Goal: Information Seeking & Learning: Compare options

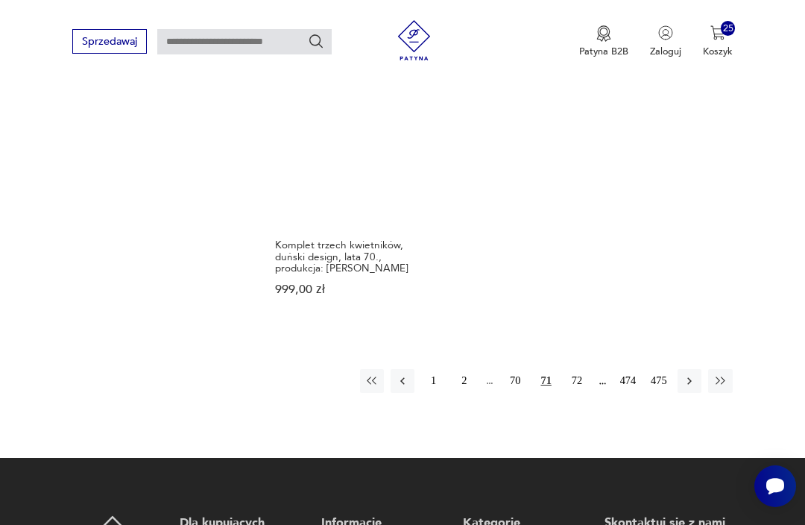
scroll to position [1939, 0]
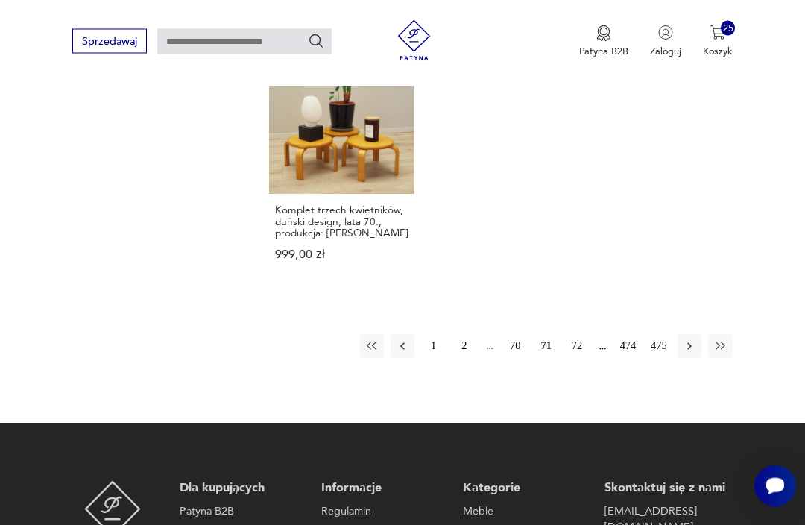
click at [578, 359] on button "72" at bounding box center [577, 347] width 24 height 24
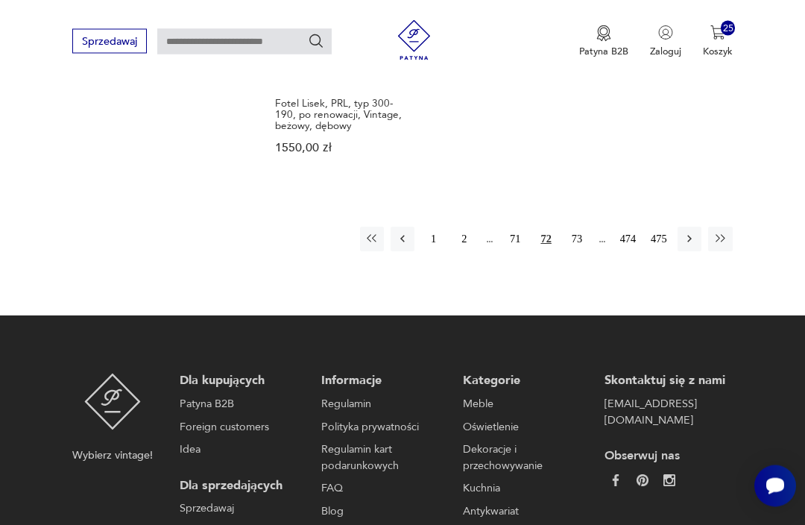
scroll to position [2078, 0]
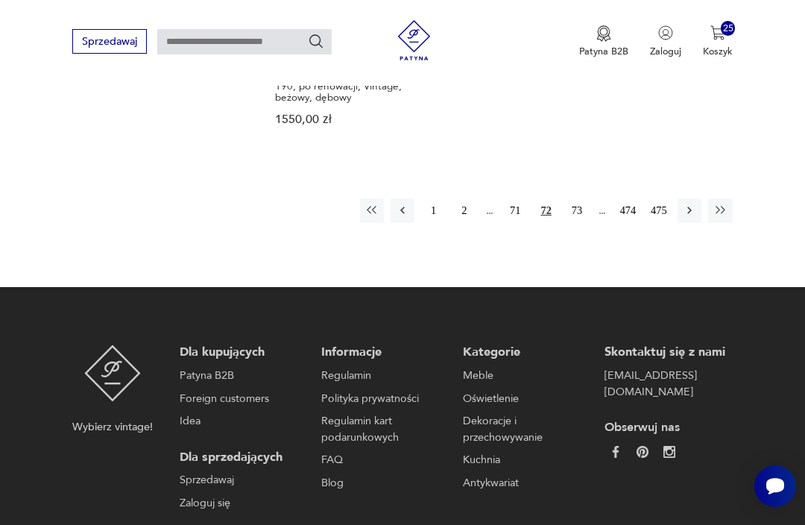
click at [580, 218] on button "73" at bounding box center [577, 210] width 24 height 24
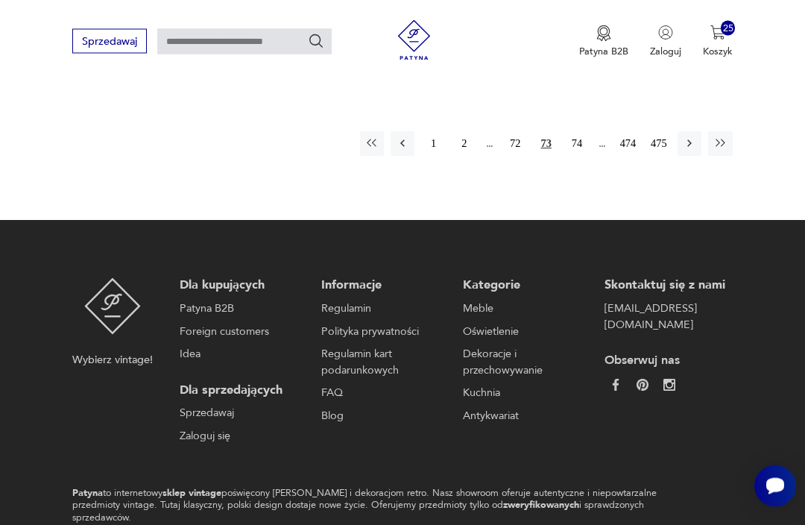
scroll to position [2155, 0]
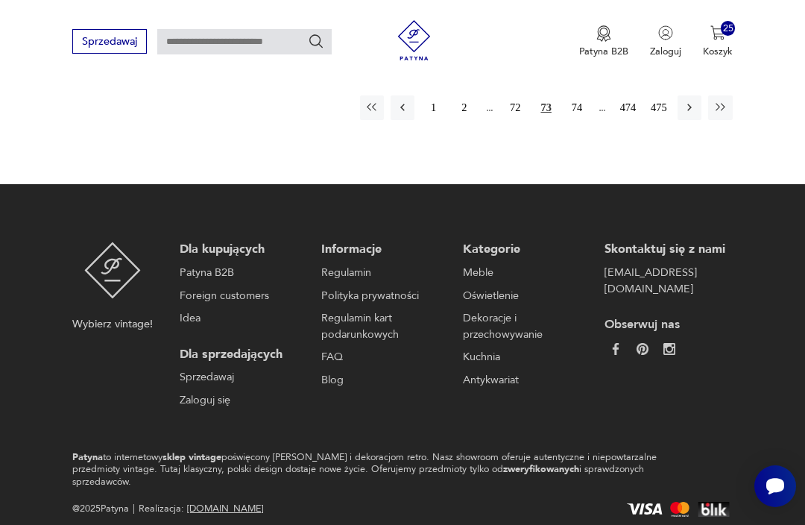
click at [577, 119] on button "74" at bounding box center [577, 107] width 24 height 24
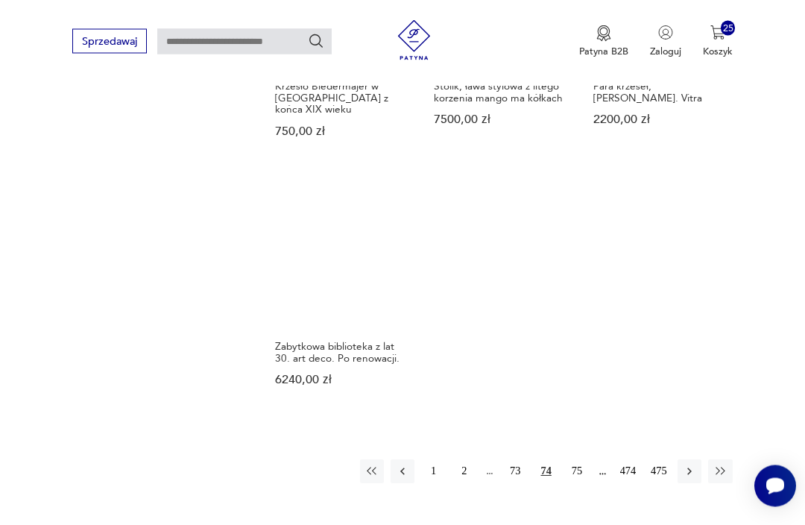
scroll to position [1782, 0]
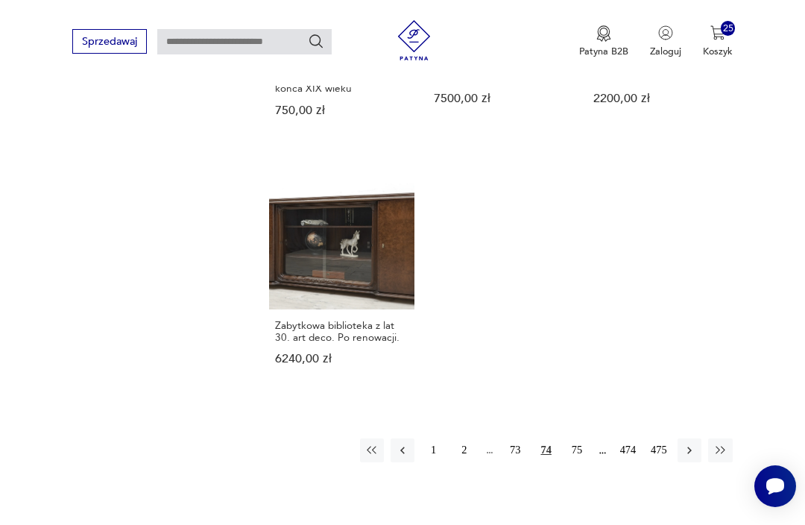
click at [584, 462] on button "75" at bounding box center [577, 450] width 24 height 24
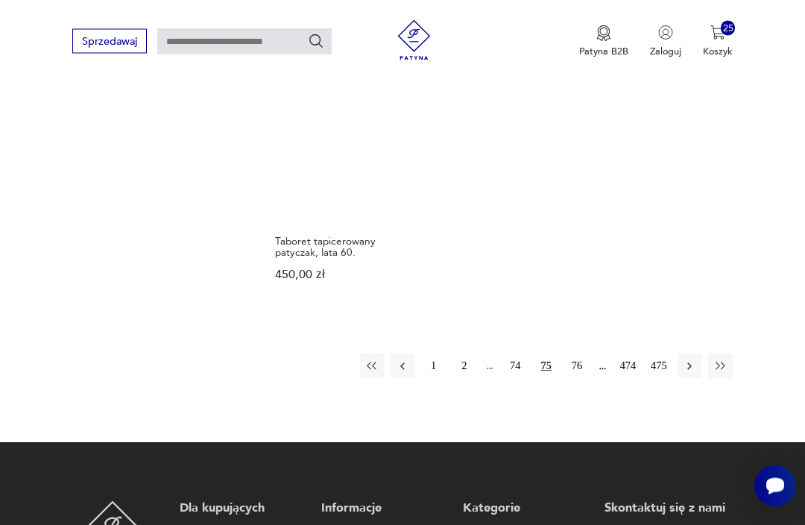
scroll to position [2075, 0]
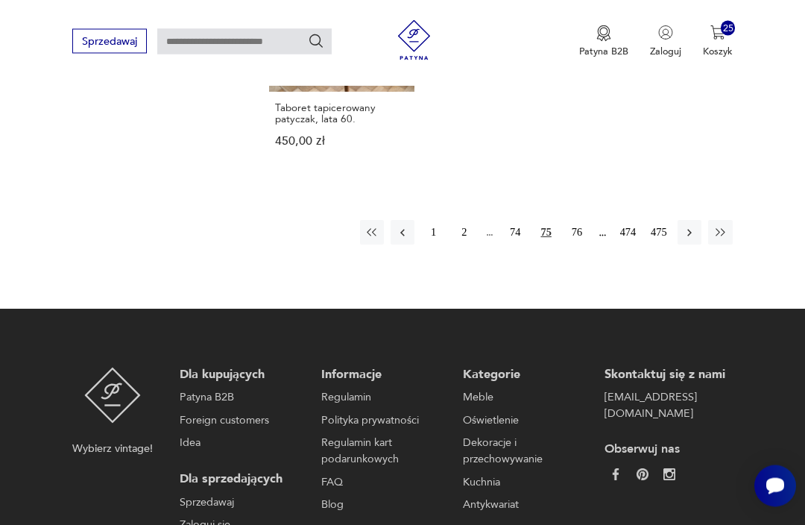
click at [585, 222] on button "76" at bounding box center [577, 233] width 24 height 24
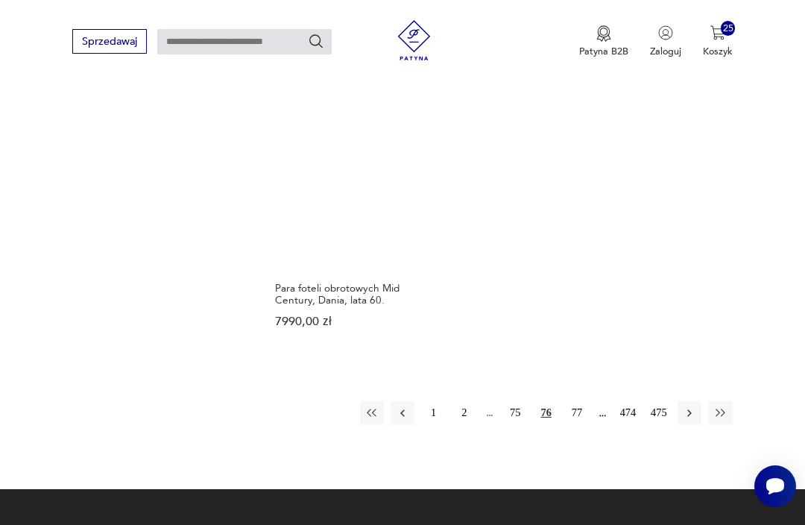
scroll to position [1857, 0]
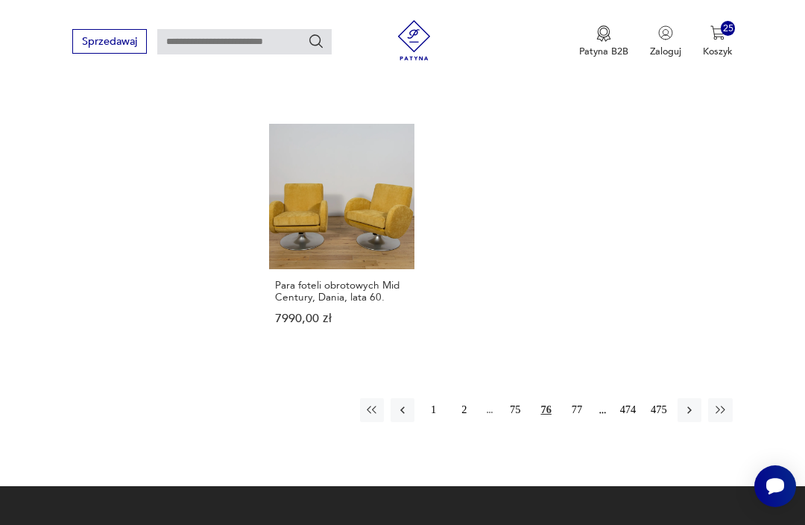
click at [584, 422] on button "77" at bounding box center [577, 410] width 24 height 24
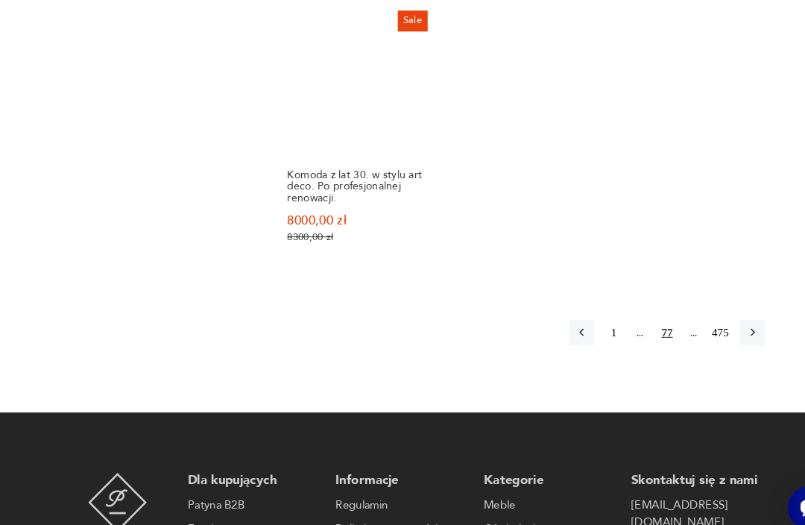
scroll to position [2065, 0]
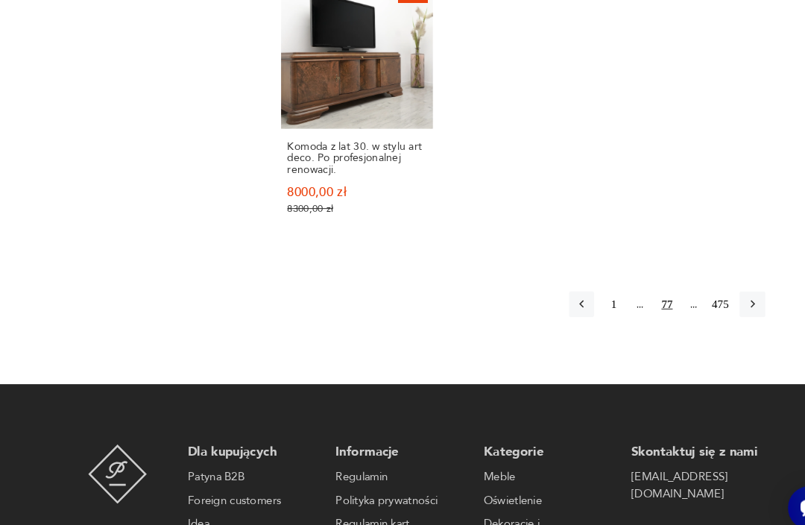
click at [722, 297] on icon "button" at bounding box center [720, 290] width 13 height 13
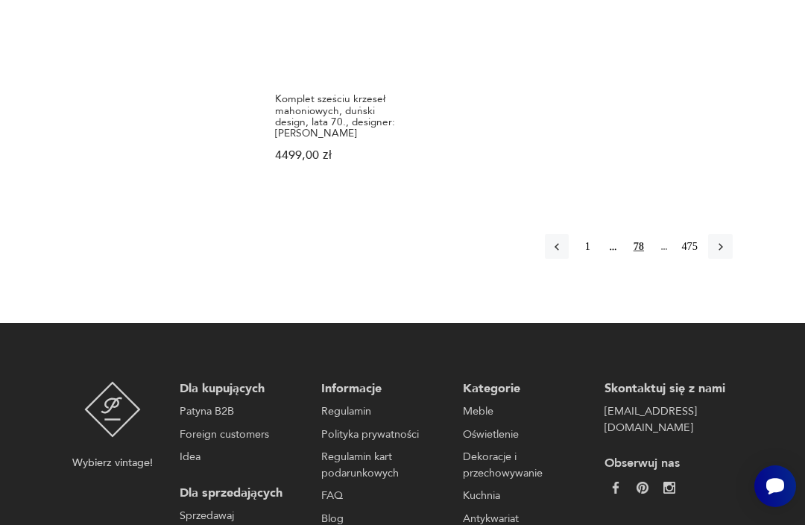
scroll to position [2271, 0]
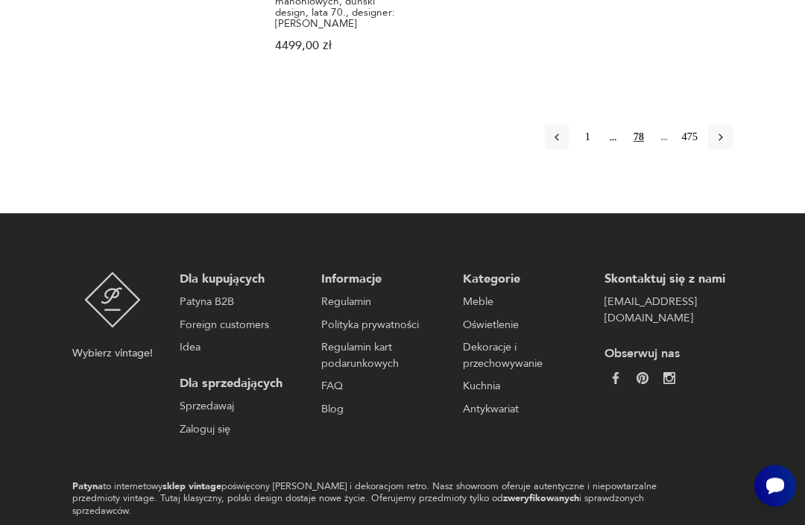
click at [724, 131] on icon "button" at bounding box center [720, 137] width 13 height 13
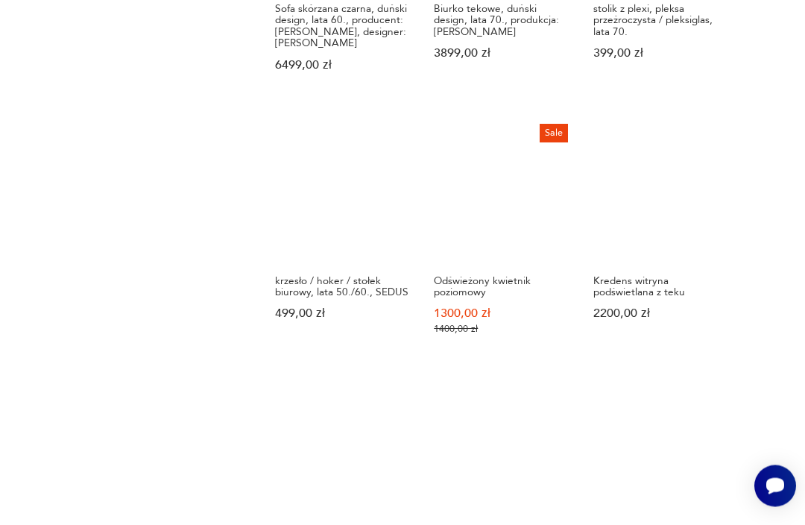
scroll to position [1713, 0]
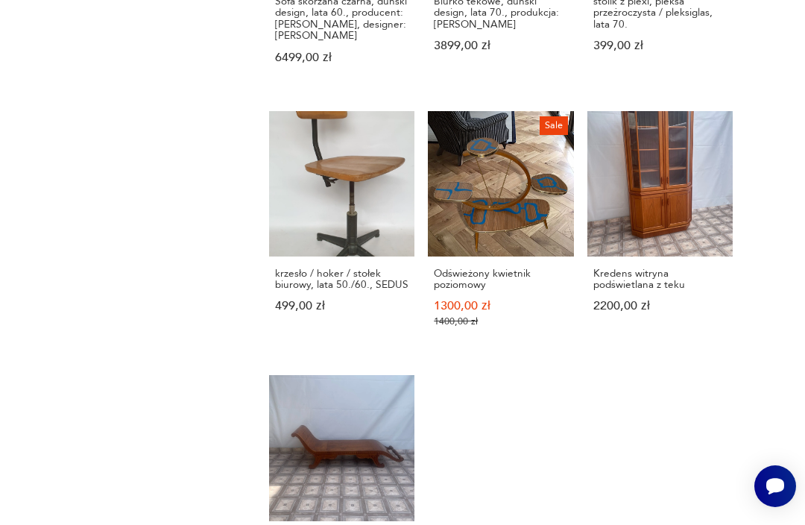
click at [269, 215] on link "krzesło / hoker / stołek biurowy, lata 50./60., SEDUS 499,00 zł" at bounding box center [341, 232] width 145 height 243
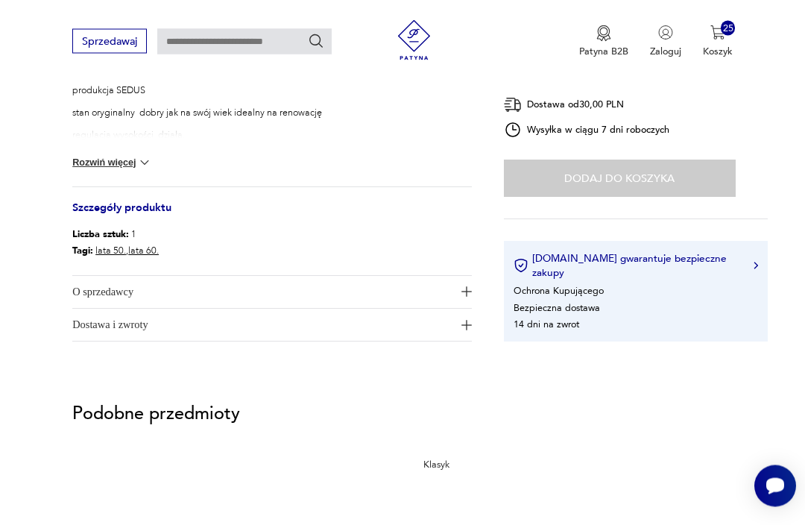
scroll to position [559, 0]
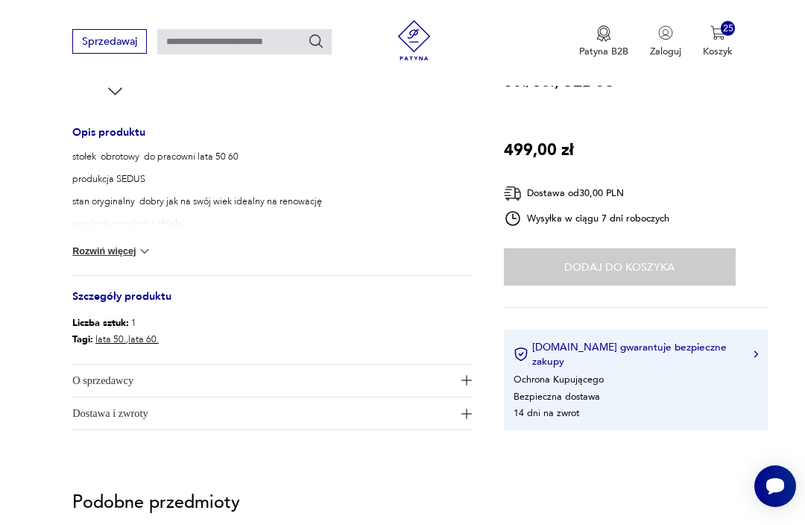
click at [101, 244] on button "Rozwiń więcej" at bounding box center [112, 251] width 80 height 15
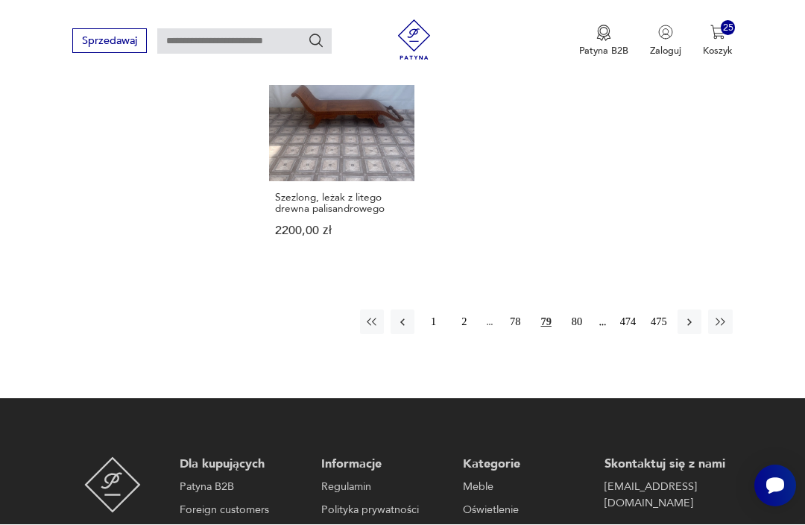
scroll to position [1934, 0]
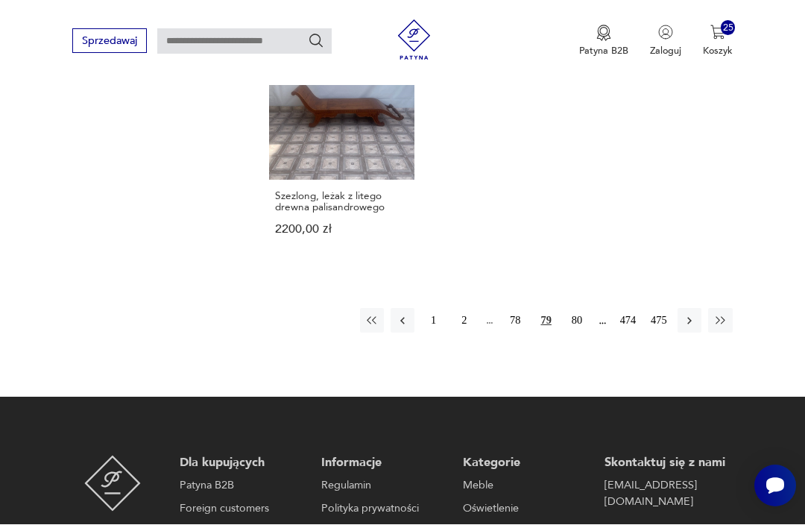
click at [578, 332] on button "80" at bounding box center [577, 321] width 24 height 24
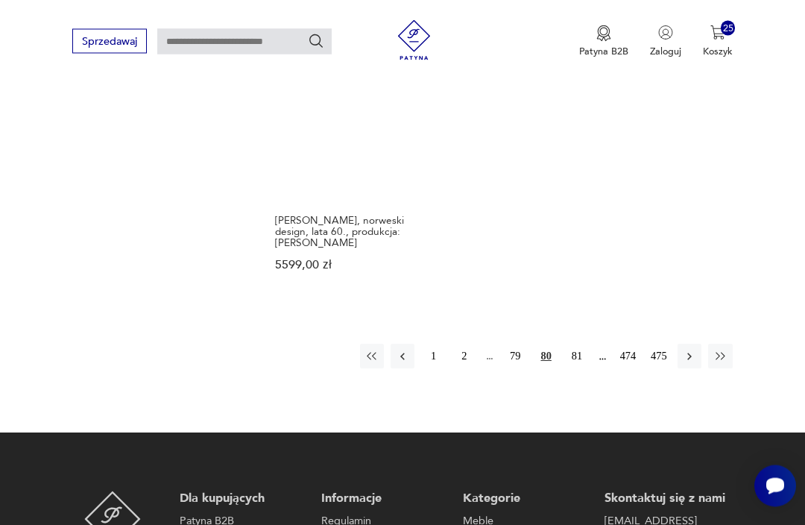
scroll to position [1920, 0]
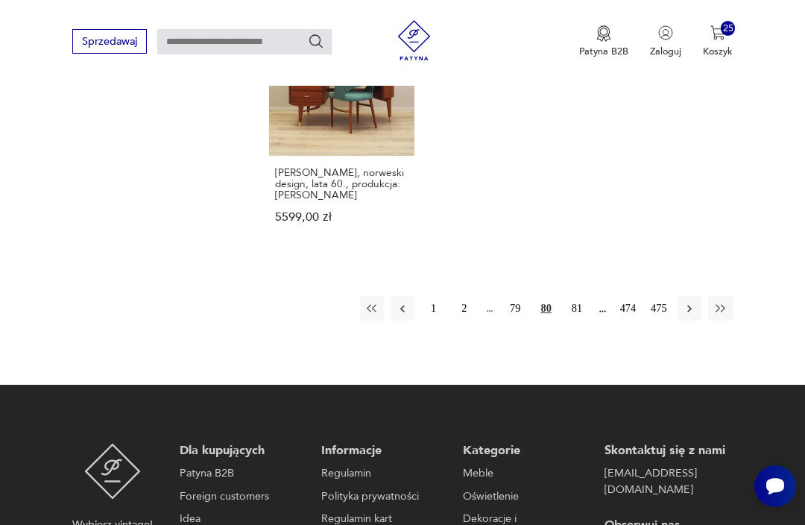
click at [581, 320] on button "81" at bounding box center [577, 308] width 24 height 24
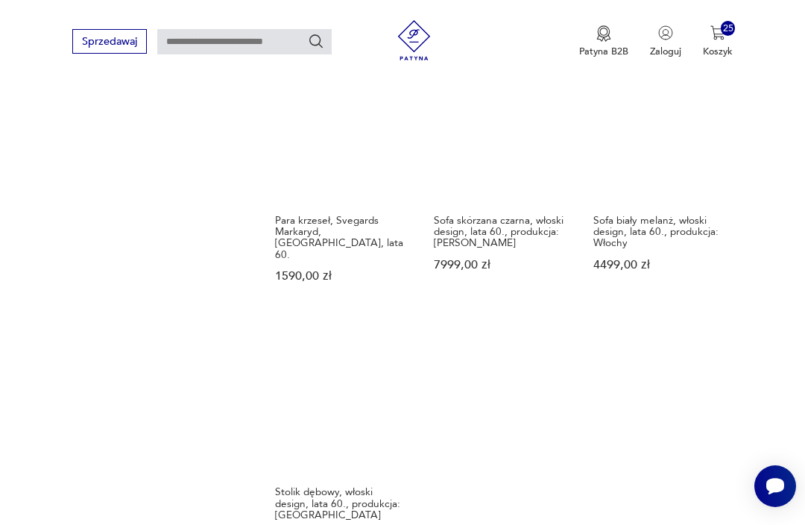
scroll to position [2091, 0]
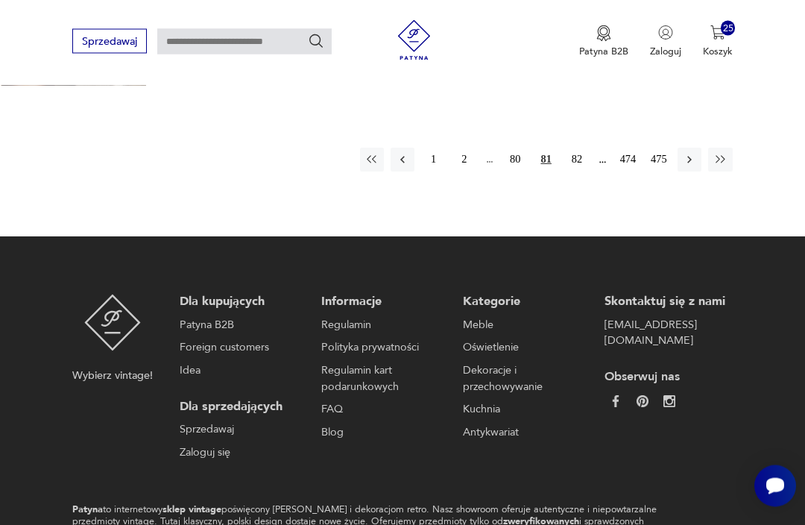
click at [585, 172] on button "82" at bounding box center [577, 160] width 24 height 24
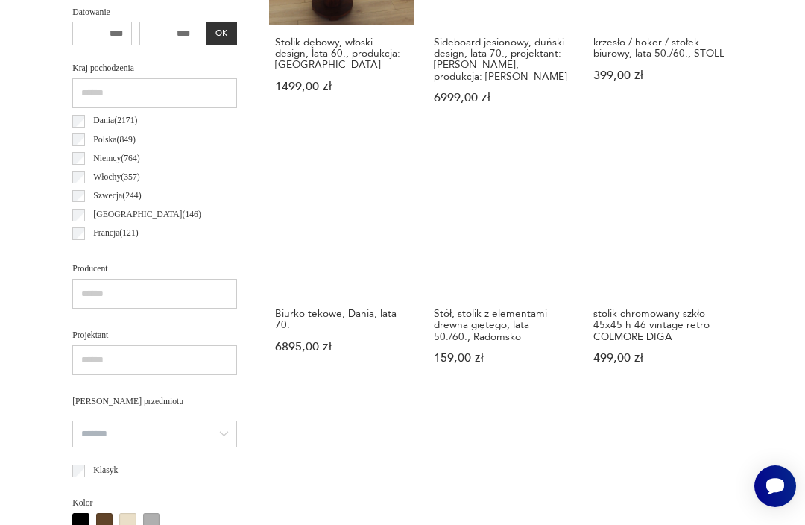
scroll to position [856, 0]
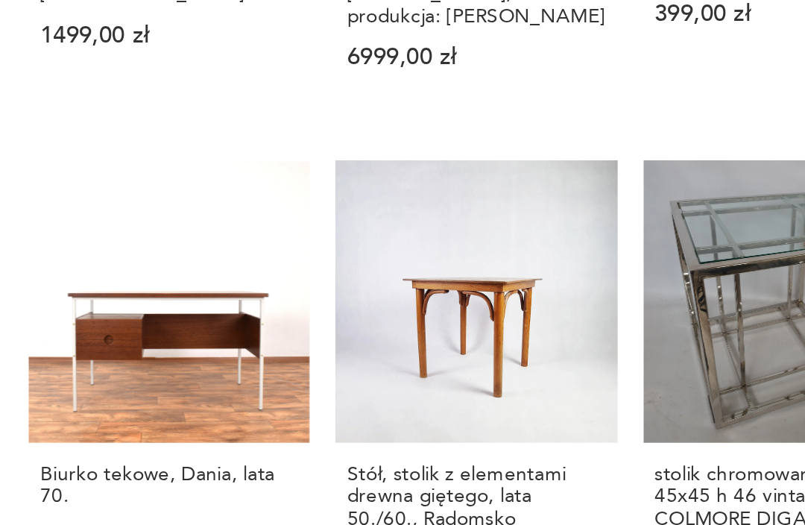
click at [428, 152] on link "Stół, stolik z elementami drewna giętego, lata 50./60., Radomsko 159,00 zł" at bounding box center [500, 271] width 145 height 239
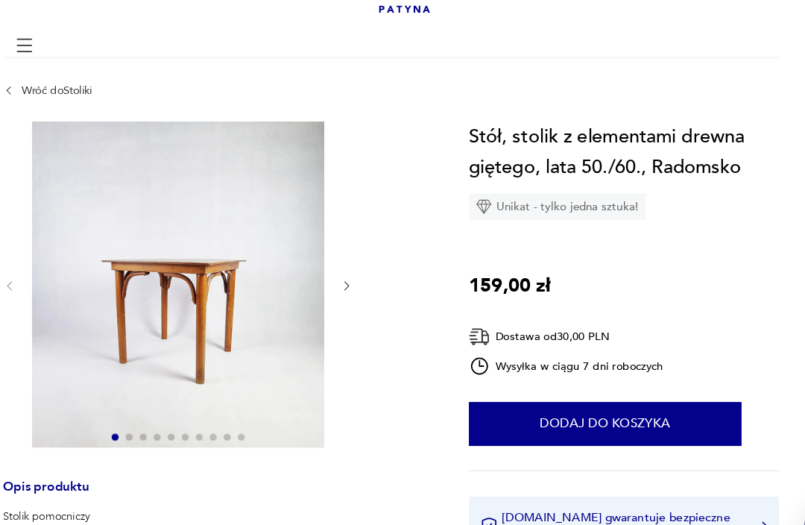
scroll to position [68, 0]
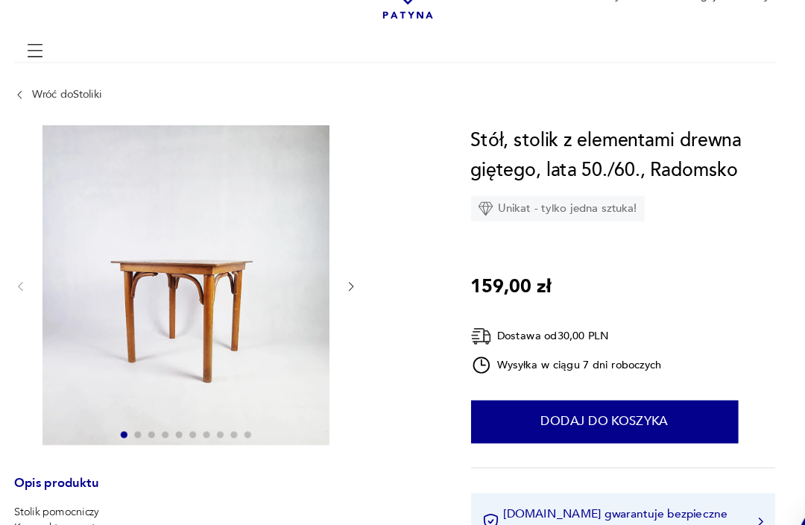
click at [359, 267] on icon "button" at bounding box center [364, 272] width 11 height 11
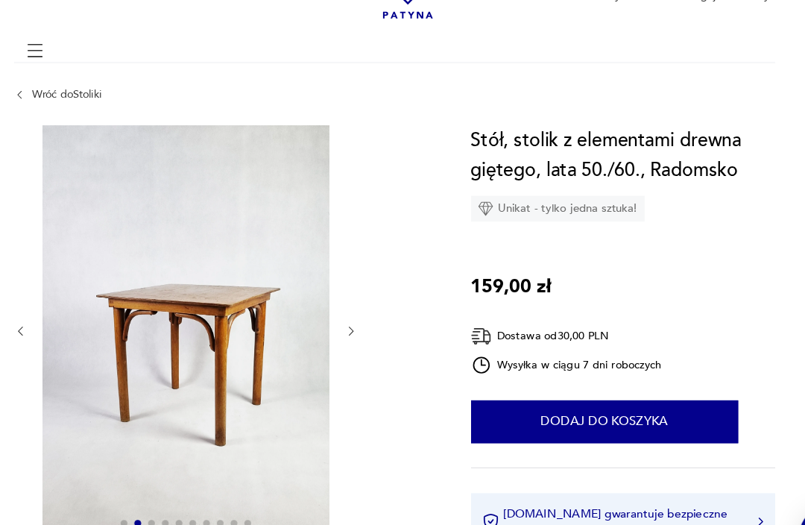
click at [359, 306] on icon "button" at bounding box center [364, 311] width 11 height 11
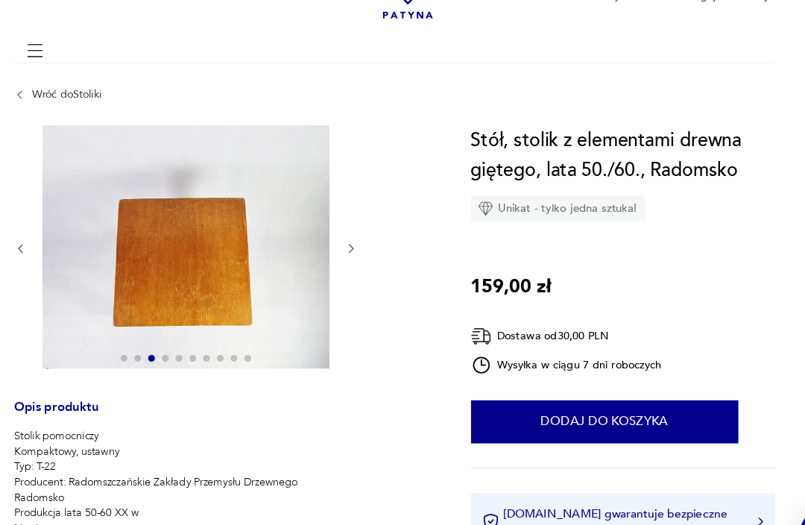
click at [359, 234] on icon "button" at bounding box center [364, 239] width 11 height 11
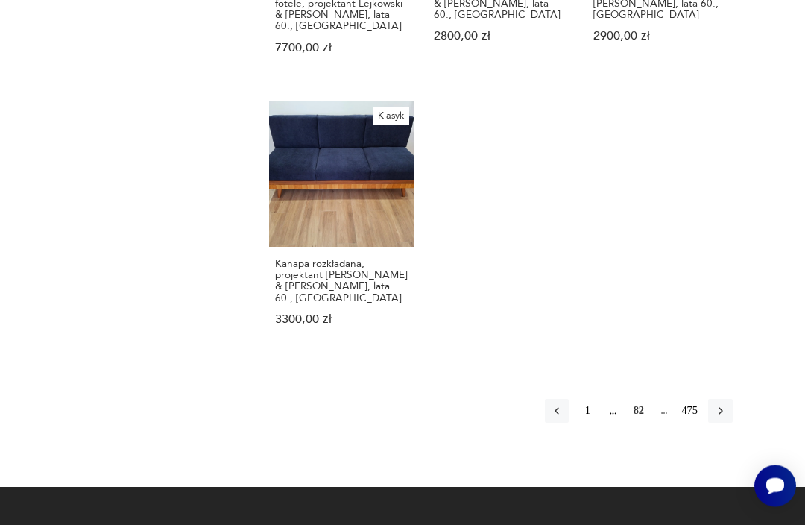
scroll to position [2053, 0]
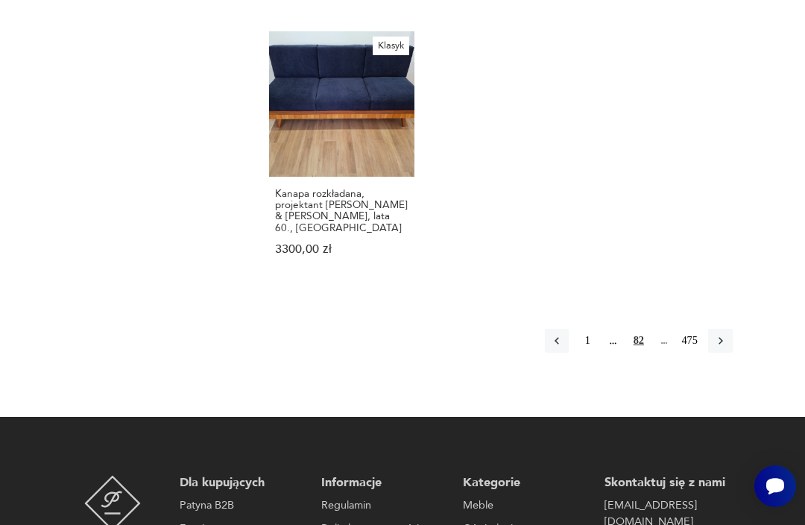
click at [724, 344] on icon "button" at bounding box center [720, 340] width 13 height 13
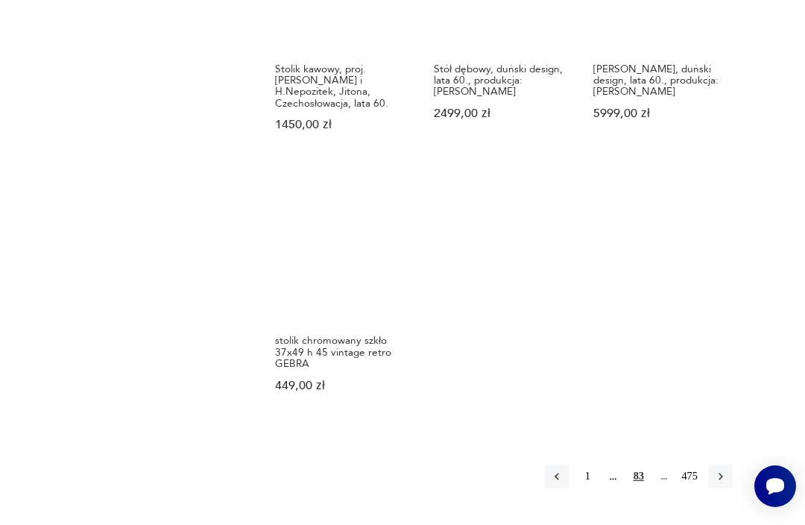
scroll to position [1969, 0]
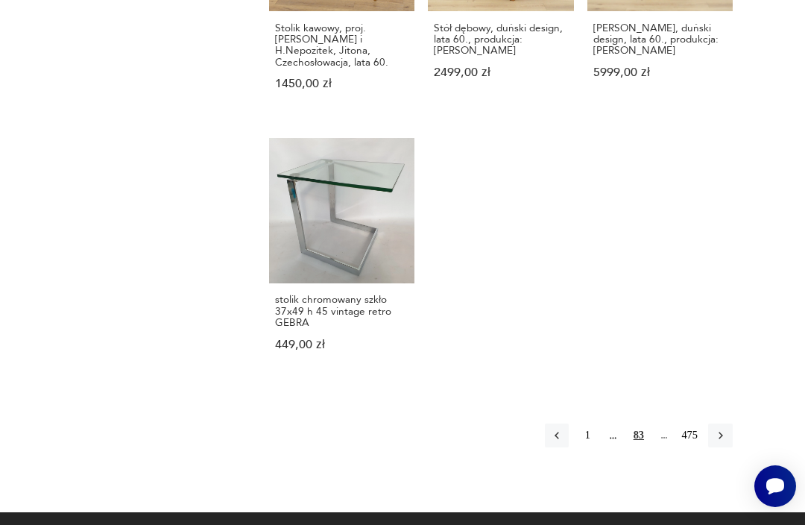
click at [725, 429] on icon "button" at bounding box center [720, 435] width 13 height 13
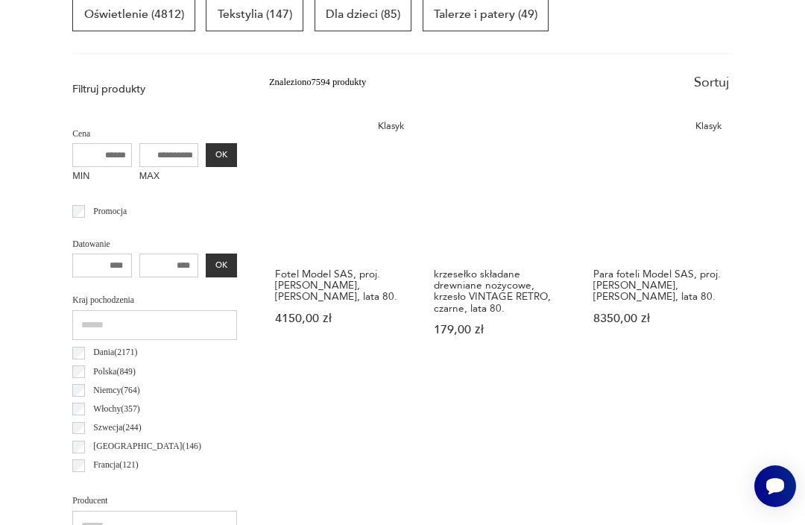
scroll to position [625, 0]
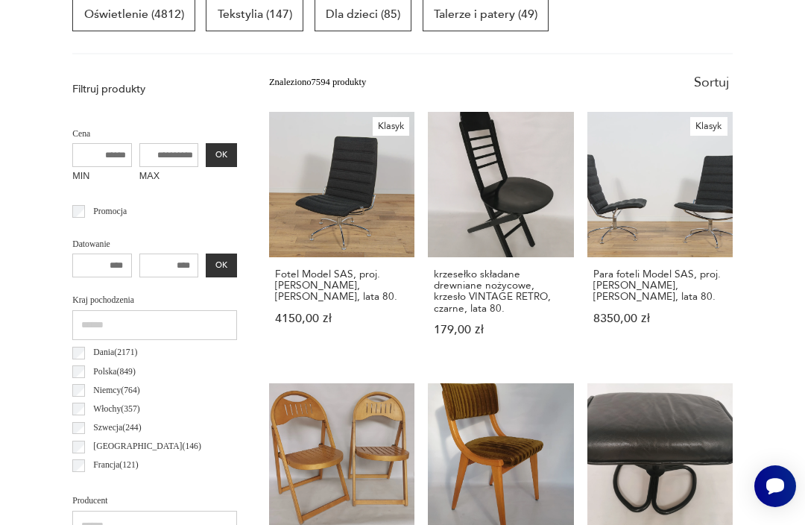
click at [701, 383] on link "puf / podnóżek skórzany, UNICO, vintage retro, CZARNY 299,00 zł" at bounding box center [659, 508] width 145 height 250
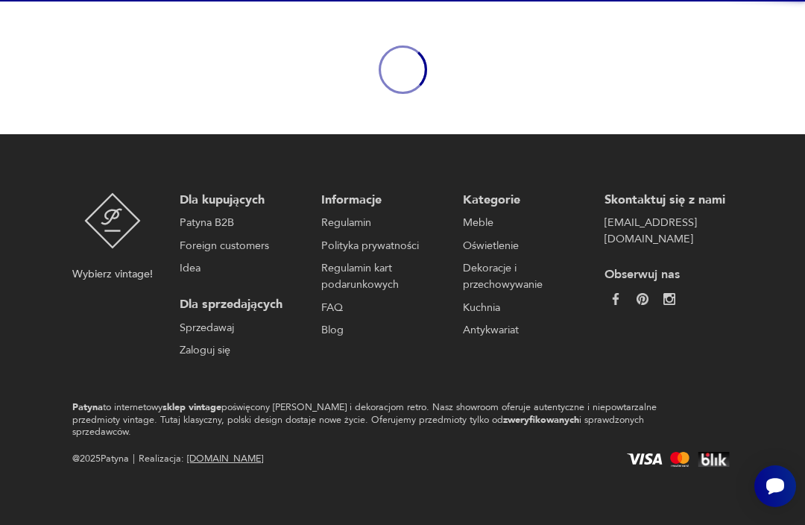
scroll to position [130, 0]
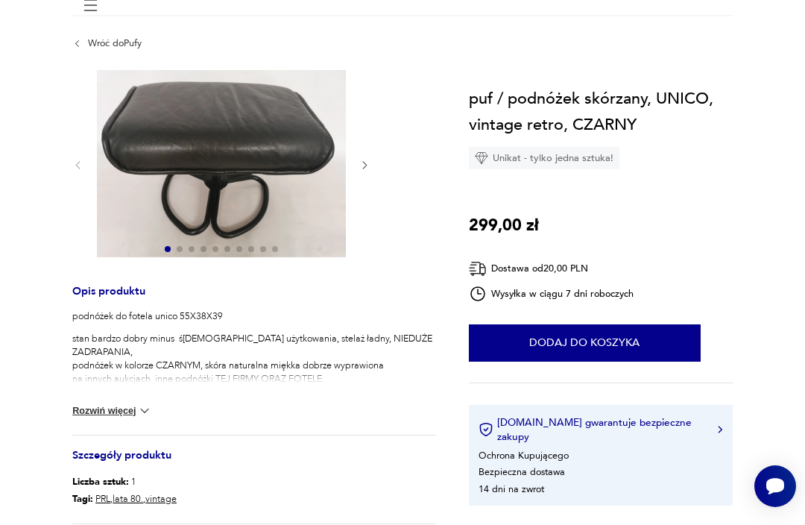
click at [367, 167] on icon "button" at bounding box center [364, 165] width 11 height 11
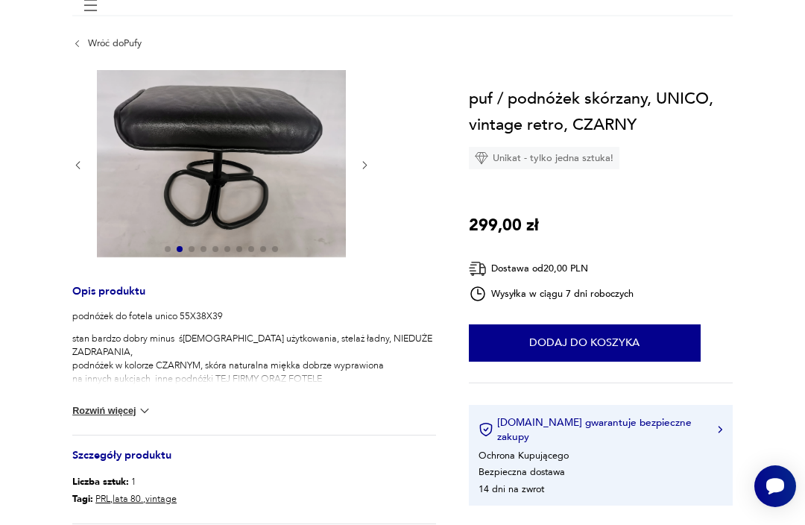
click at [368, 171] on icon "button" at bounding box center [364, 165] width 11 height 11
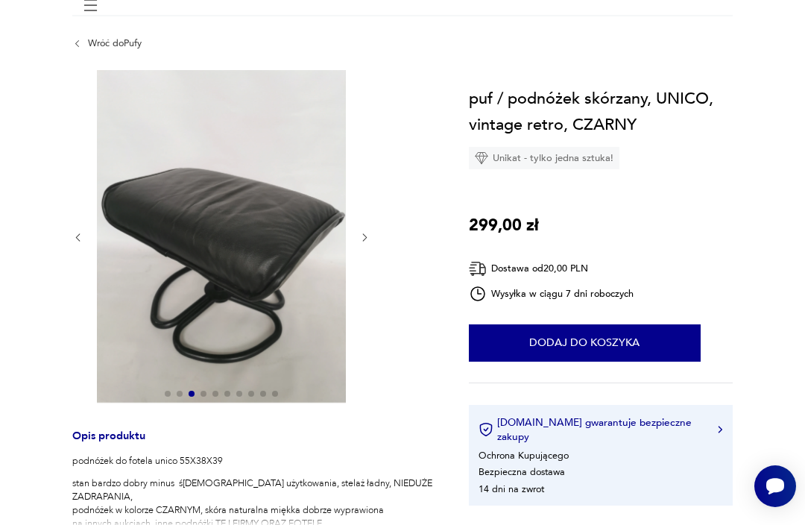
click at [370, 227] on div at bounding box center [221, 237] width 298 height 335
click at [362, 243] on icon "button" at bounding box center [364, 237] width 11 height 11
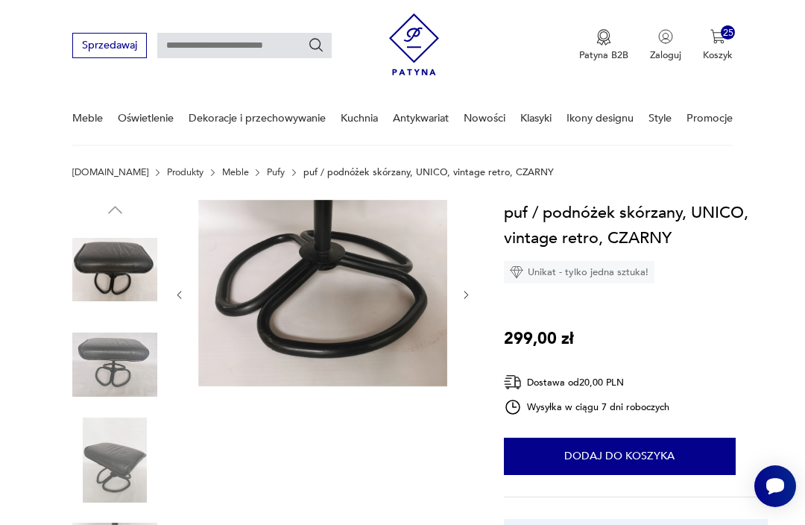
scroll to position [0, 0]
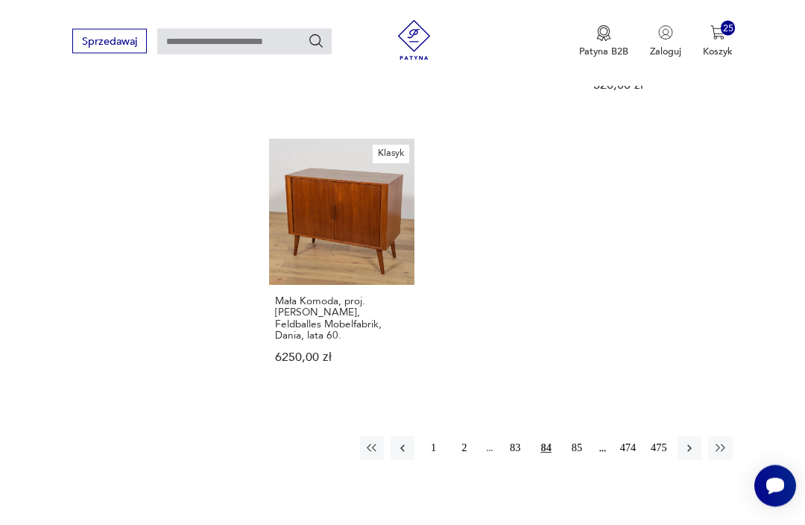
scroll to position [1939, 0]
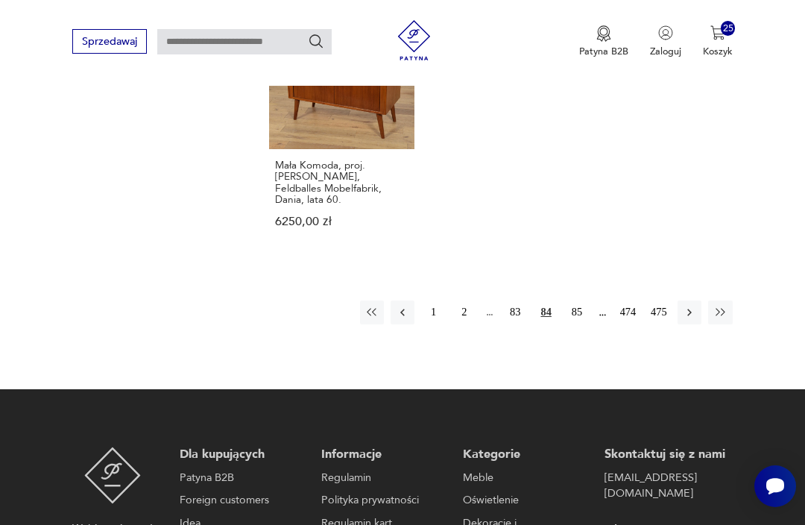
click at [726, 318] on icon "button" at bounding box center [720, 312] width 13 height 13
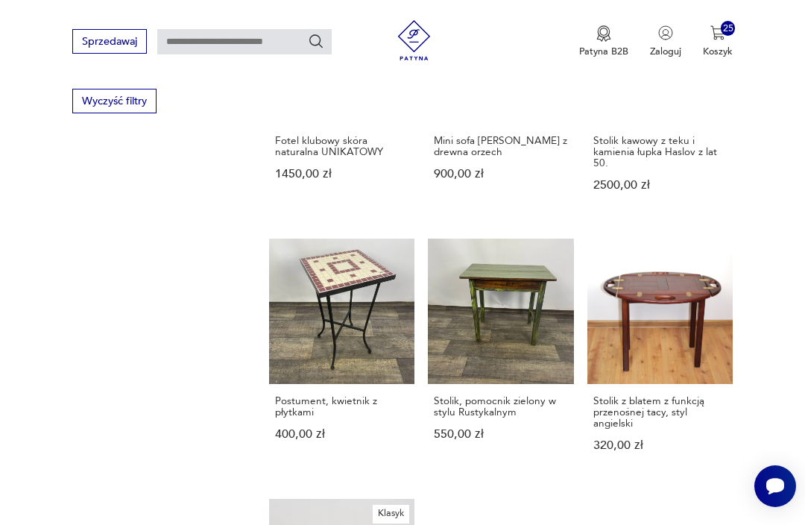
scroll to position [344, 0]
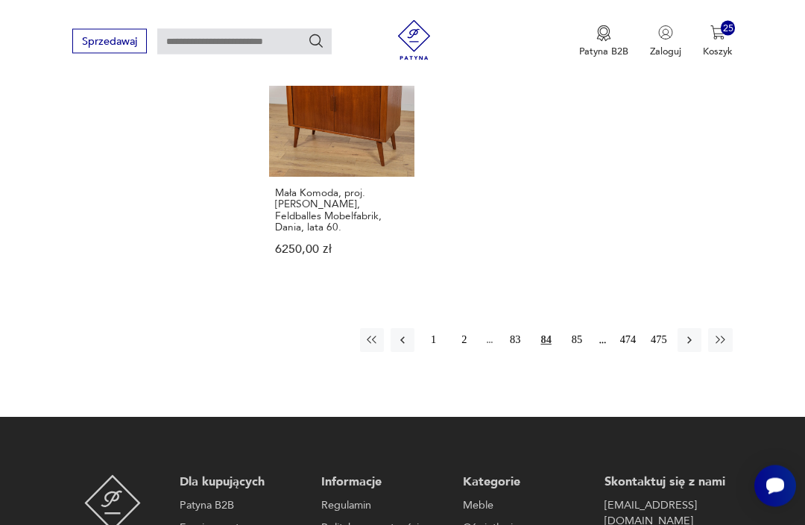
scroll to position [1919, 0]
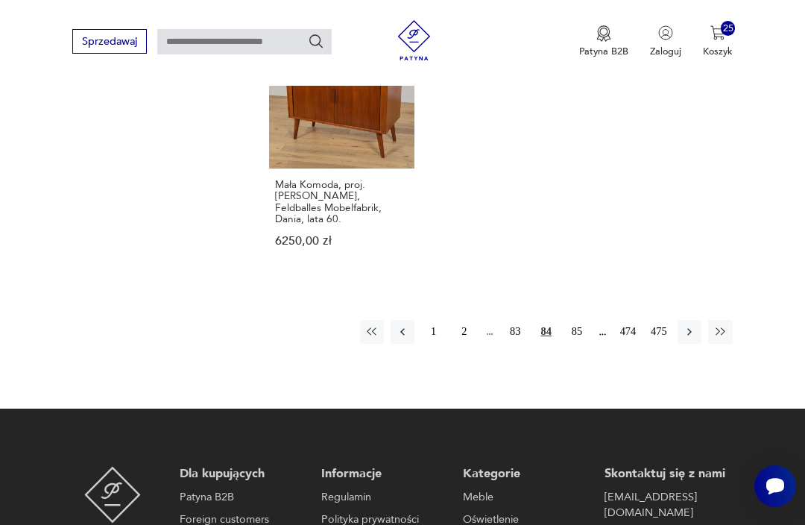
click at [683, 344] on button "button" at bounding box center [690, 332] width 24 height 24
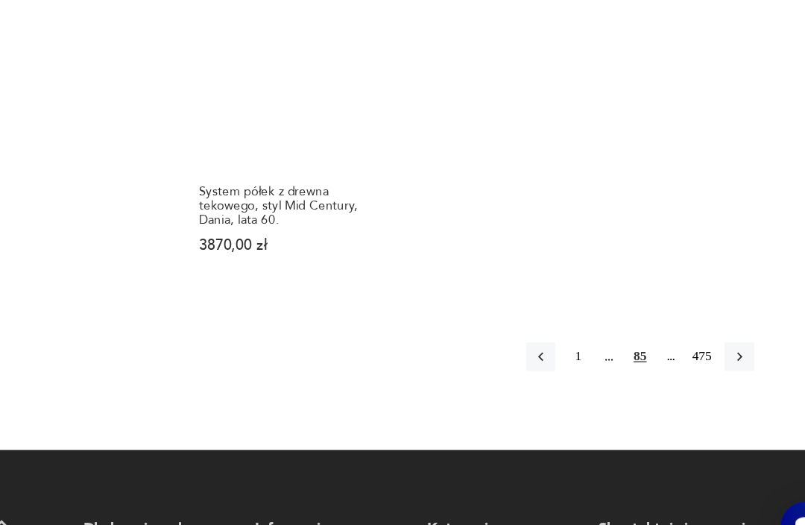
scroll to position [2089, 0]
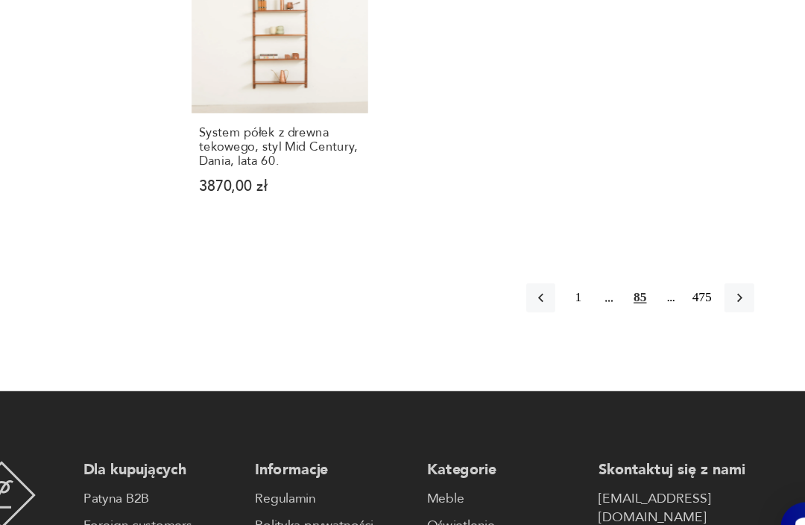
click at [714, 290] on icon "button" at bounding box center [720, 296] width 13 height 13
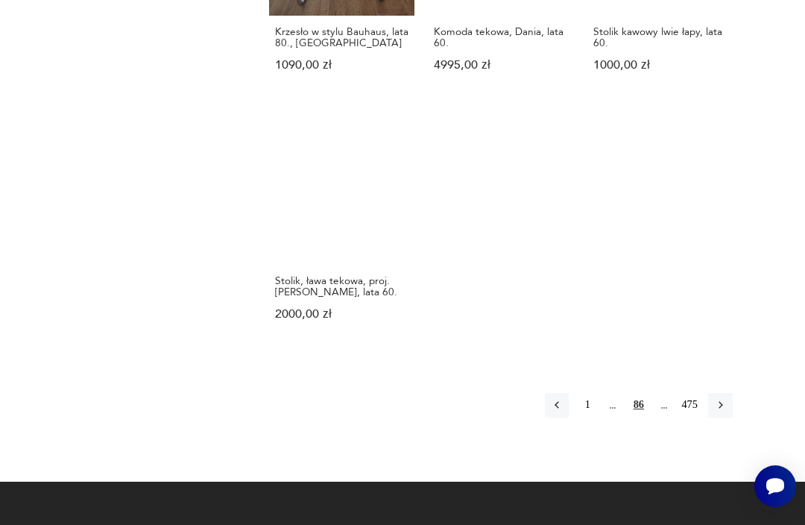
scroll to position [1940, 0]
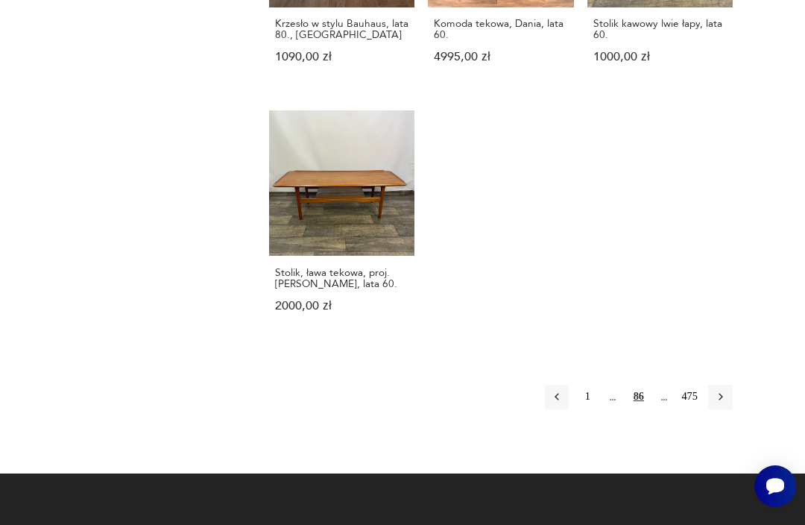
click at [731, 385] on button "button" at bounding box center [720, 397] width 24 height 24
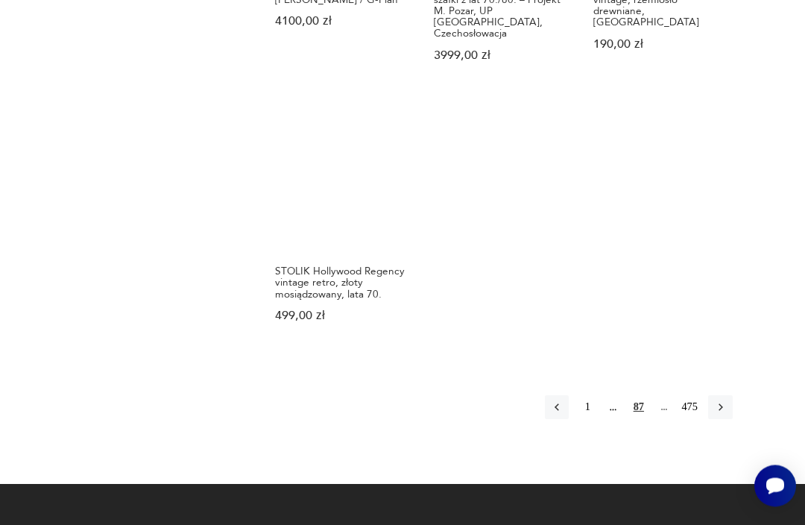
scroll to position [2030, 0]
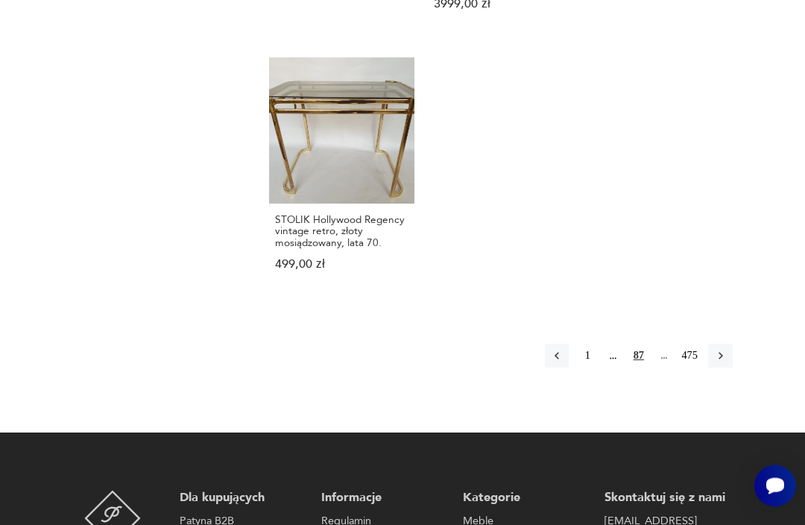
click at [722, 350] on icon "button" at bounding box center [720, 356] width 13 height 13
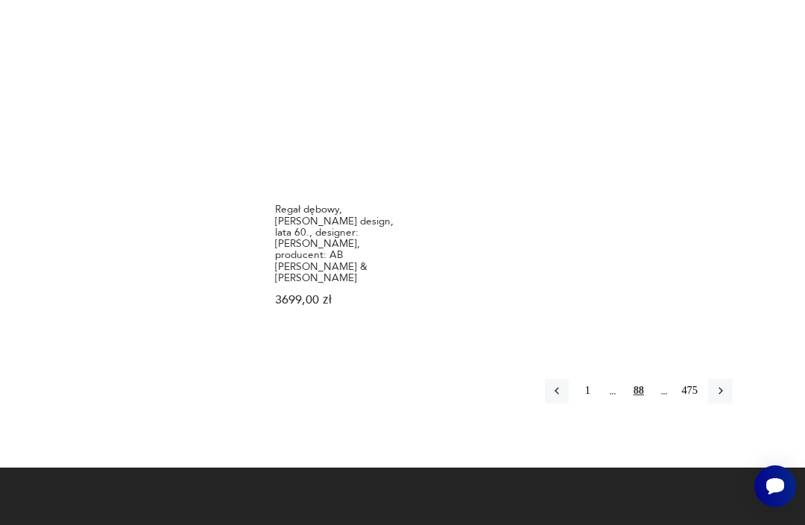
scroll to position [2104, 0]
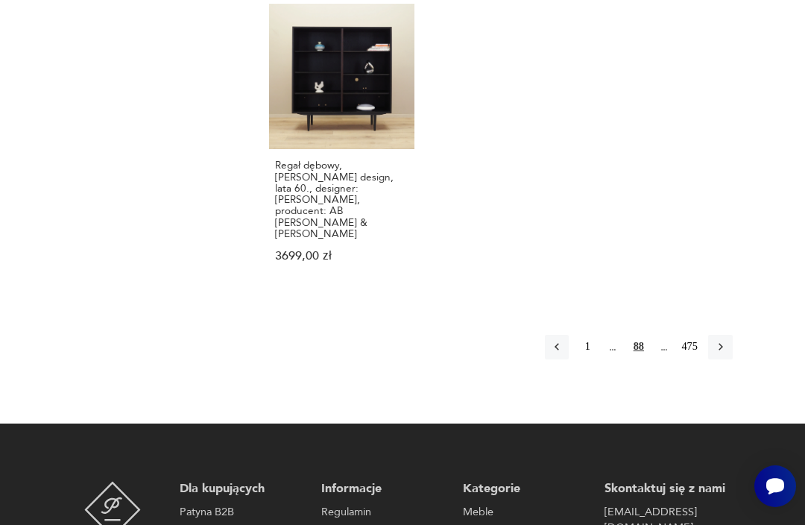
click at [724, 340] on icon "button" at bounding box center [720, 346] width 13 height 13
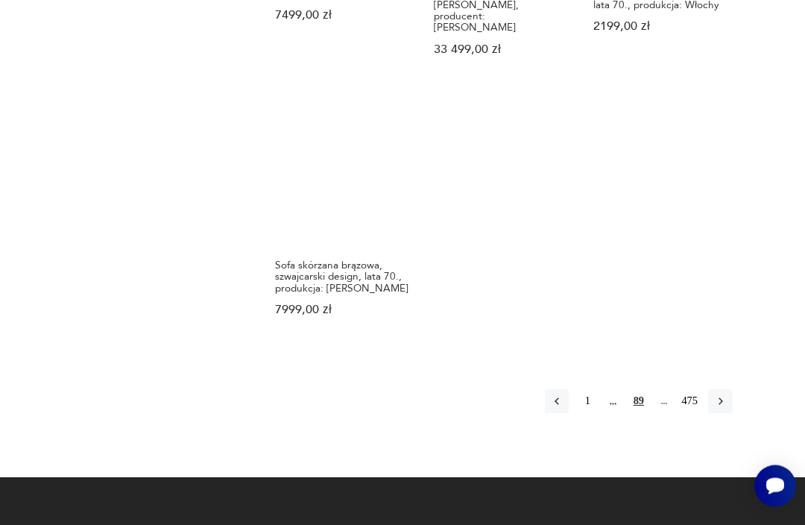
scroll to position [2028, 0]
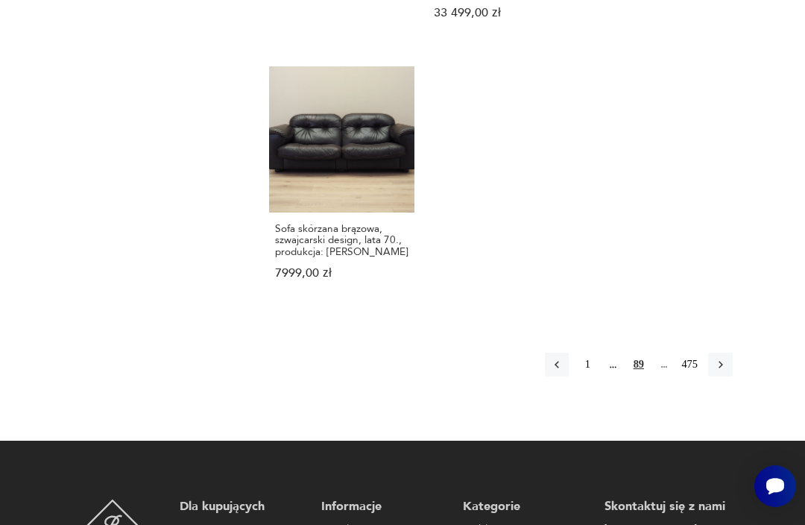
click at [724, 358] on icon "button" at bounding box center [720, 364] width 13 height 13
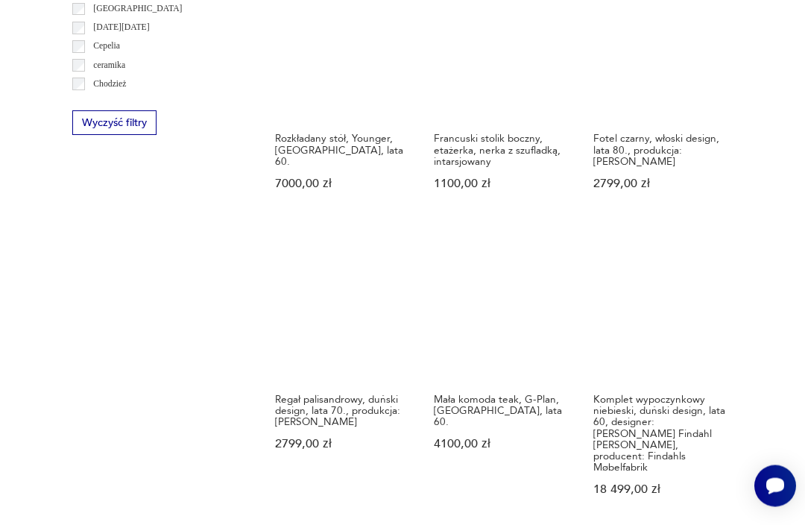
scroll to position [1561, 0]
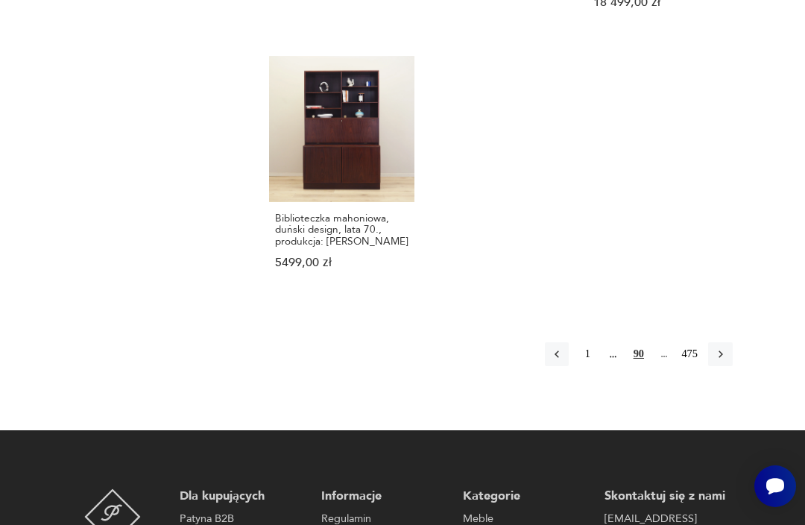
click at [722, 342] on button "button" at bounding box center [720, 354] width 24 height 24
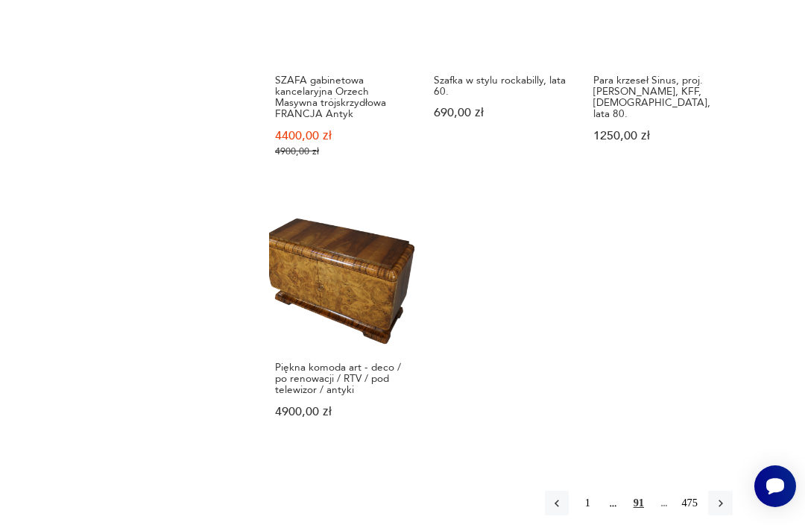
scroll to position [1941, 0]
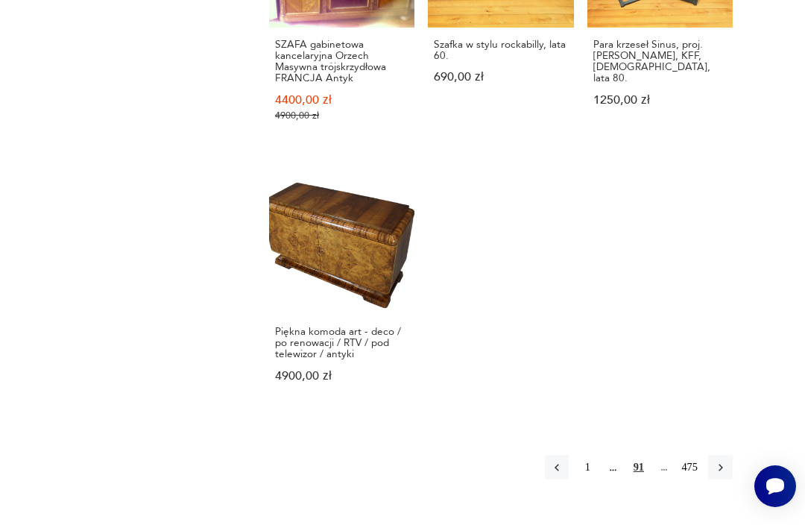
click at [722, 464] on icon "button" at bounding box center [721, 467] width 4 height 7
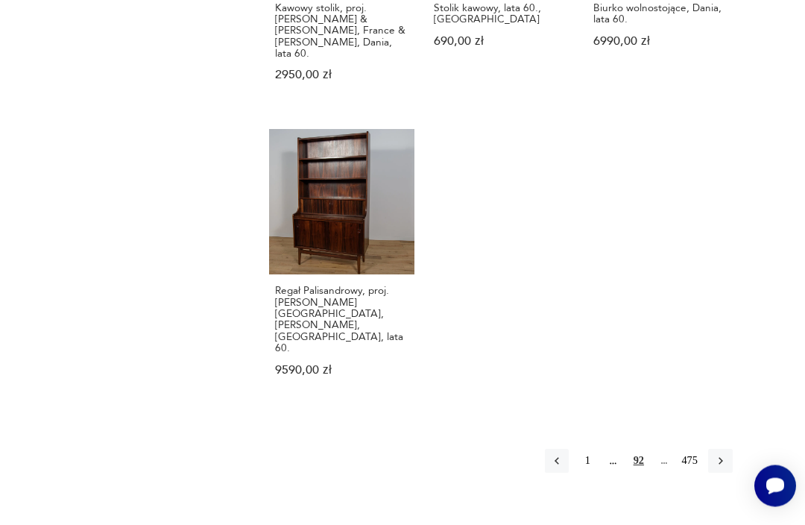
scroll to position [1954, 0]
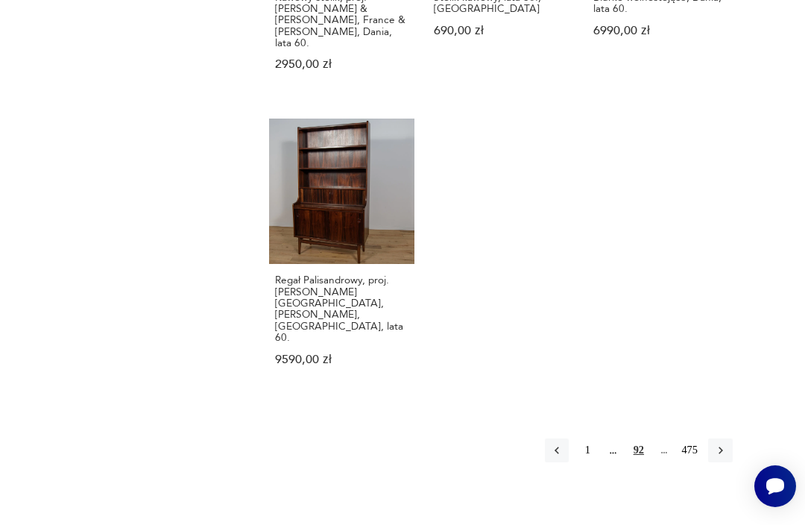
click at [722, 444] on icon "button" at bounding box center [720, 450] width 13 height 13
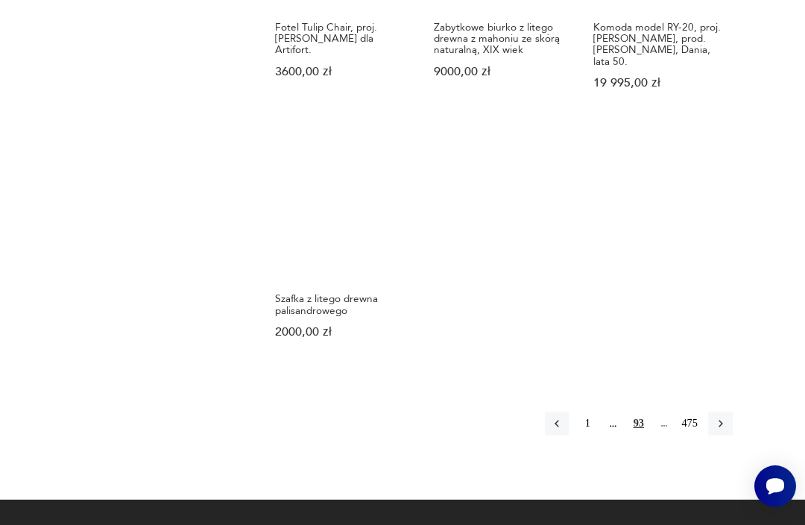
scroll to position [2093, 0]
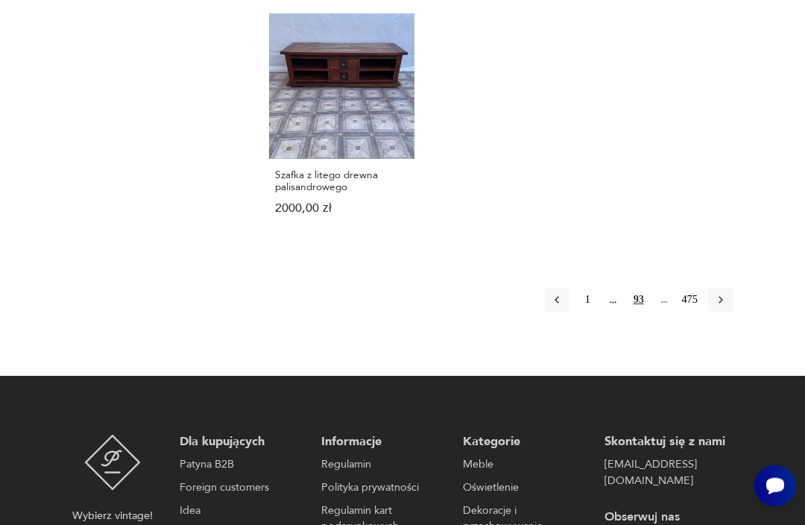
click at [728, 288] on button "button" at bounding box center [720, 300] width 24 height 24
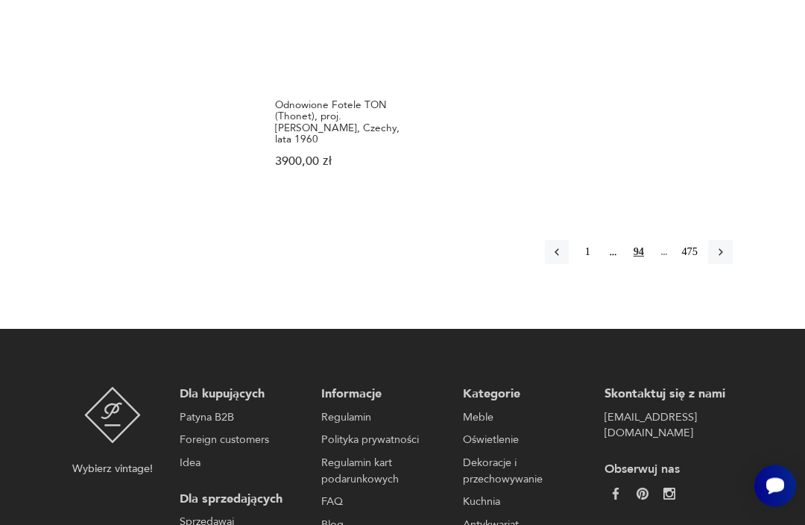
scroll to position [2248, 0]
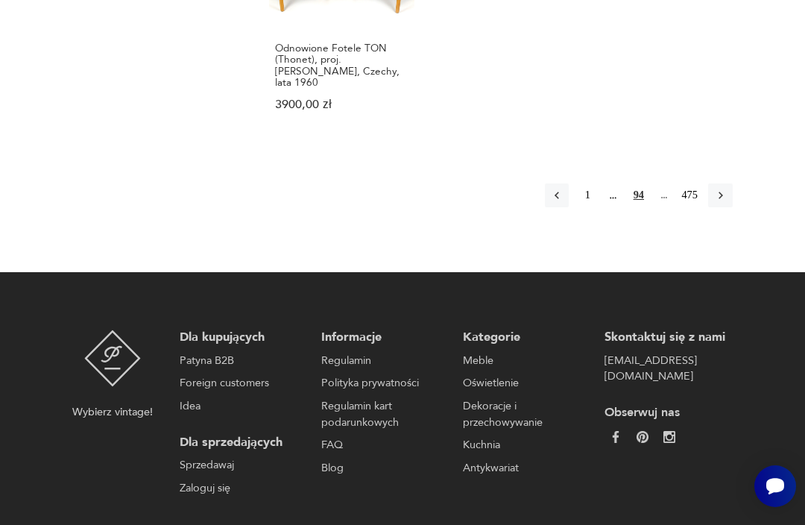
click at [727, 200] on icon "button" at bounding box center [720, 195] width 13 height 13
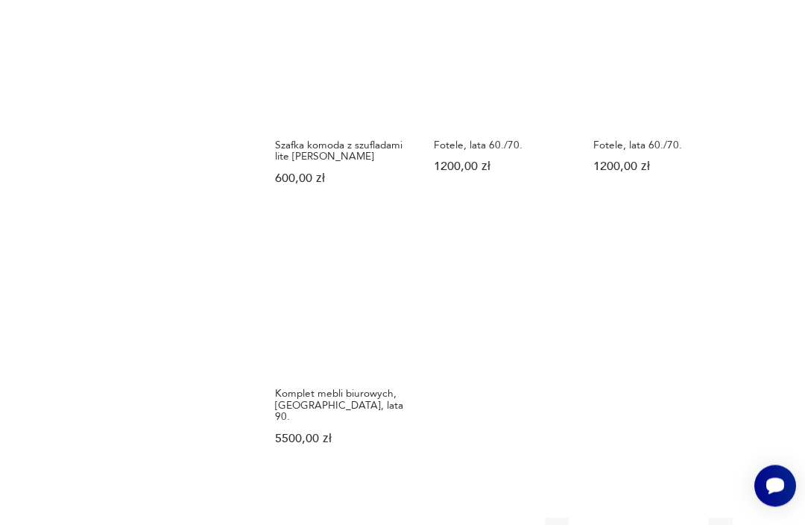
scroll to position [1884, 0]
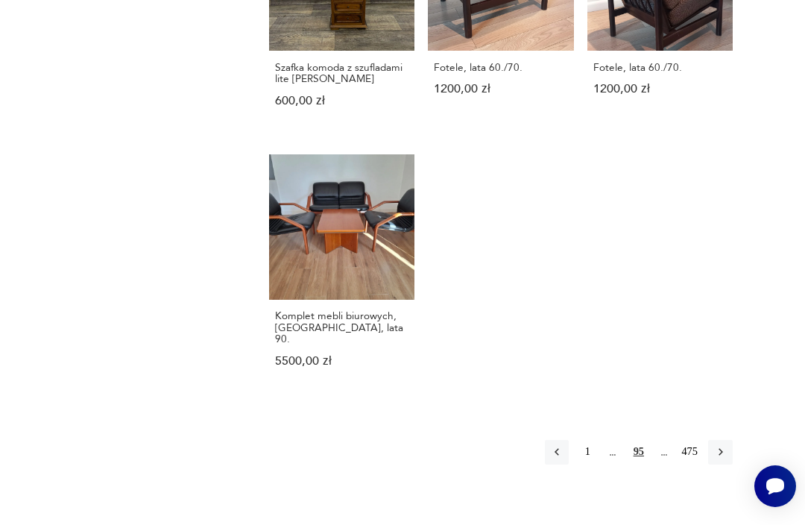
click at [718, 445] on icon "button" at bounding box center [720, 451] width 13 height 13
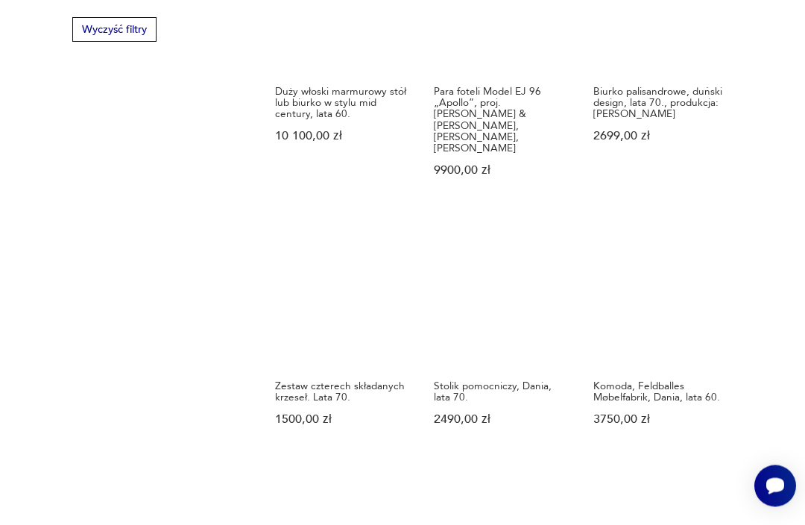
scroll to position [1665, 0]
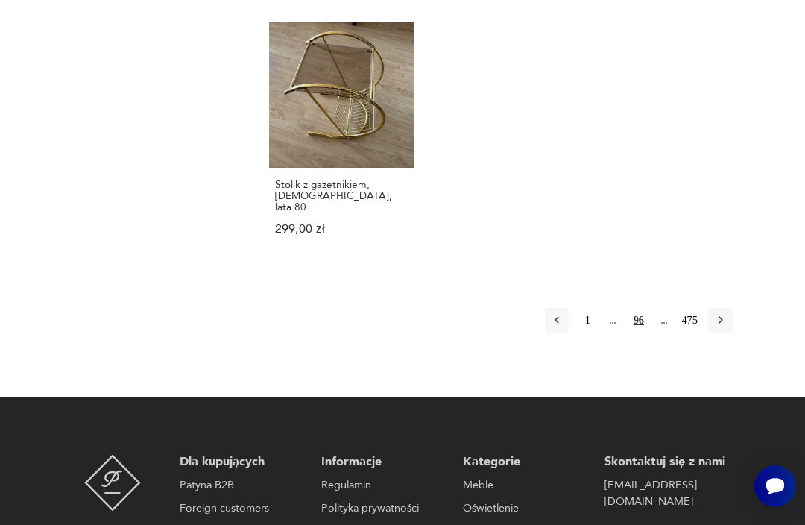
click at [726, 313] on icon "button" at bounding box center [720, 319] width 13 height 13
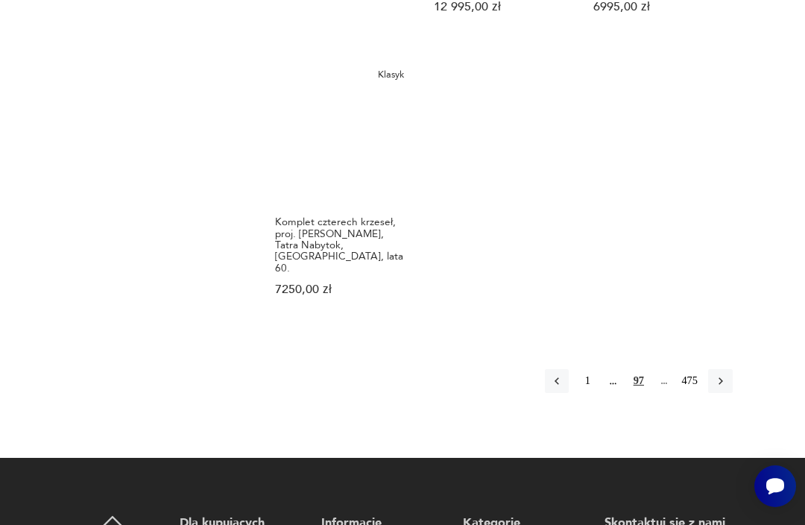
scroll to position [2057, 0]
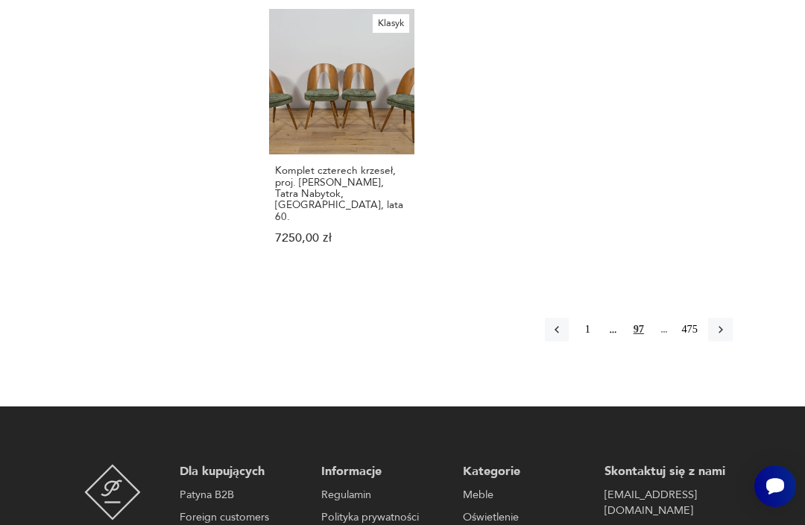
click at [723, 323] on icon "button" at bounding box center [720, 329] width 13 height 13
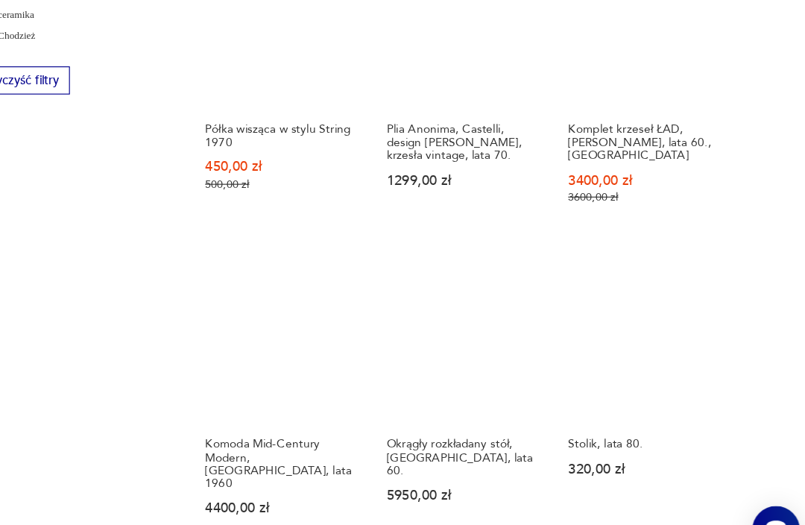
scroll to position [1626, 0]
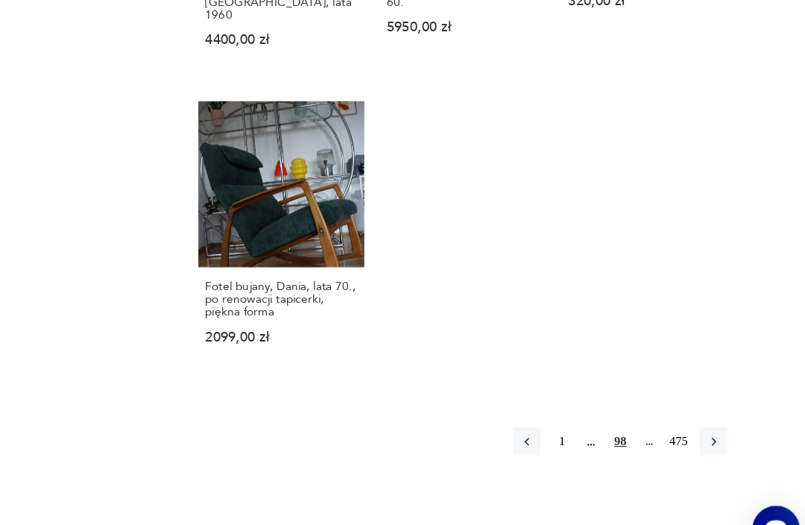
click at [708, 397] on button "button" at bounding box center [720, 409] width 24 height 24
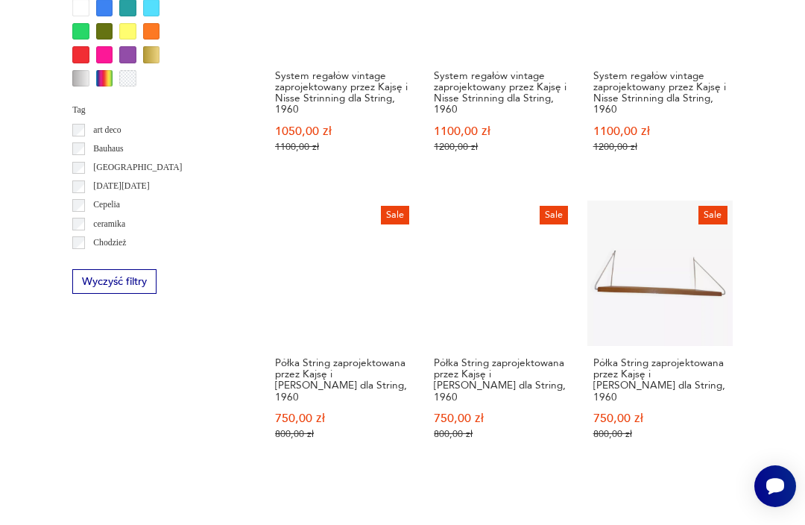
scroll to position [1475, 0]
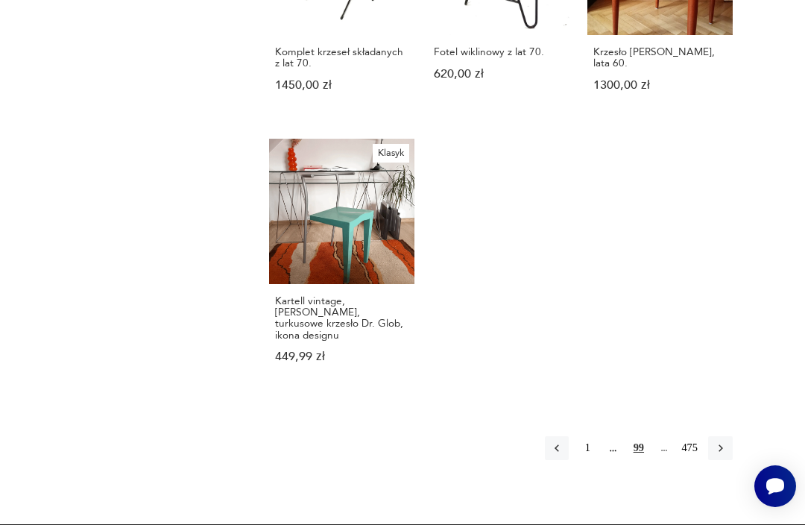
click at [725, 441] on icon "button" at bounding box center [720, 447] width 13 height 13
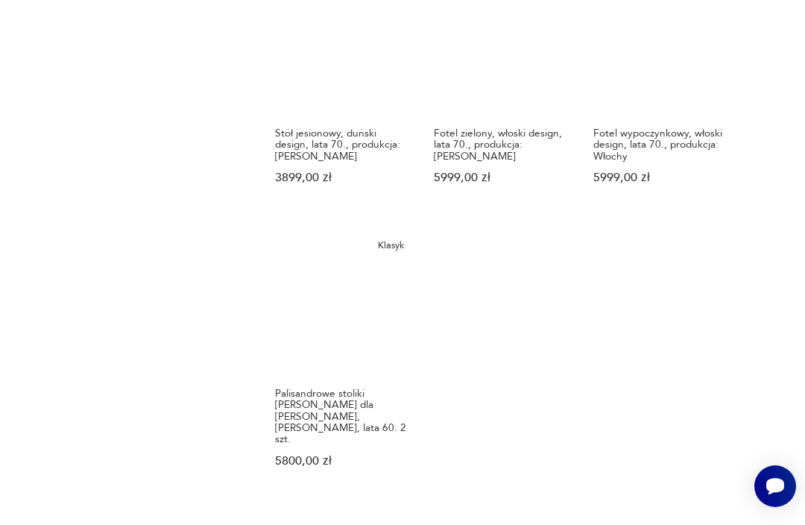
scroll to position [1955, 0]
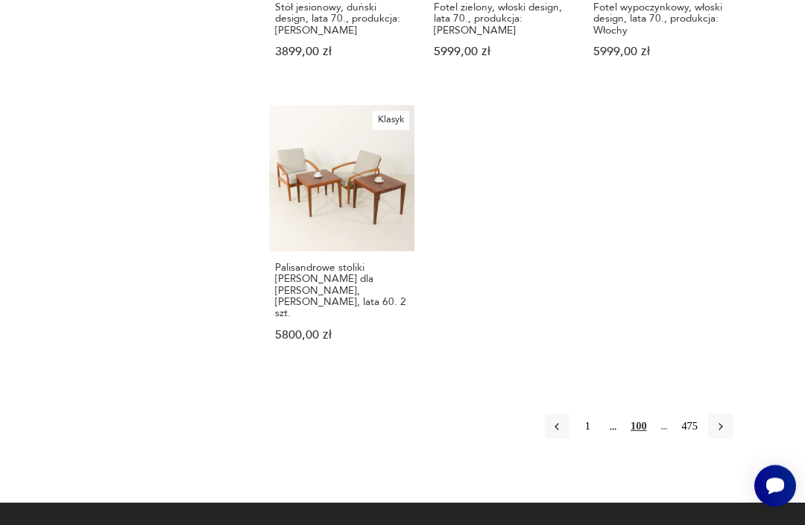
click at [723, 420] on icon "button" at bounding box center [720, 426] width 13 height 13
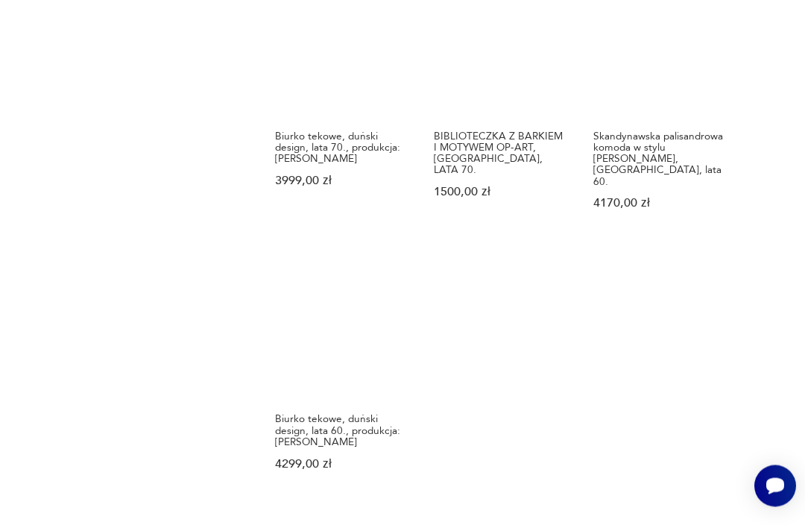
scroll to position [1882, 0]
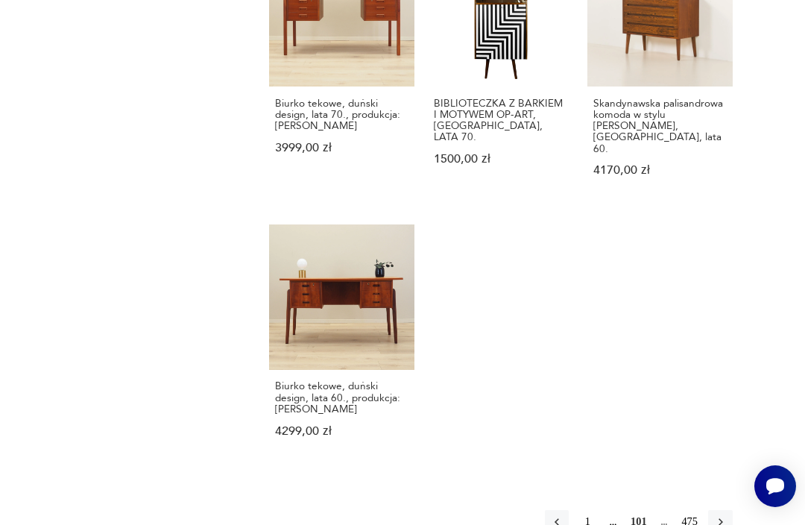
click at [729, 510] on button "button" at bounding box center [720, 522] width 24 height 24
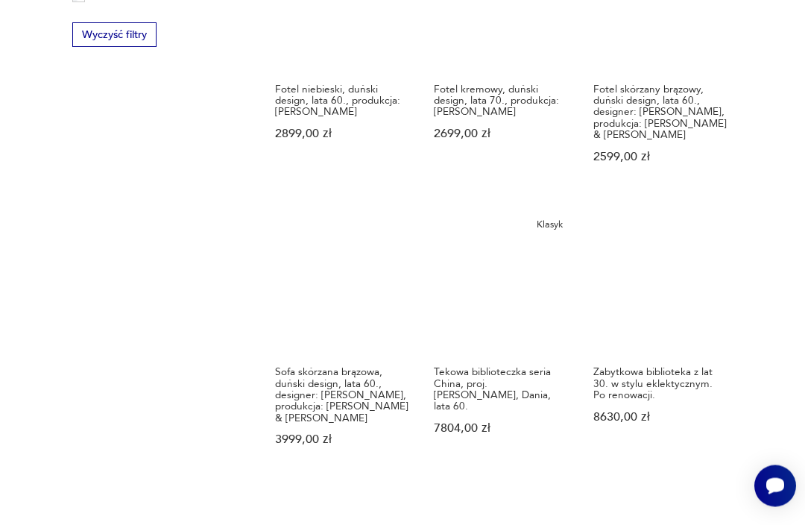
scroll to position [1665, 0]
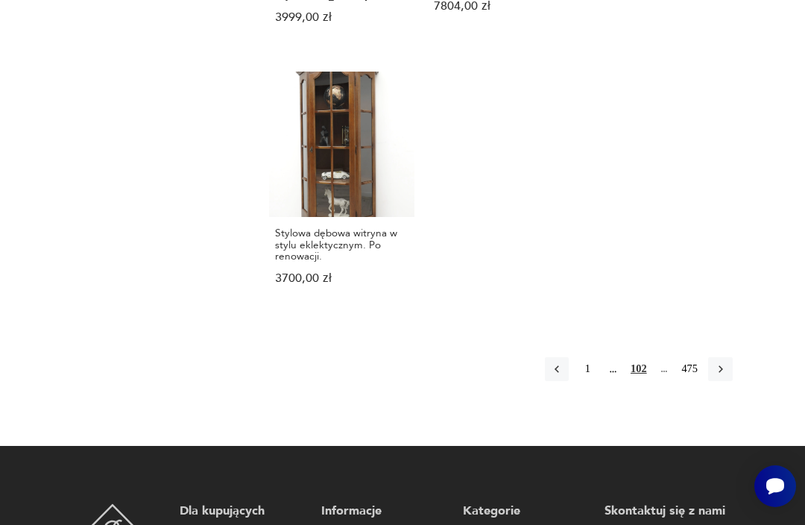
click at [722, 362] on icon "button" at bounding box center [720, 368] width 13 height 13
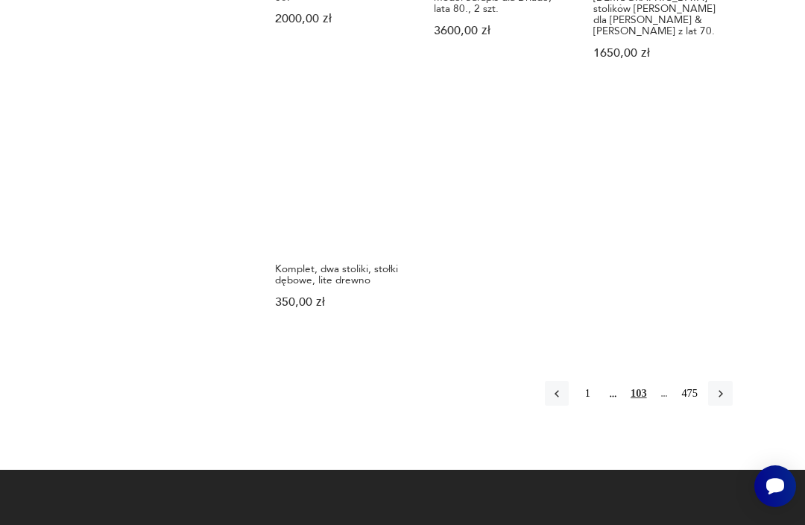
scroll to position [2015, 0]
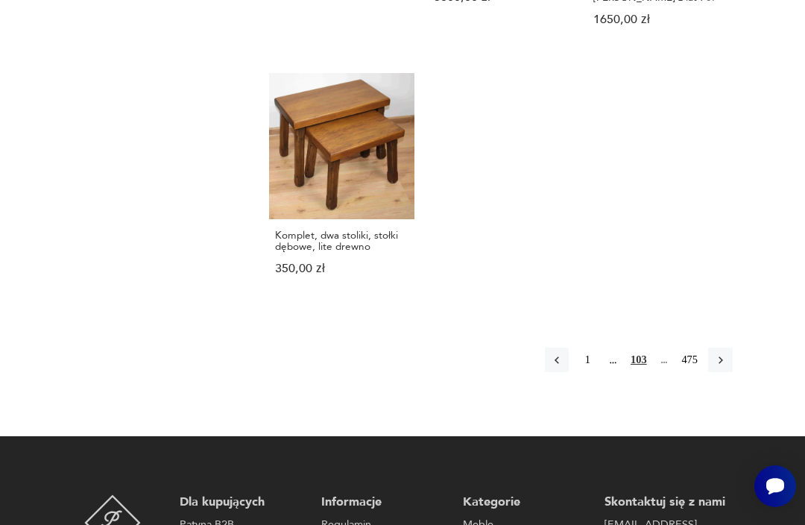
click at [725, 353] on icon "button" at bounding box center [720, 359] width 13 height 13
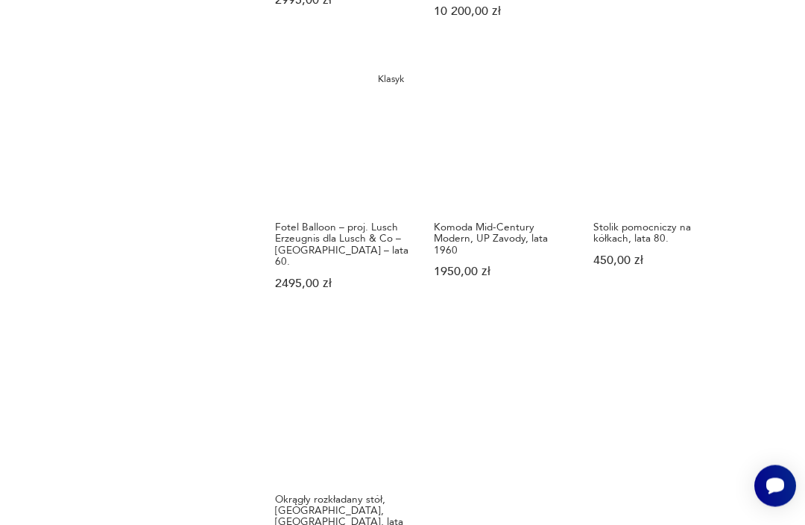
scroll to position [1787, 0]
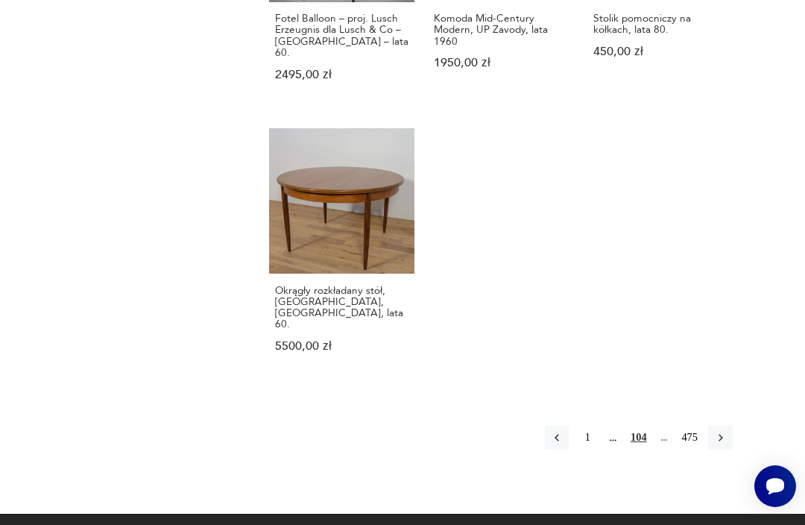
click at [719, 431] on icon "button" at bounding box center [720, 437] width 13 height 13
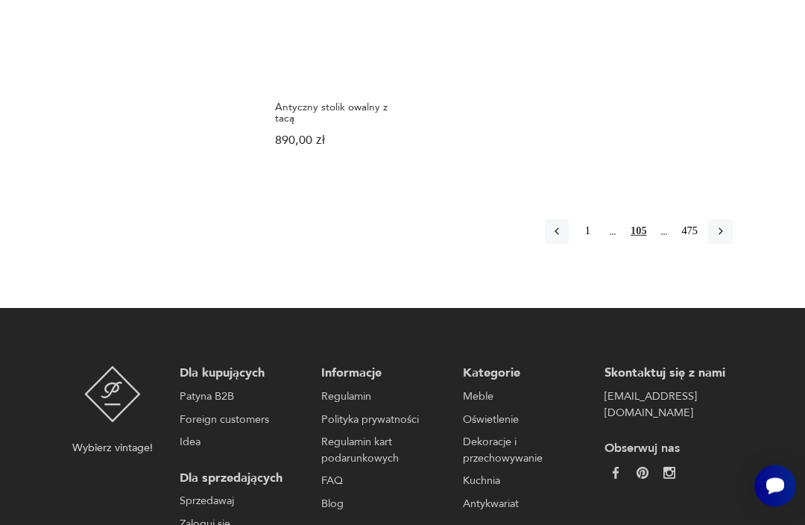
scroll to position [2234, 0]
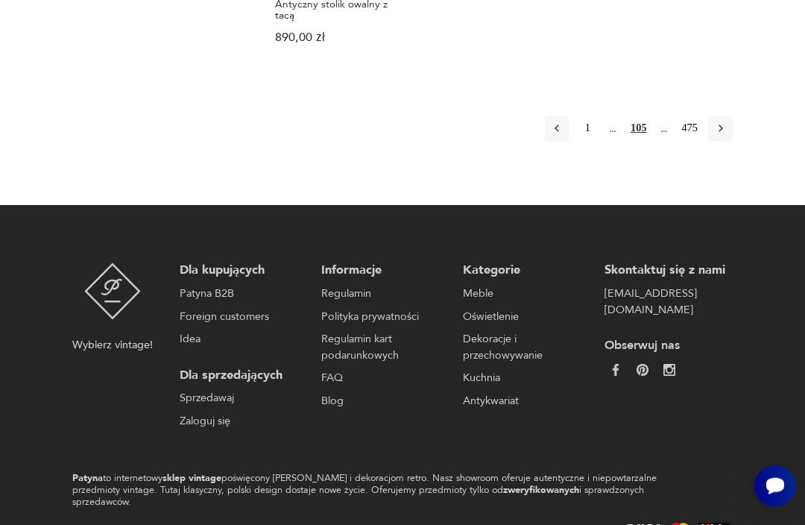
click at [725, 136] on button "button" at bounding box center [720, 129] width 24 height 24
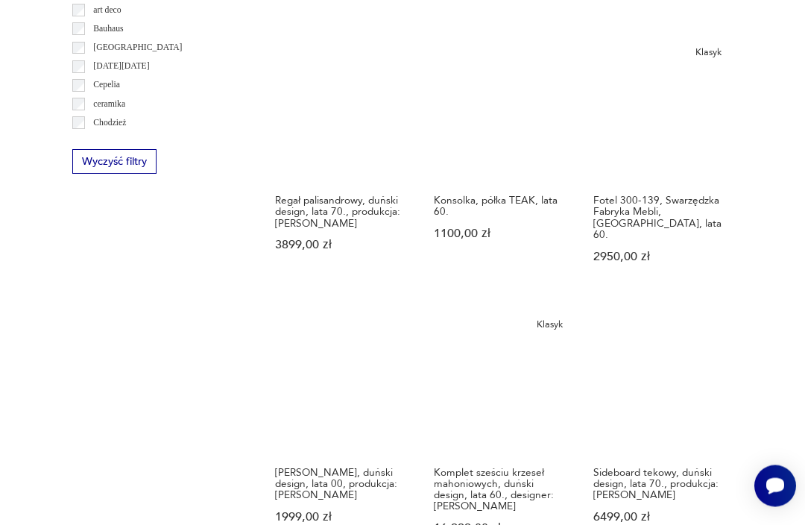
scroll to position [1514, 0]
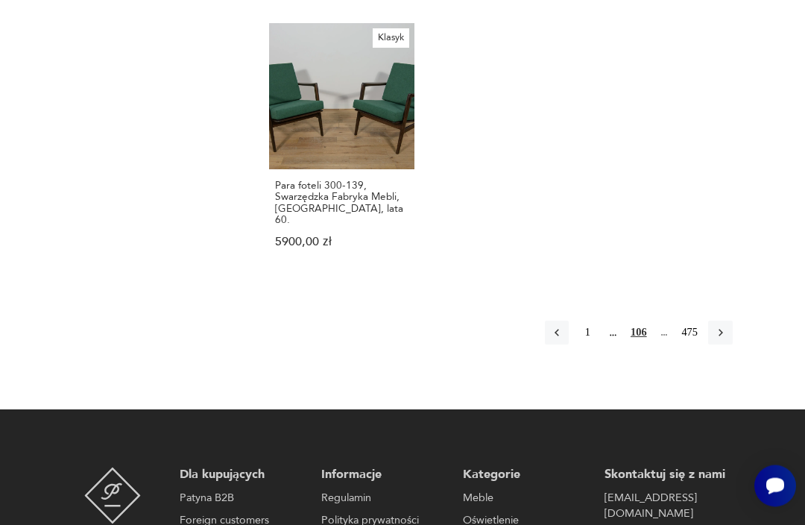
click at [731, 321] on button "button" at bounding box center [720, 333] width 24 height 24
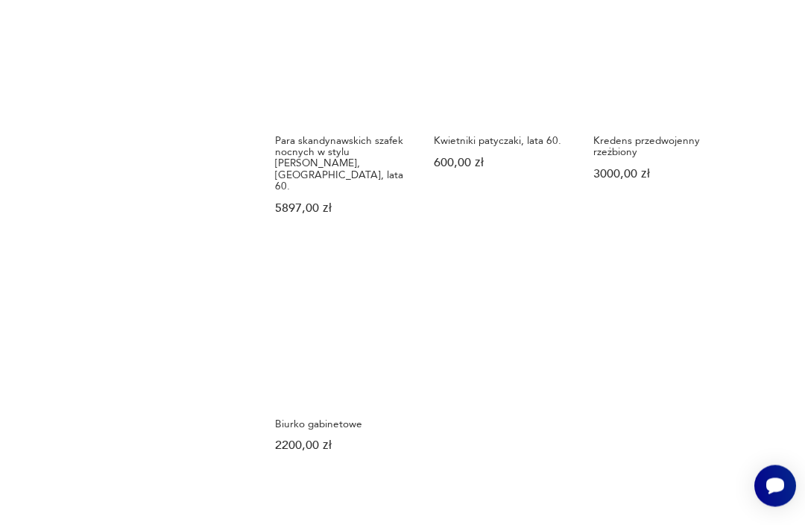
scroll to position [1924, 0]
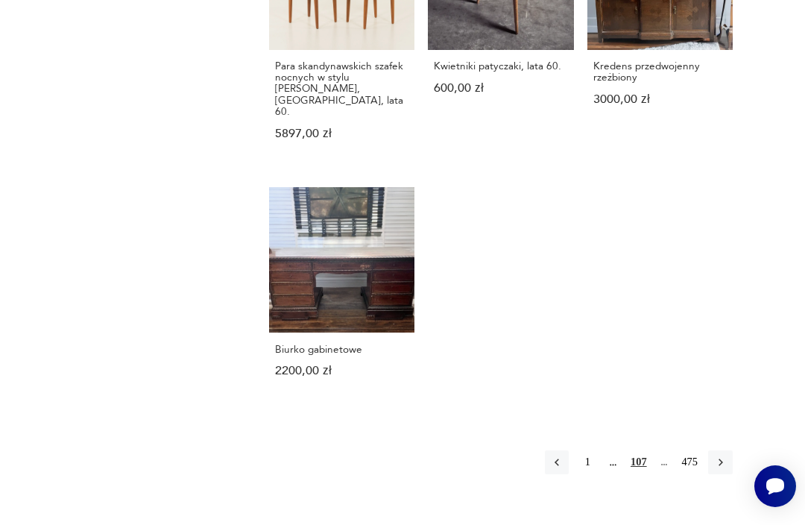
click at [729, 450] on button "button" at bounding box center [720, 462] width 24 height 24
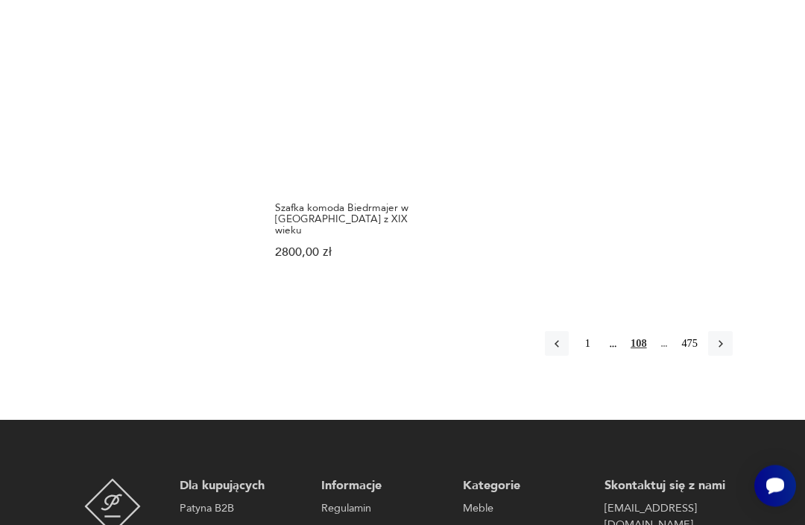
scroll to position [2039, 0]
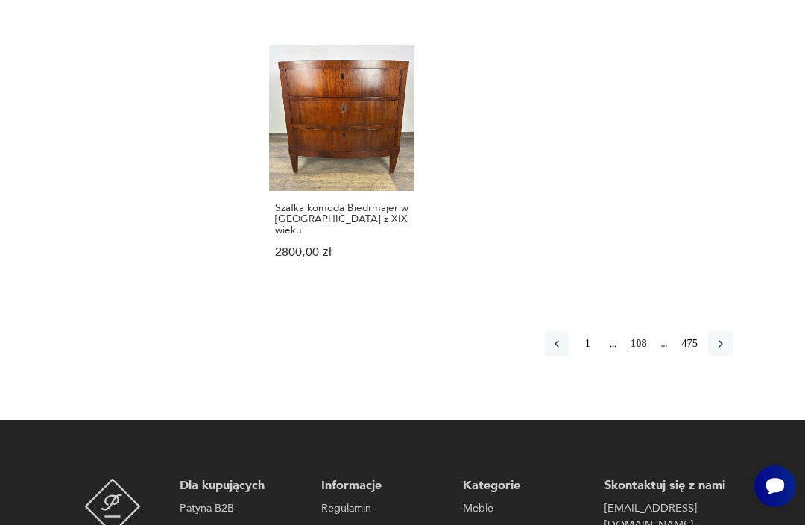
click at [730, 331] on button "button" at bounding box center [720, 343] width 24 height 24
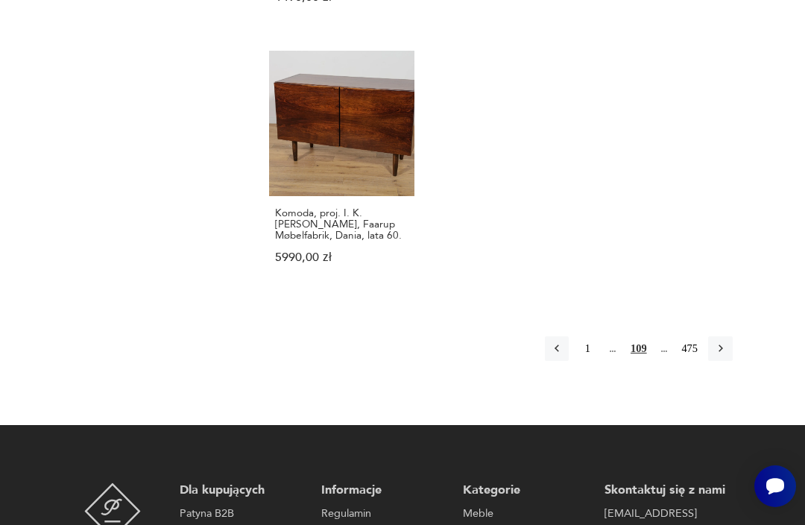
scroll to position [2073, 0]
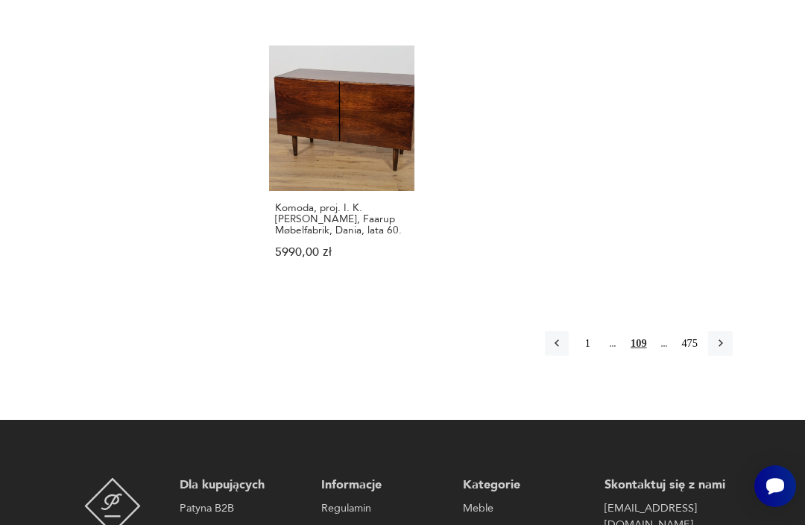
click at [726, 336] on icon "button" at bounding box center [720, 342] width 13 height 13
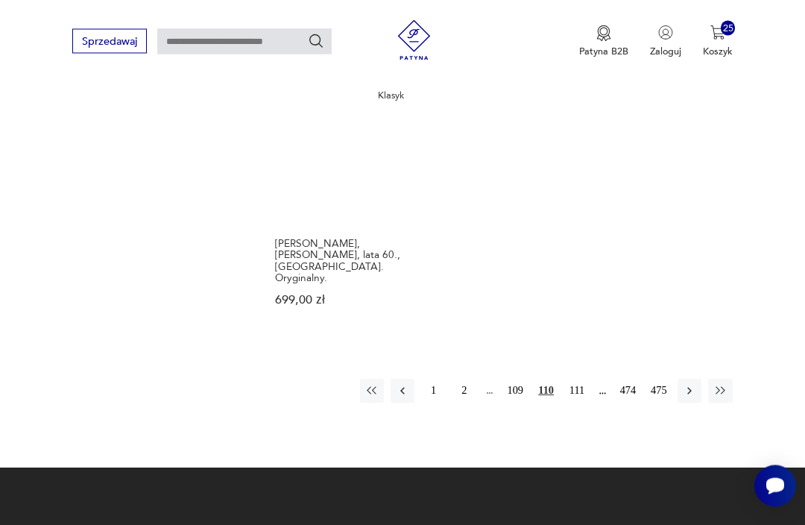
scroll to position [1880, 0]
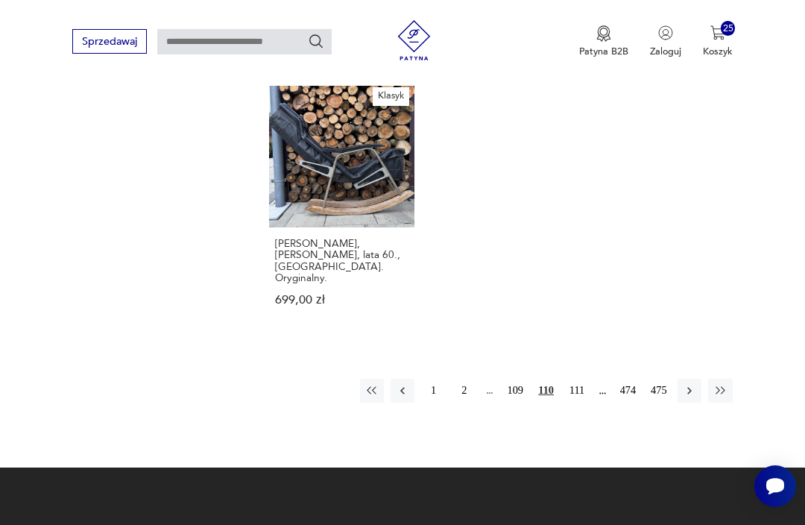
click at [722, 394] on icon "button" at bounding box center [720, 390] width 9 height 7
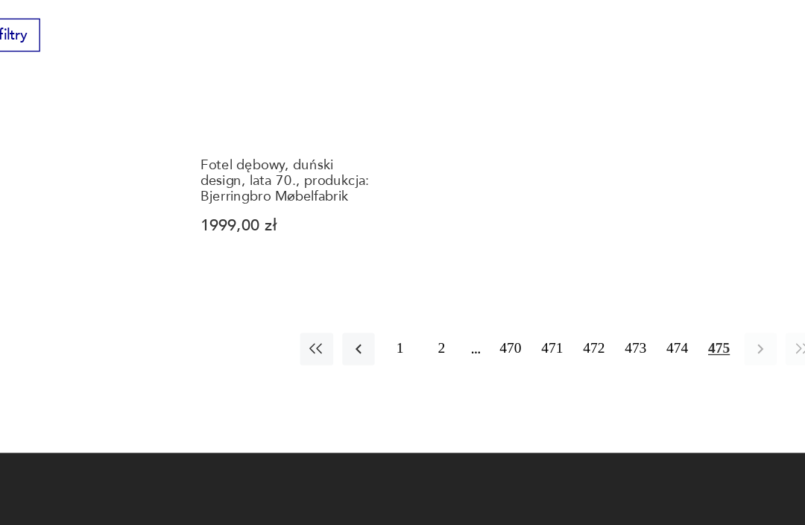
scroll to position [1428, 0]
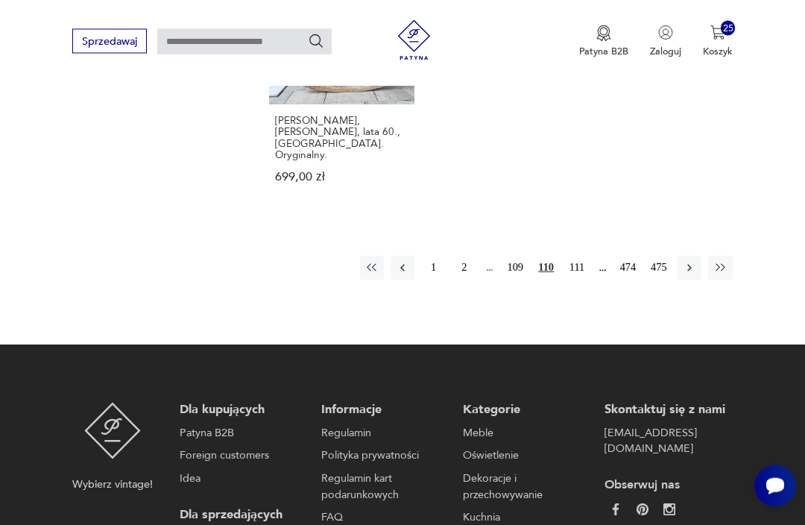
scroll to position [2019, 0]
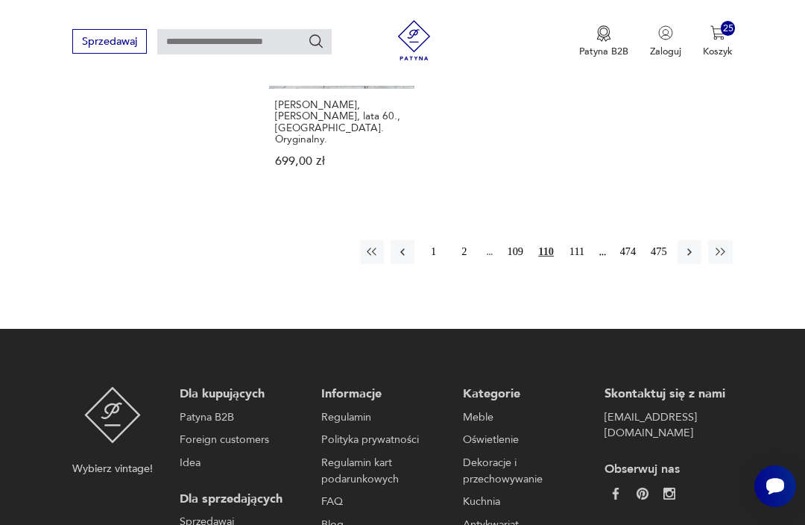
click at [690, 256] on icon "button" at bounding box center [689, 251] width 4 height 7
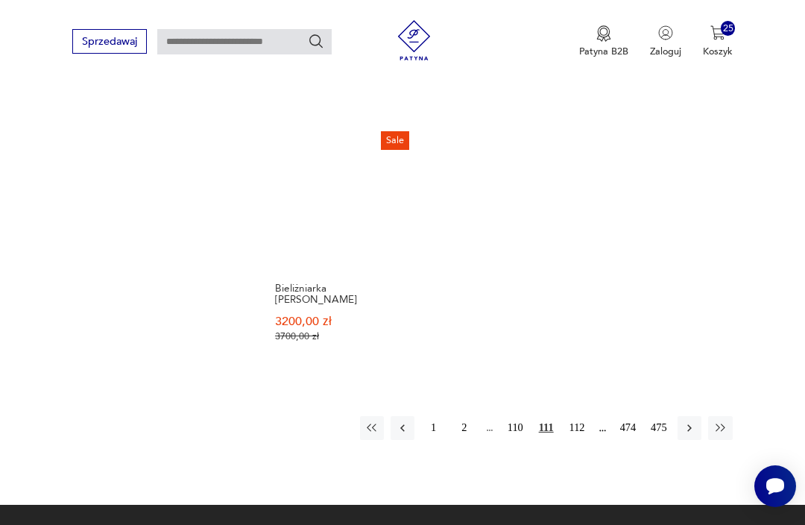
scroll to position [1915, 0]
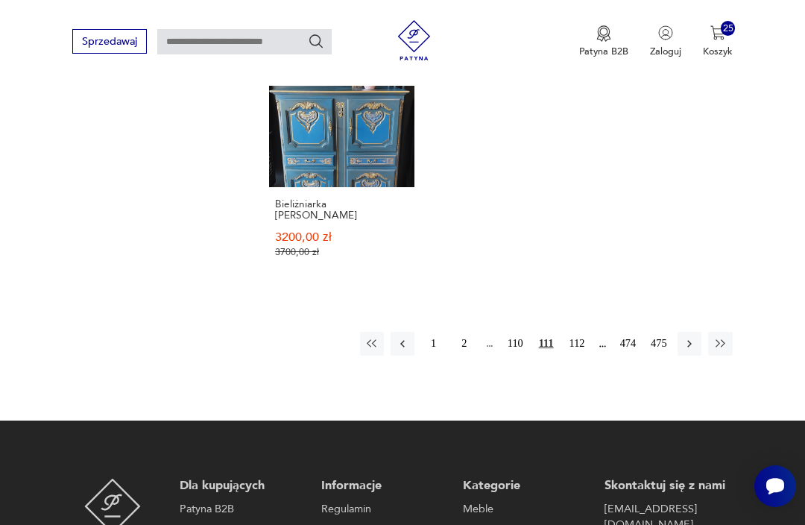
click at [696, 350] on icon "button" at bounding box center [689, 343] width 13 height 13
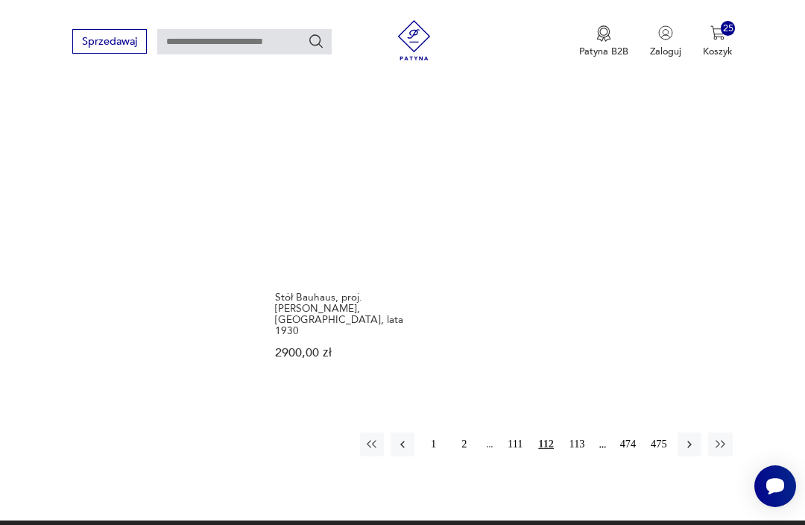
scroll to position [1910, 0]
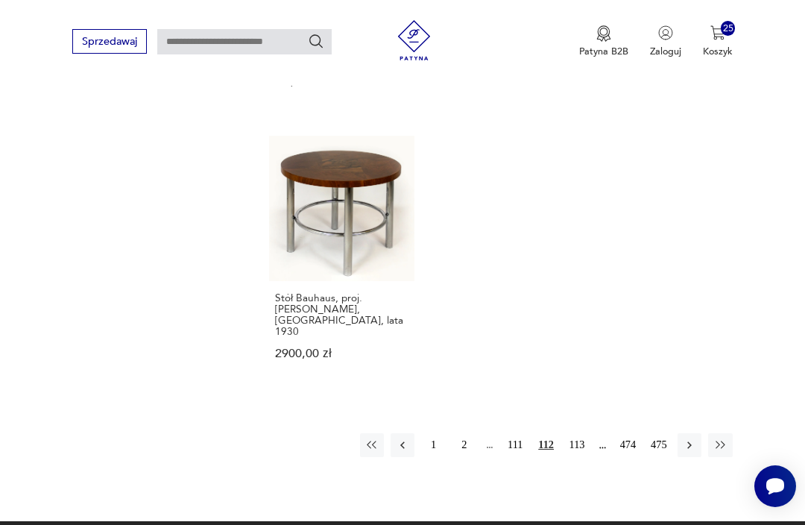
click at [581, 433] on button "113" at bounding box center [577, 445] width 24 height 24
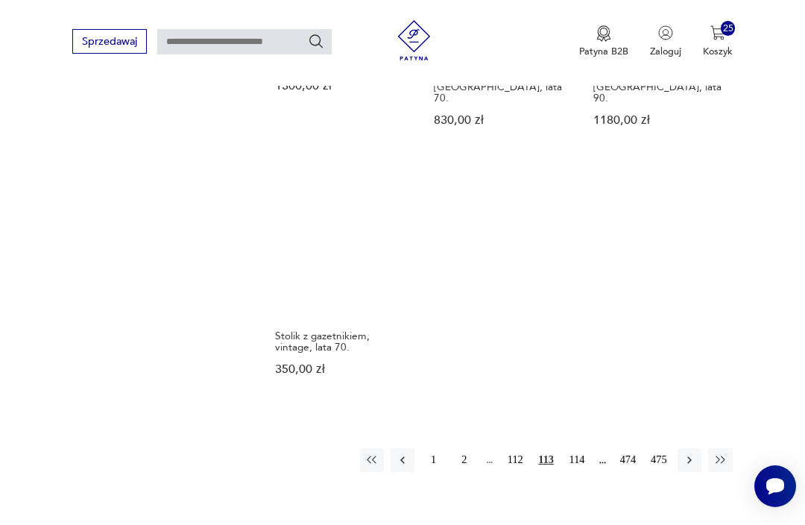
scroll to position [1851, 0]
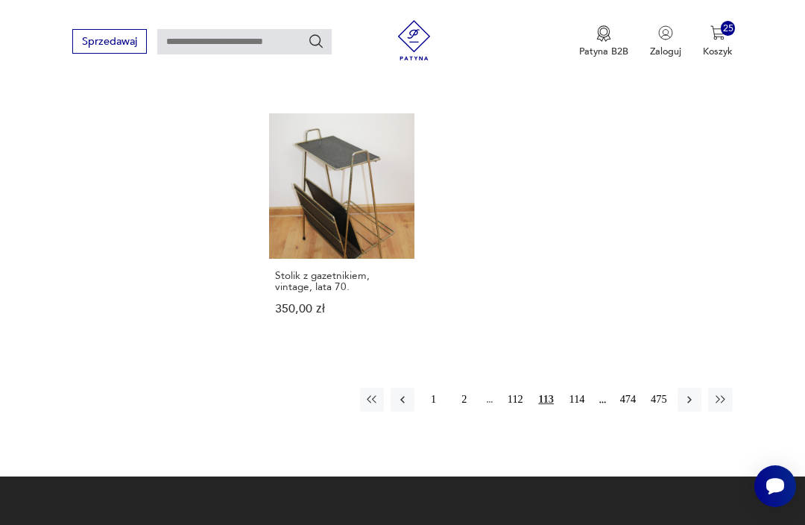
click at [578, 411] on button "114" at bounding box center [577, 400] width 24 height 24
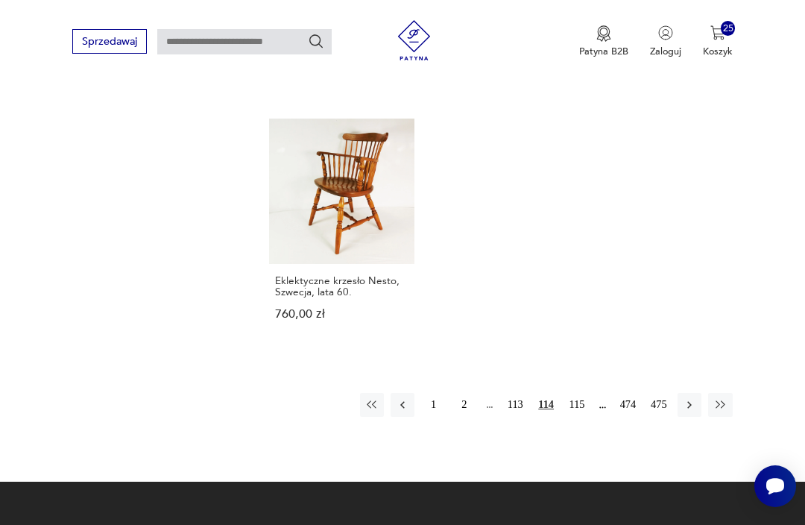
scroll to position [1883, 0]
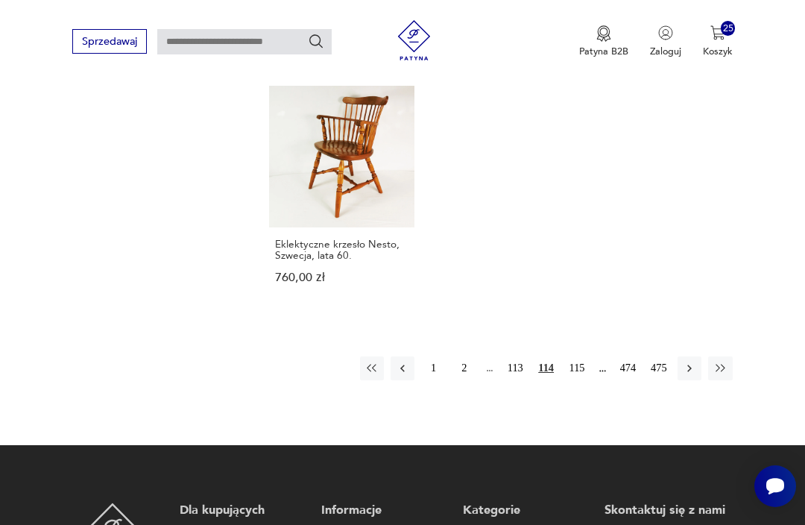
click at [687, 375] on icon "button" at bounding box center [689, 368] width 13 height 13
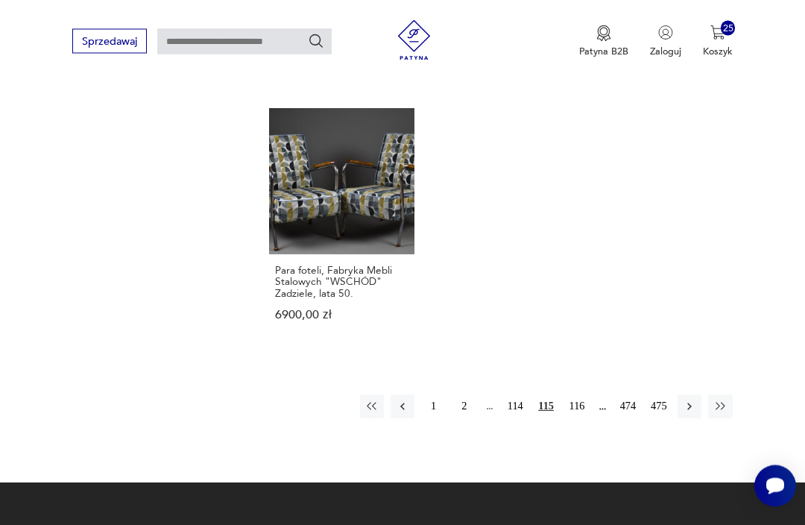
scroll to position [1908, 0]
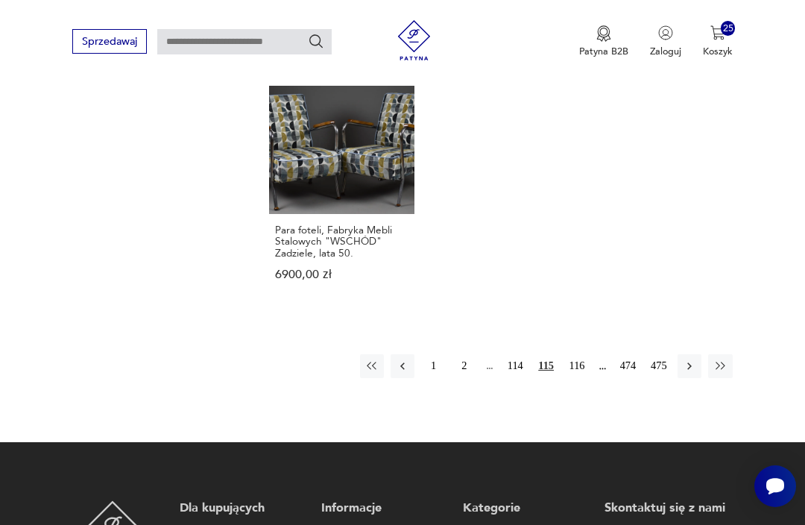
click at [691, 373] on icon "button" at bounding box center [689, 365] width 13 height 13
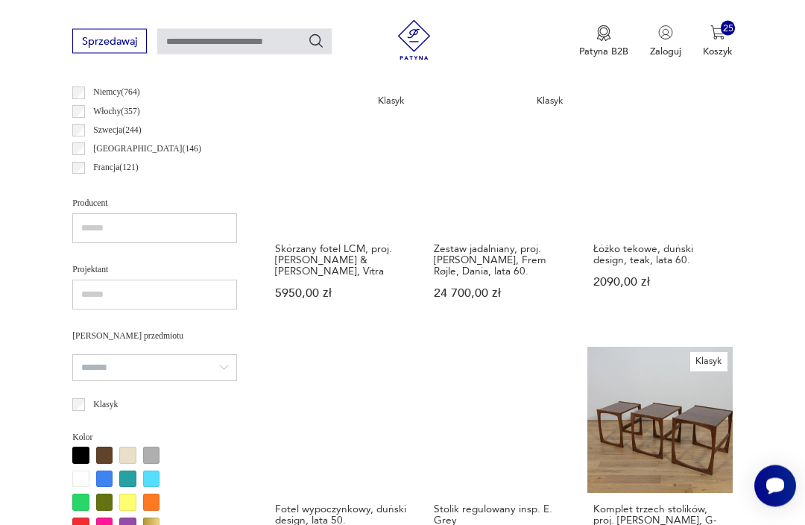
scroll to position [827, 0]
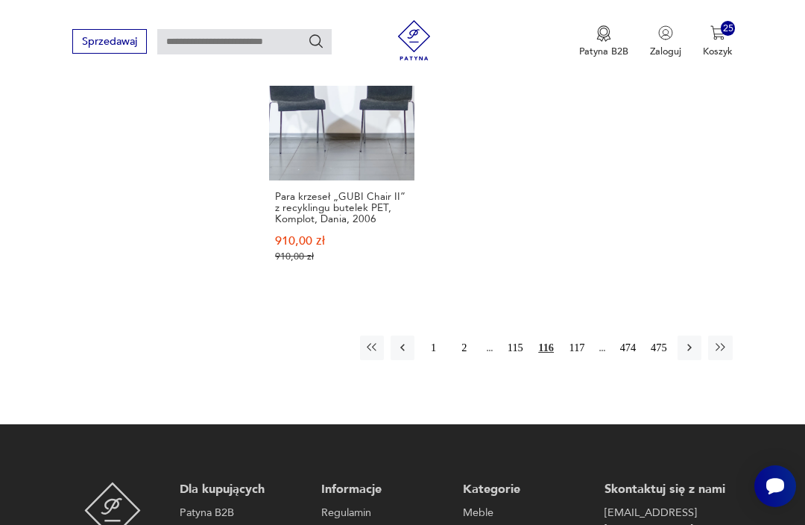
click at [582, 346] on button "117" at bounding box center [577, 347] width 24 height 24
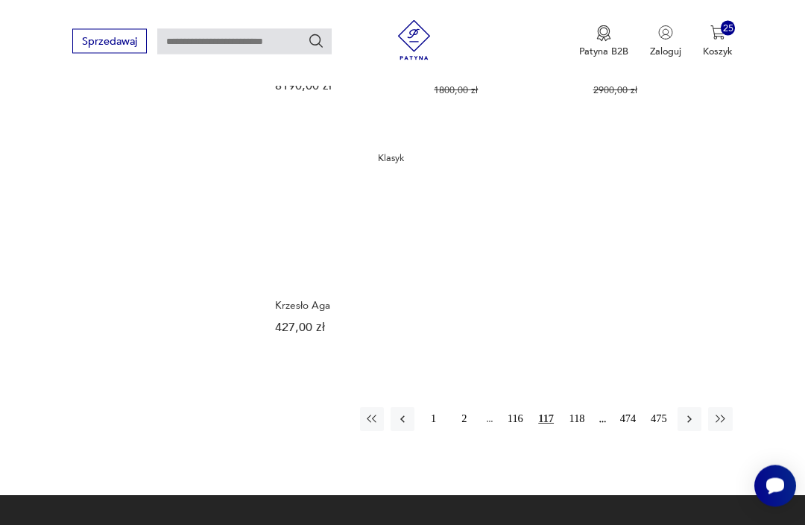
scroll to position [1963, 0]
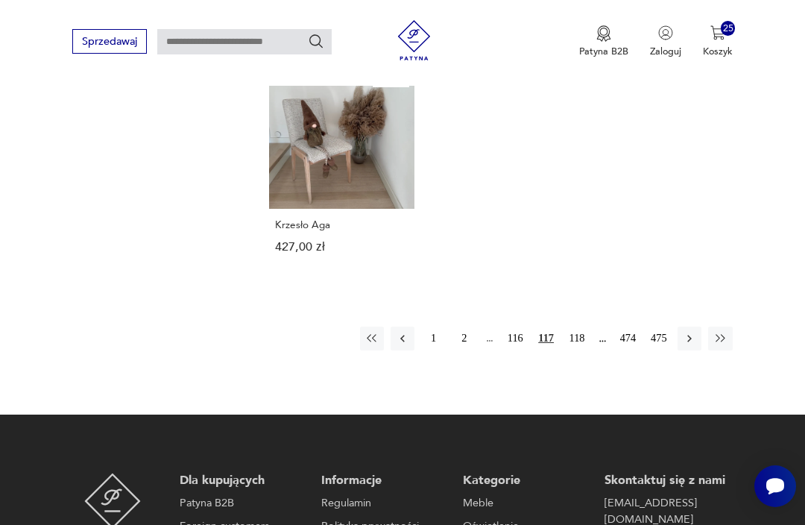
click at [581, 332] on button "118" at bounding box center [577, 338] width 24 height 24
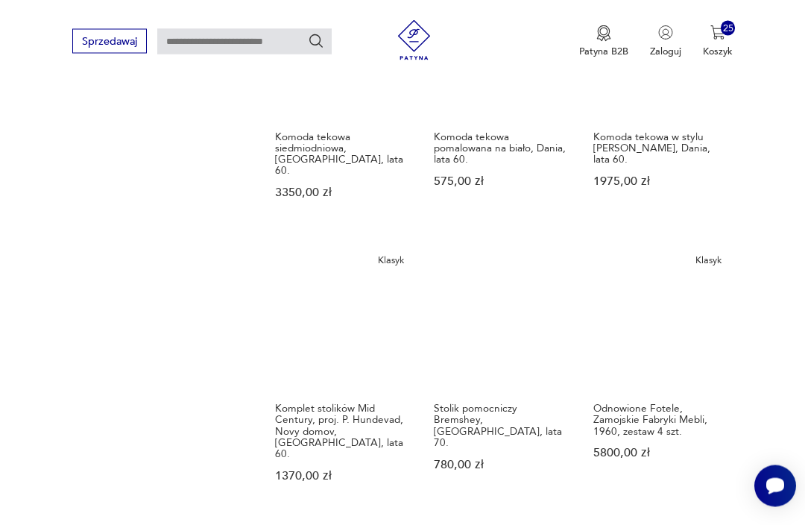
scroll to position [1501, 0]
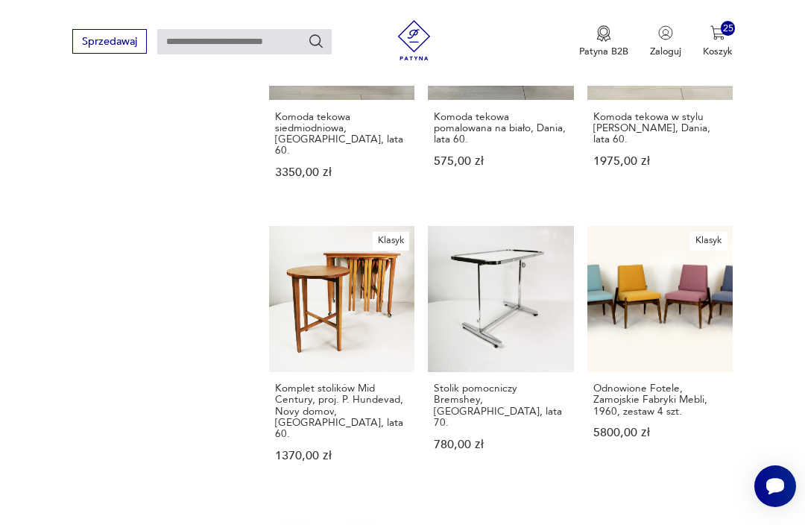
click at [317, 226] on link "Klasyk Komplet stolików Mid Century, proj. P. Hundevad, Novy domov, Czechosłowa…" at bounding box center [341, 357] width 145 height 262
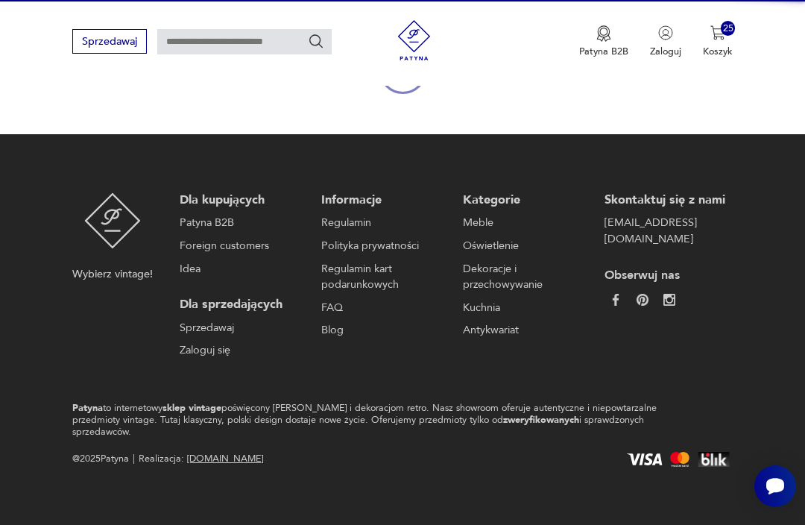
scroll to position [130, 0]
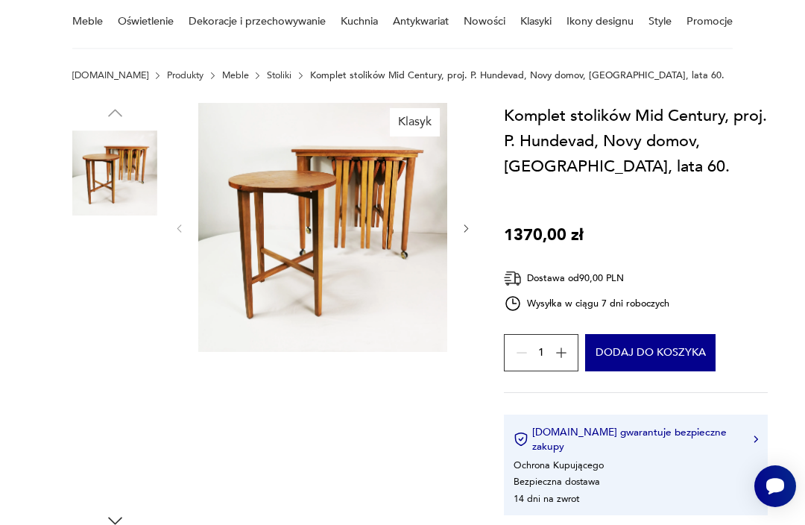
click at [98, 435] on img at bounding box center [114, 457] width 85 height 85
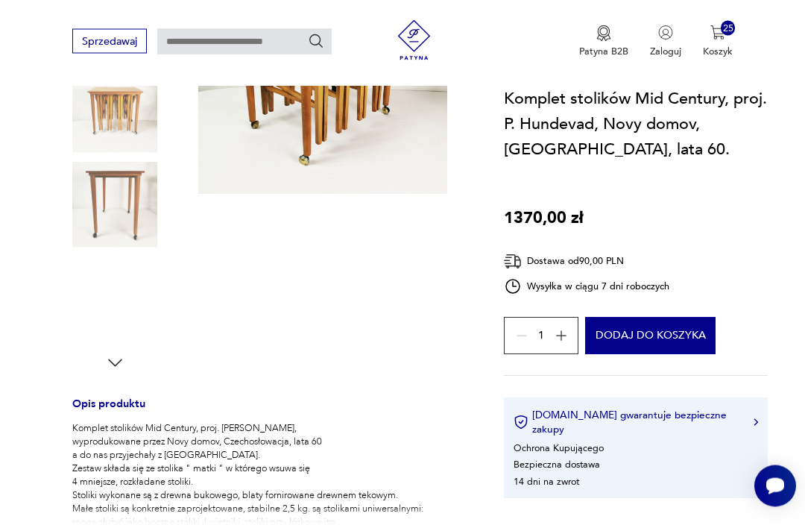
scroll to position [330, 0]
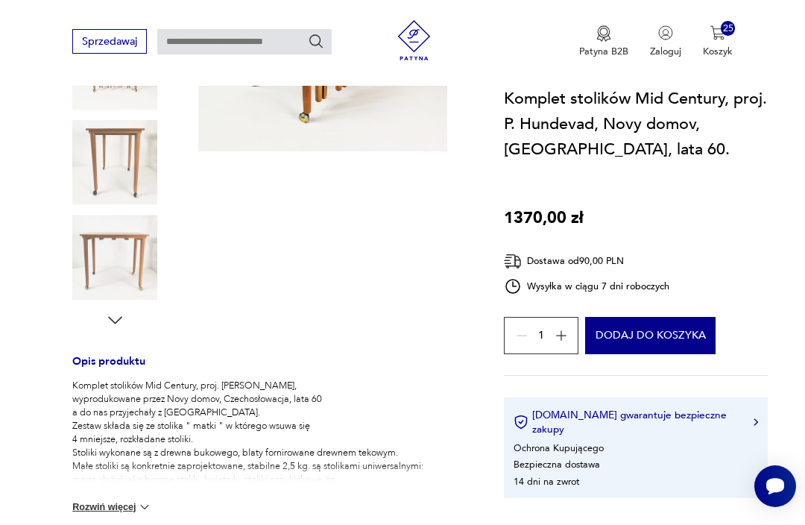
click at [122, 152] on img at bounding box center [114, 162] width 85 height 85
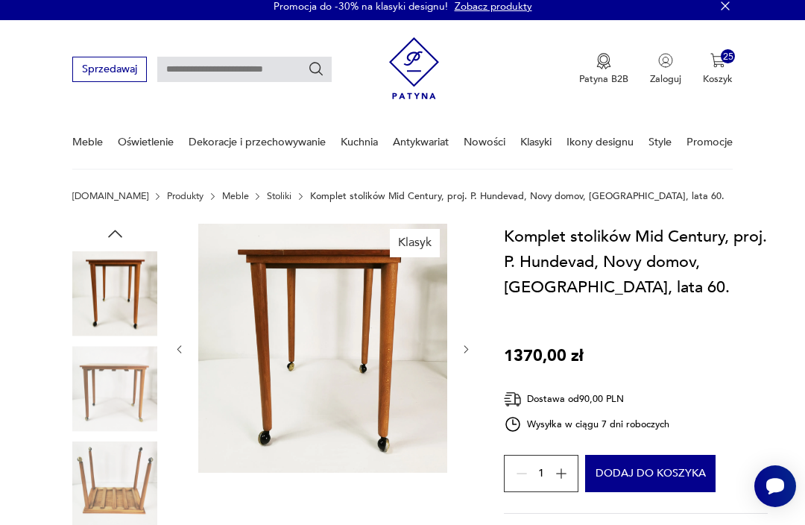
scroll to position [0, 0]
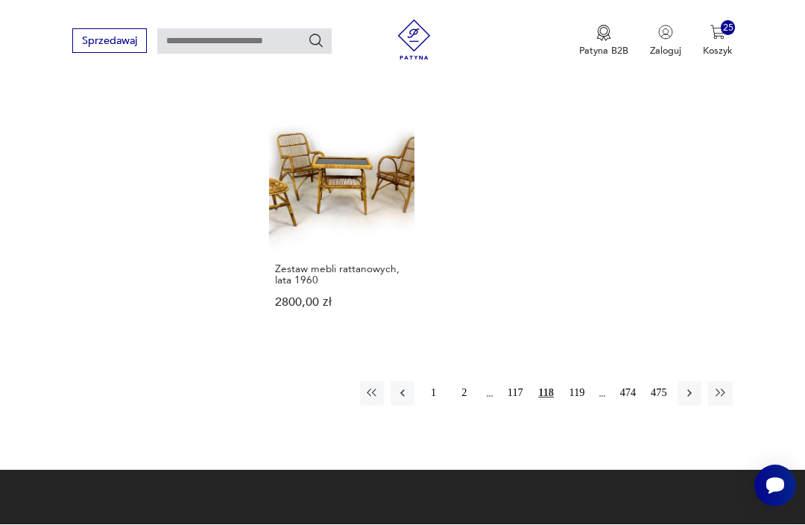
scroll to position [1905, 0]
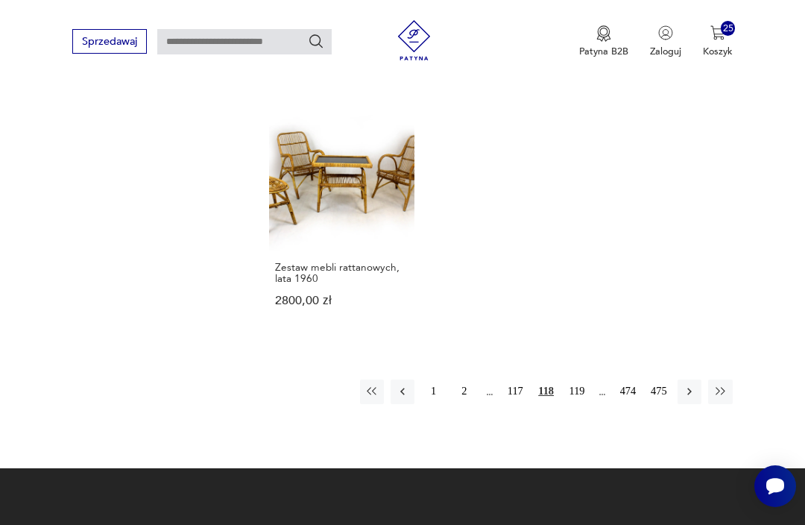
click at [587, 379] on button "119" at bounding box center [577, 391] width 24 height 24
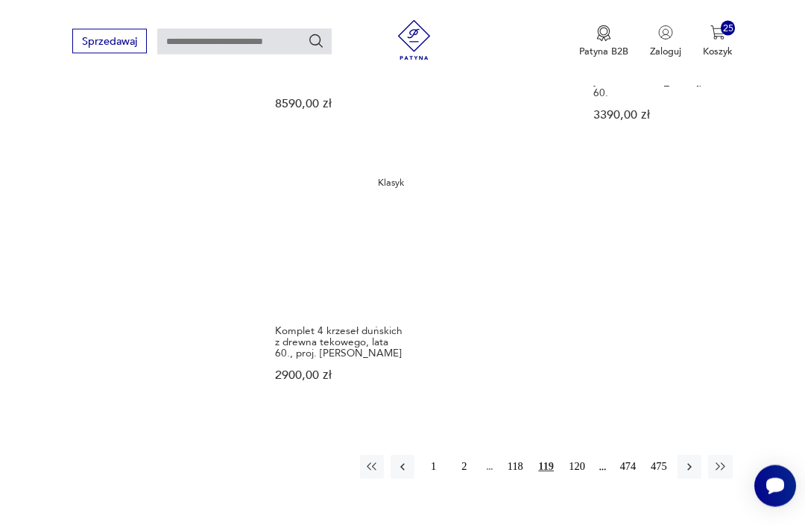
scroll to position [1840, 0]
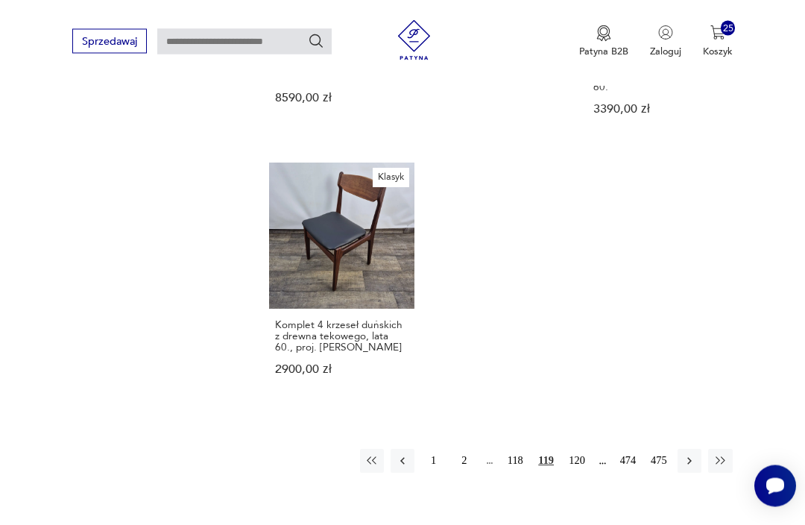
click at [575, 449] on button "120" at bounding box center [577, 461] width 24 height 24
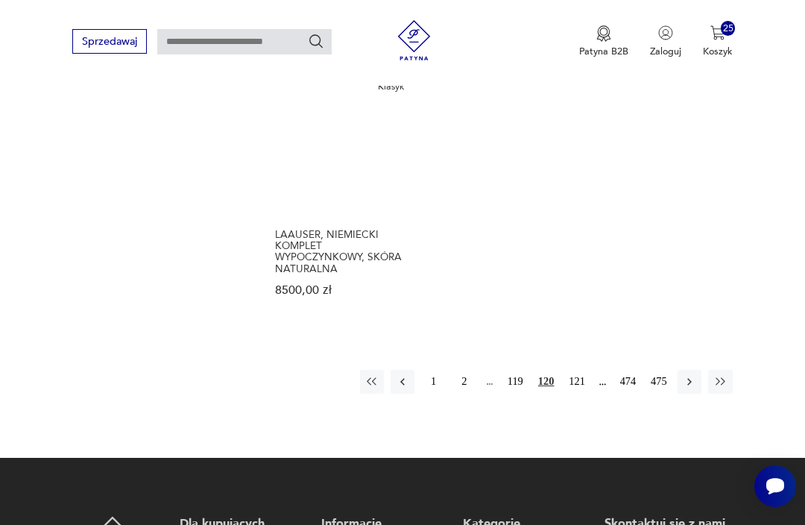
scroll to position [2005, 0]
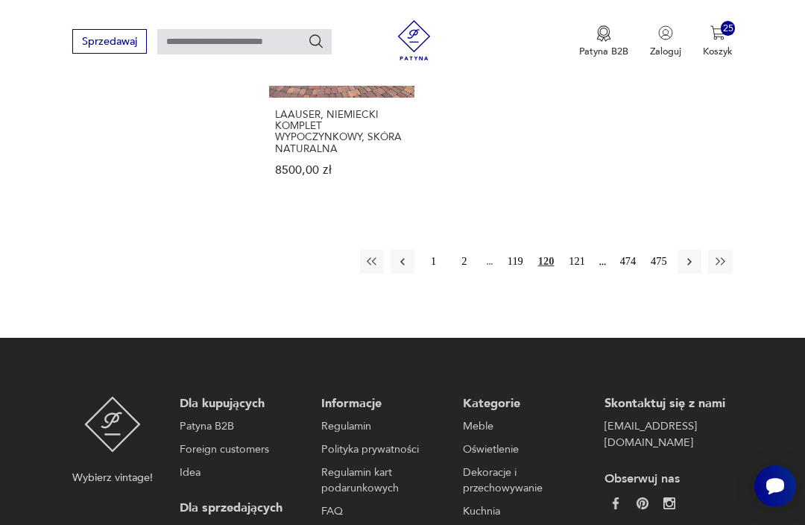
click at [580, 274] on button "121" at bounding box center [577, 262] width 24 height 24
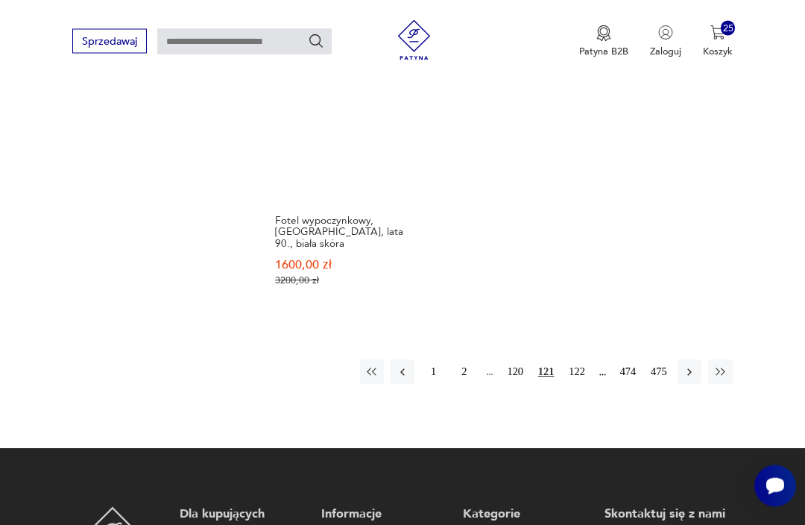
scroll to position [1978, 0]
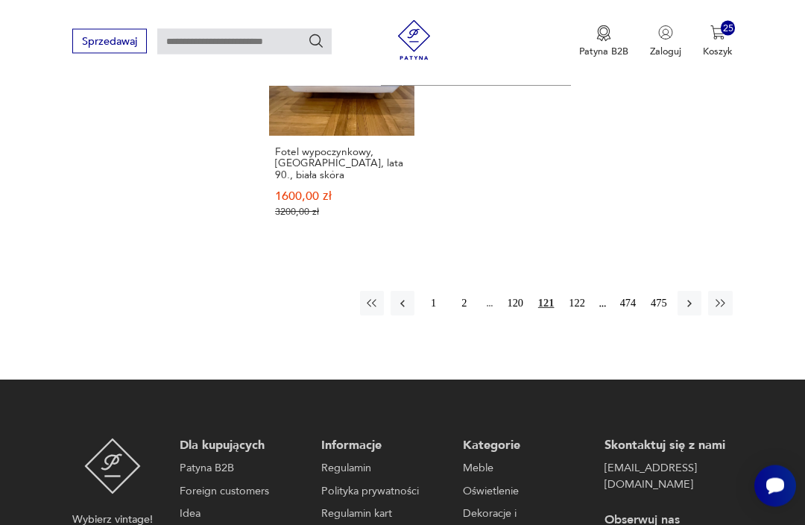
click at [586, 315] on button "122" at bounding box center [577, 303] width 24 height 24
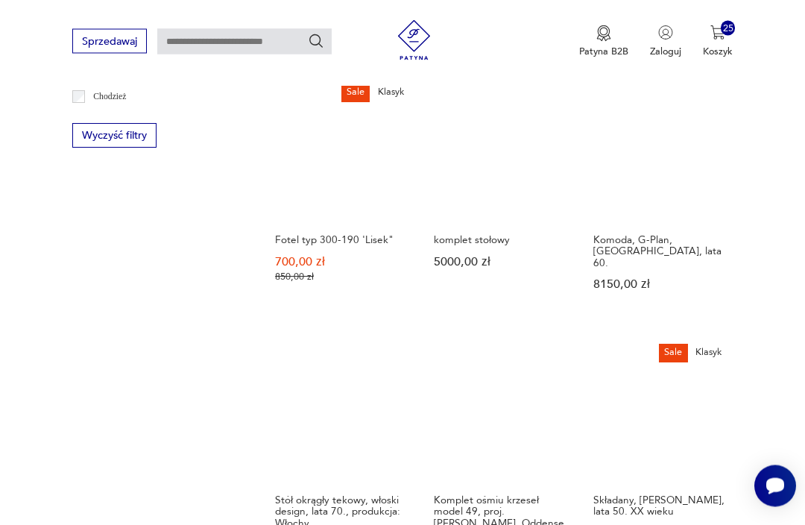
scroll to position [1410, 0]
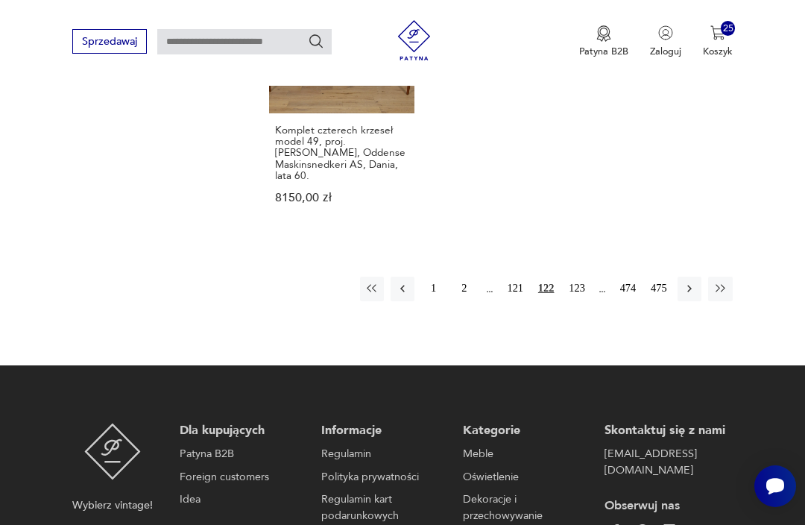
click at [584, 292] on button "123" at bounding box center [577, 289] width 24 height 24
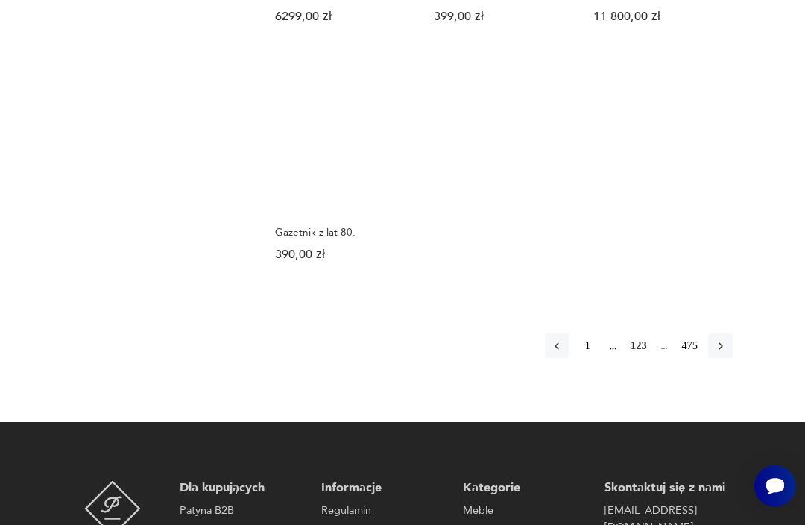
scroll to position [2065, 0]
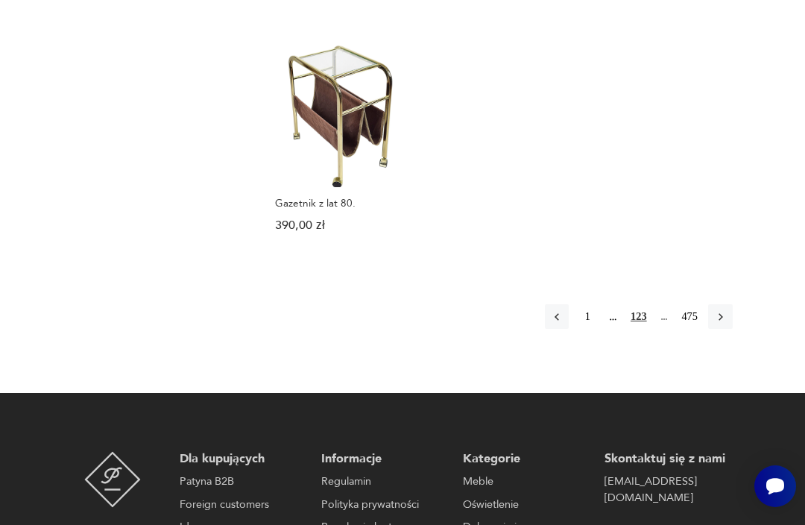
click at [727, 310] on icon "button" at bounding box center [720, 316] width 13 height 13
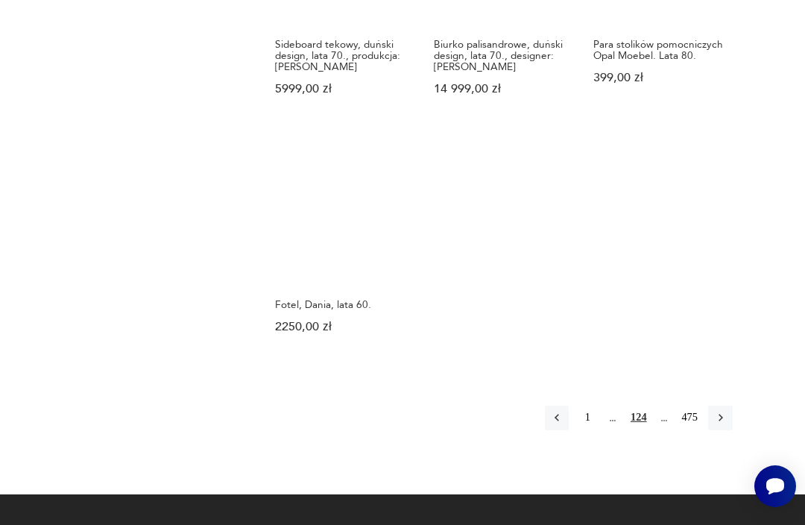
scroll to position [1966, 0]
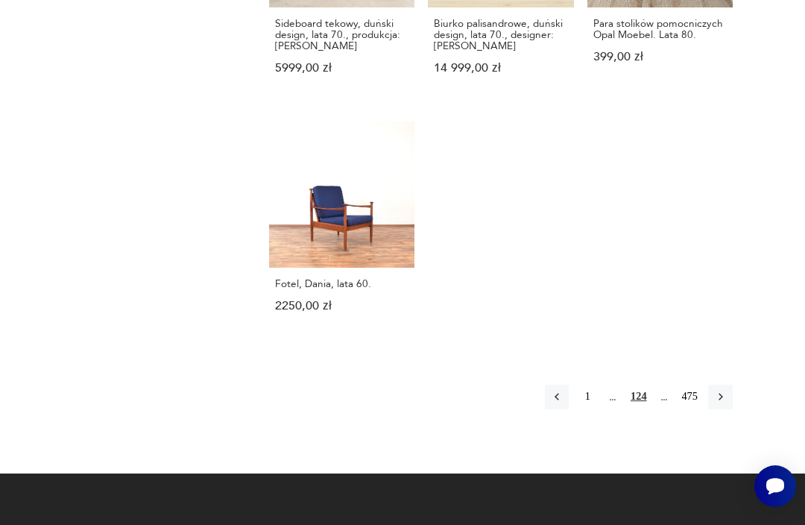
click at [728, 385] on button "button" at bounding box center [720, 397] width 24 height 24
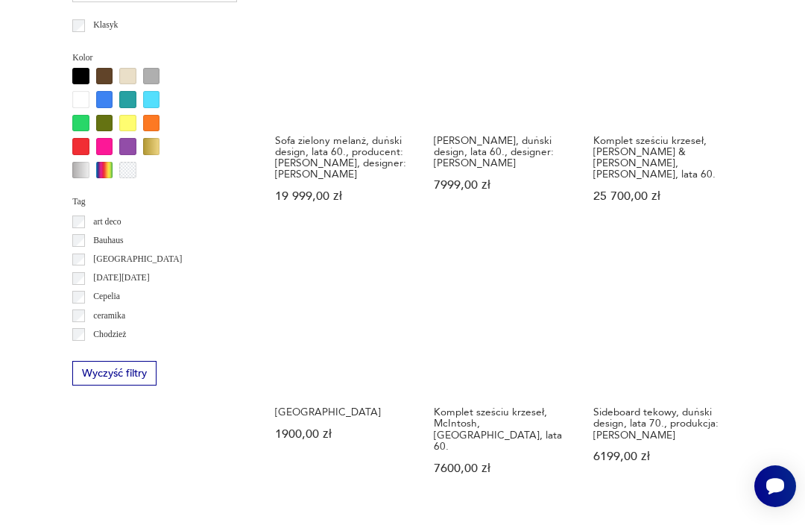
scroll to position [1329, 0]
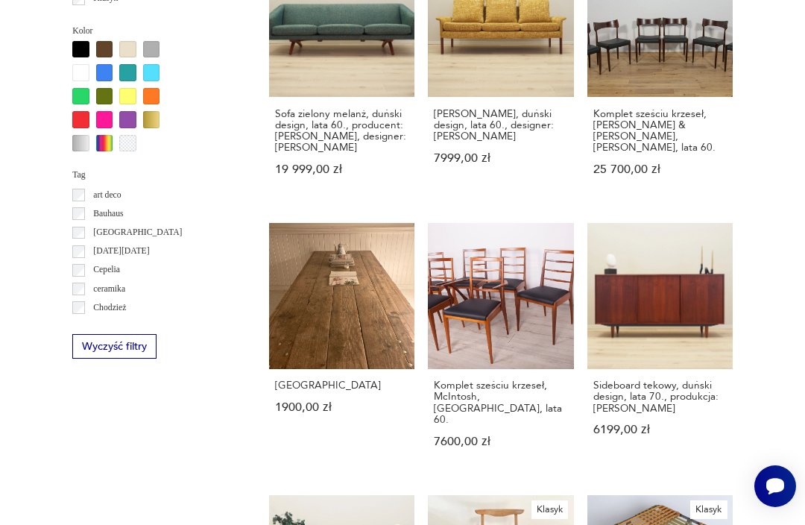
click at [343, 283] on link "Stary stół industrialny 1900,00 zł" at bounding box center [341, 348] width 145 height 250
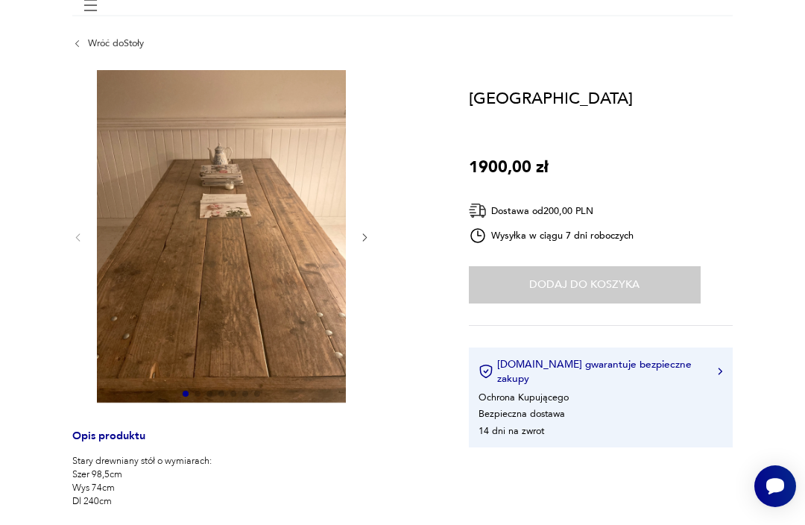
click at [365, 242] on icon "button" at bounding box center [364, 237] width 11 height 11
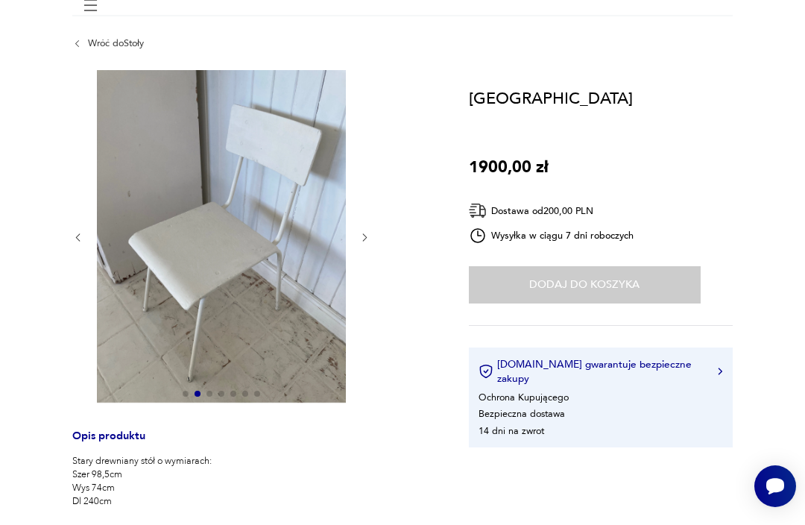
click at [370, 236] on icon "button" at bounding box center [364, 237] width 11 height 11
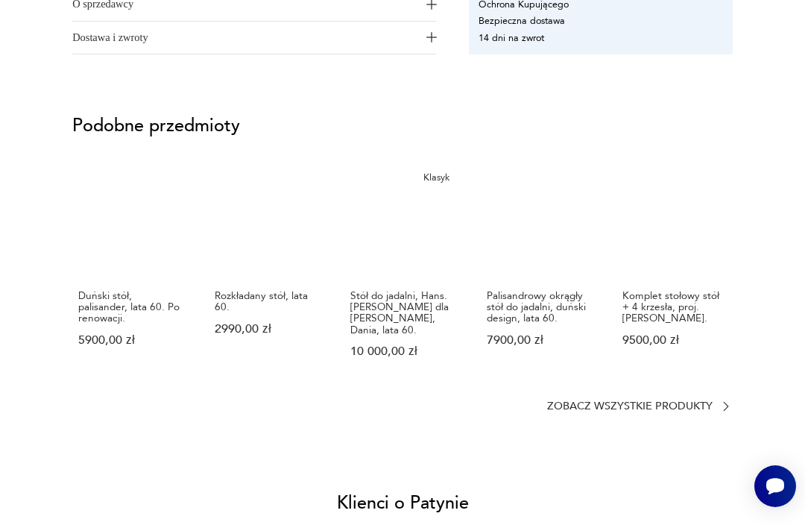
scroll to position [785, 0]
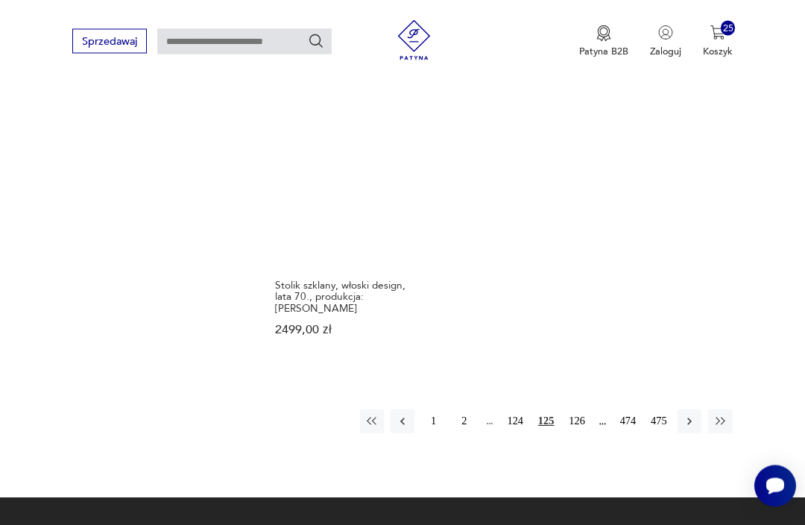
scroll to position [1946, 0]
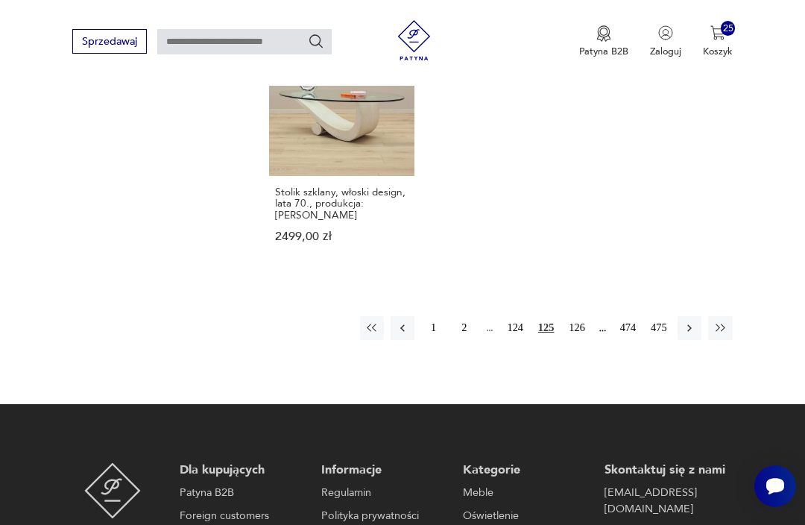
click at [690, 335] on icon "button" at bounding box center [689, 327] width 13 height 13
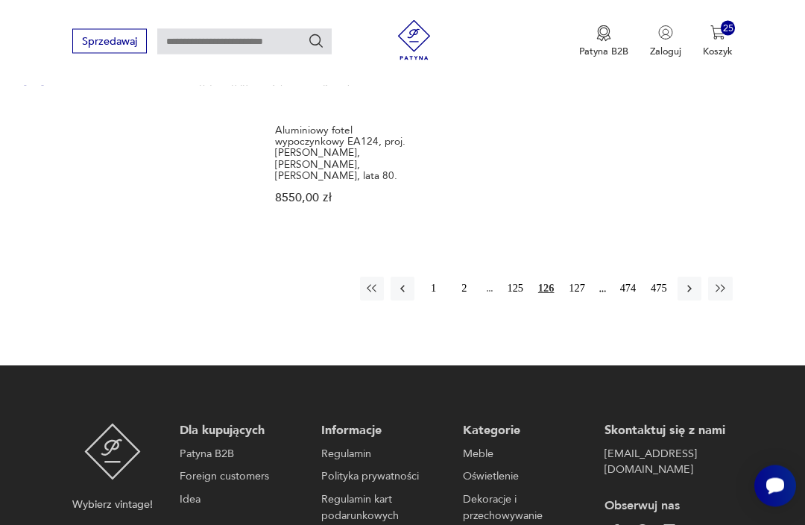
scroll to position [1968, 0]
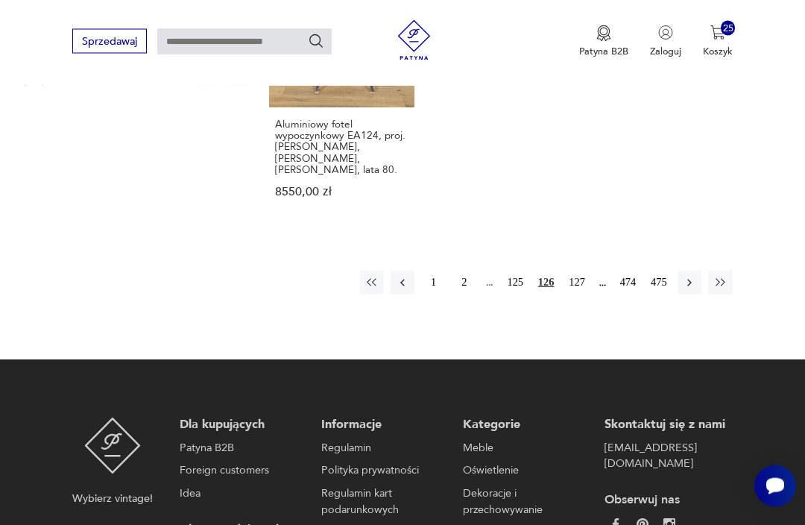
click at [571, 295] on button "127" at bounding box center [577, 283] width 24 height 24
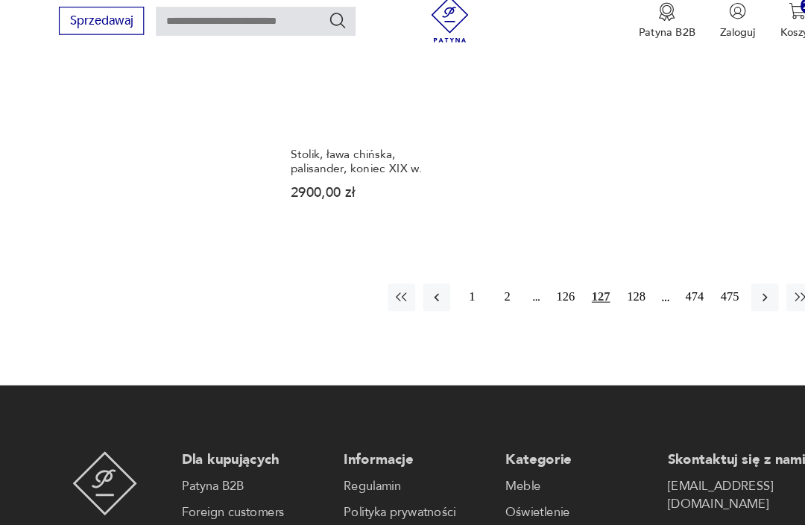
scroll to position [2020, 0]
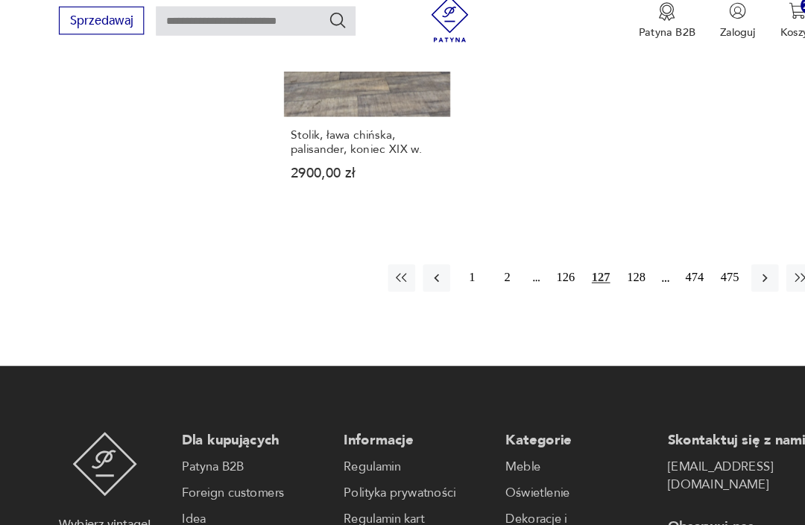
click at [565, 262] on button "128" at bounding box center [577, 266] width 24 height 24
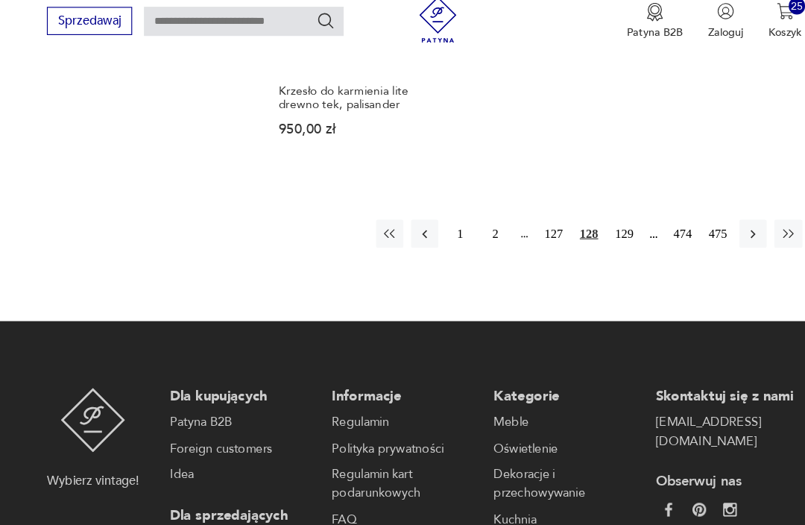
scroll to position [2048, 0]
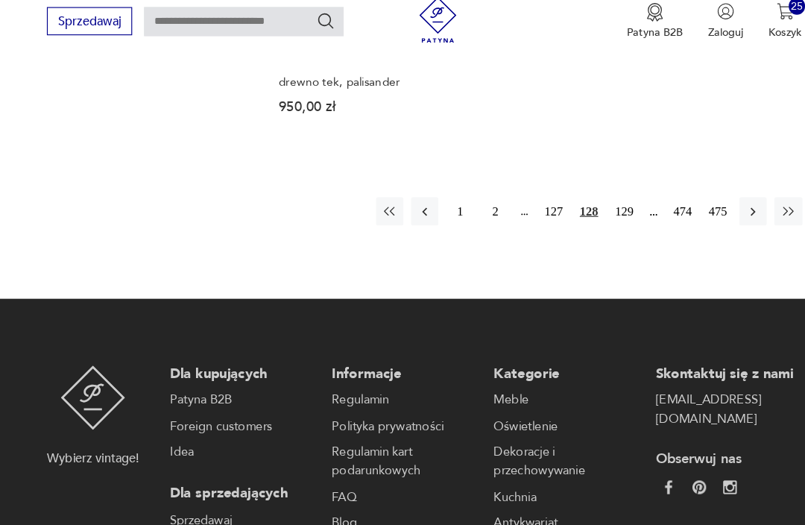
click at [565, 198] on button "129" at bounding box center [577, 207] width 24 height 24
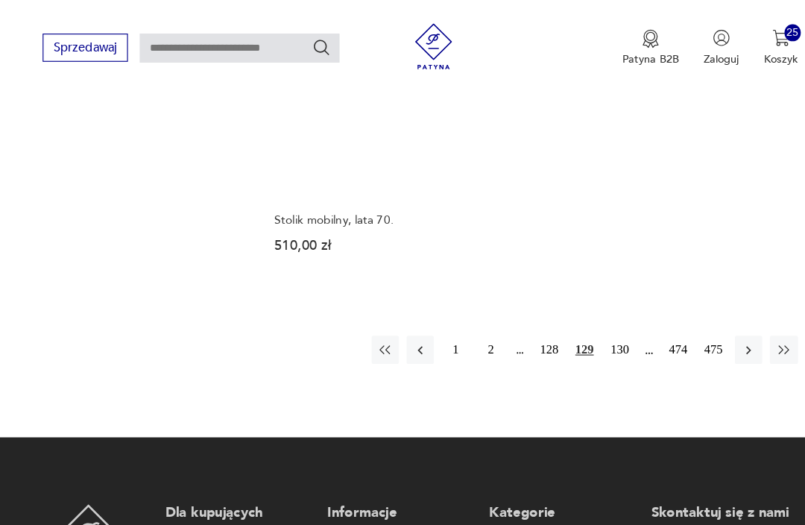
scroll to position [1922, 0]
click at [565, 318] on button "130" at bounding box center [577, 306] width 24 height 24
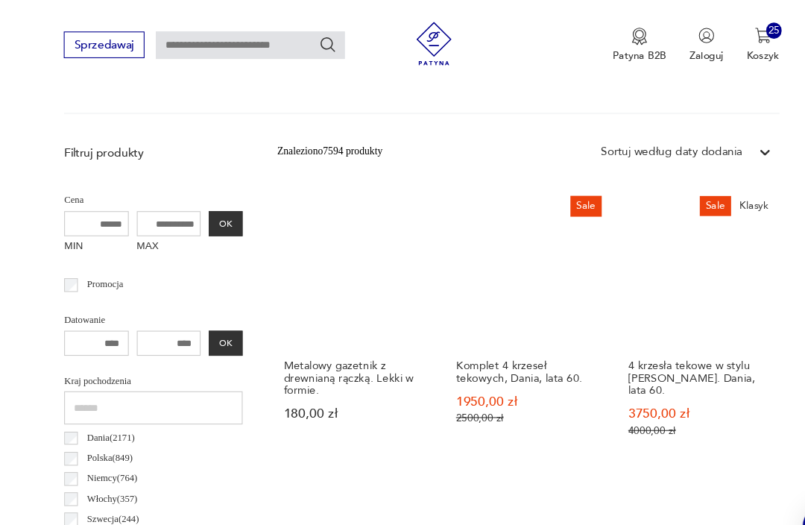
scroll to position [443, 0]
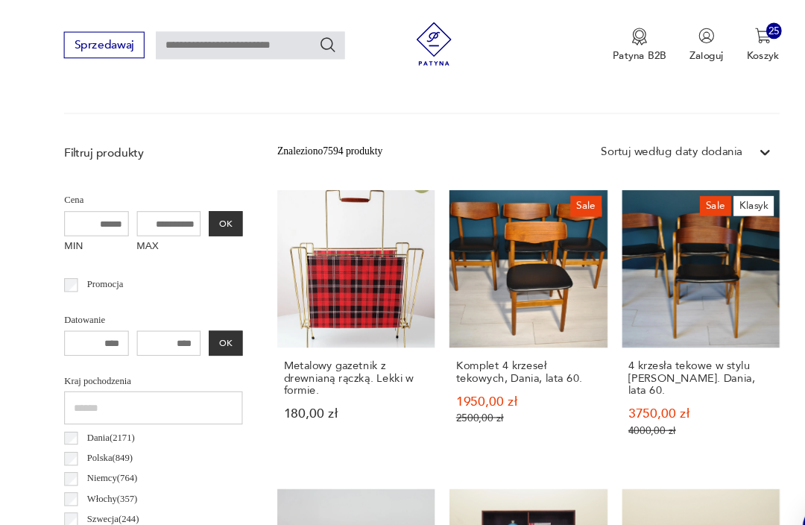
click at [56, 25] on div "Sprzedawaj Patyna B2B Zaloguj 25 Koszyk Twój koszyk ( 25 ) Fotel biurowy, proj.…" at bounding box center [402, 43] width 805 height 86
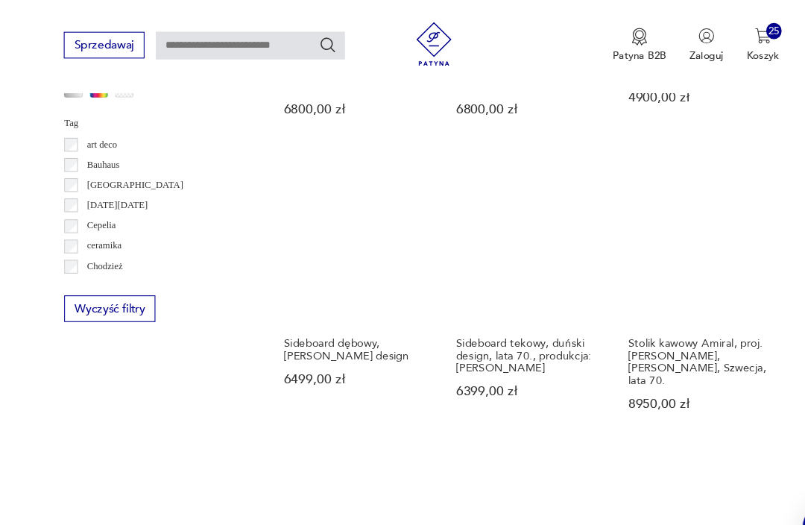
scroll to position [1277, 0]
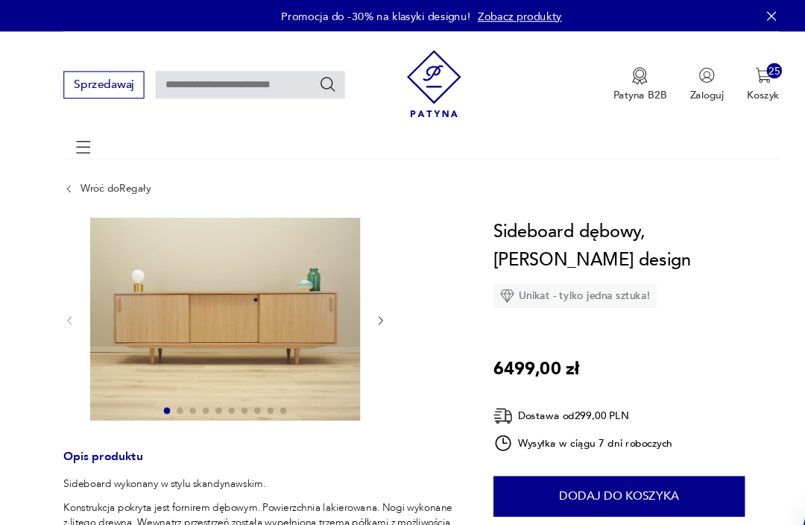
click at [253, 304] on img at bounding box center [221, 294] width 249 height 186
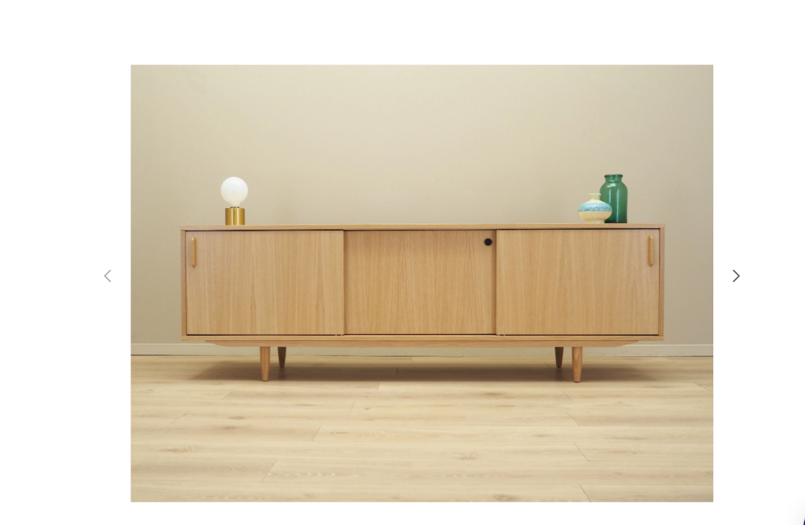
click at [684, 262] on icon "button" at bounding box center [692, 254] width 16 height 16
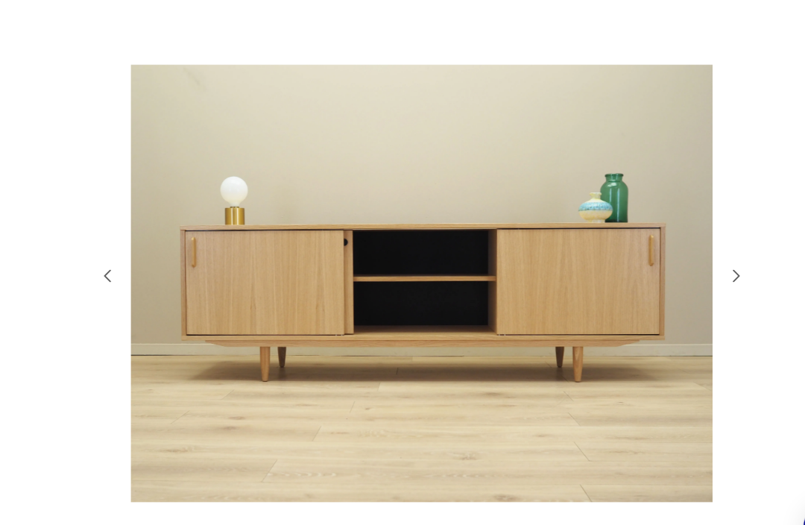
click at [684, 262] on icon "button" at bounding box center [692, 254] width 16 height 16
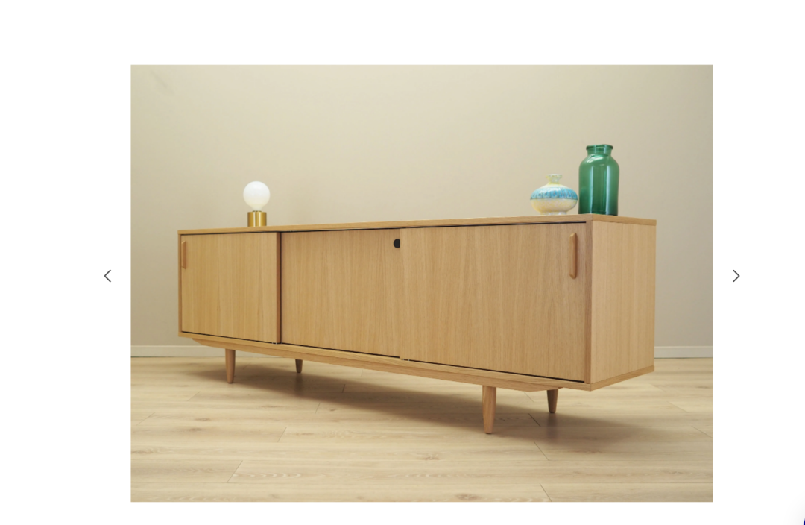
click at [684, 262] on icon "button" at bounding box center [692, 254] width 16 height 16
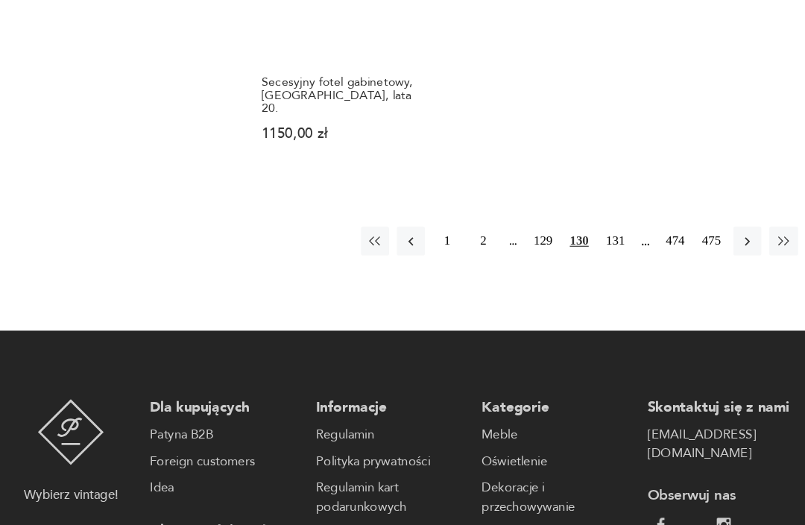
scroll to position [2041, 0]
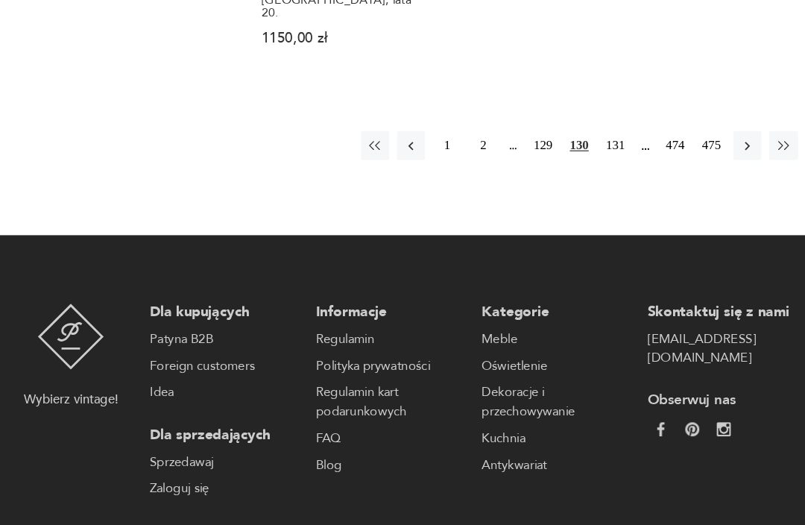
click at [565, 157] on button "131" at bounding box center [577, 160] width 24 height 24
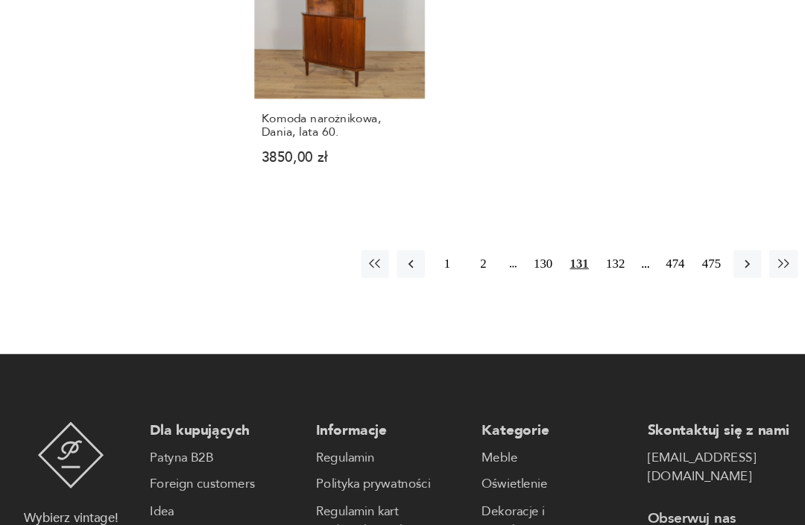
scroll to position [1998, 0]
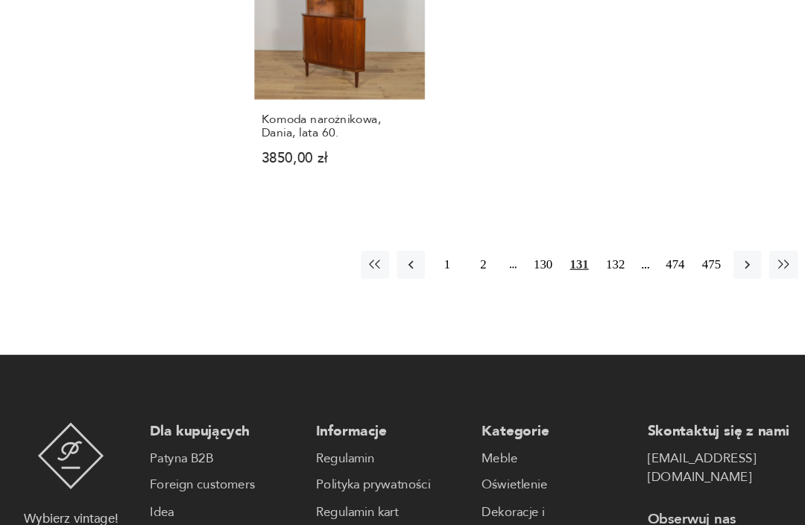
click at [565, 233] on button "132" at bounding box center [577, 226] width 24 height 24
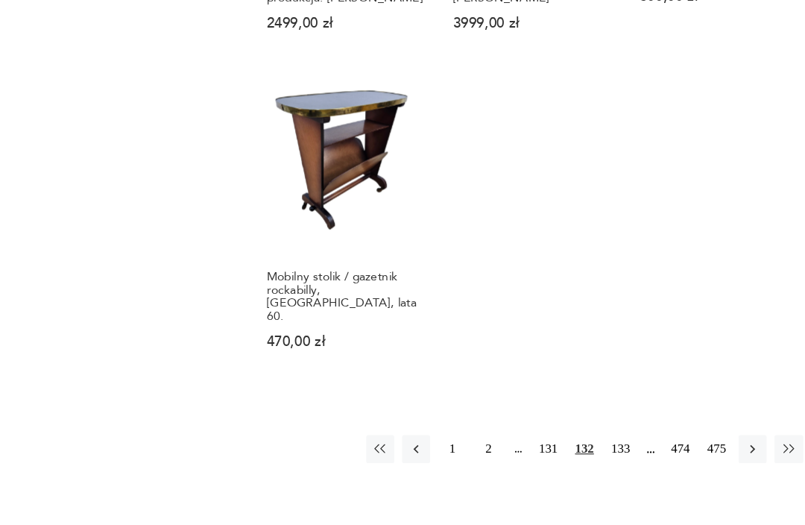
scroll to position [1881, 0]
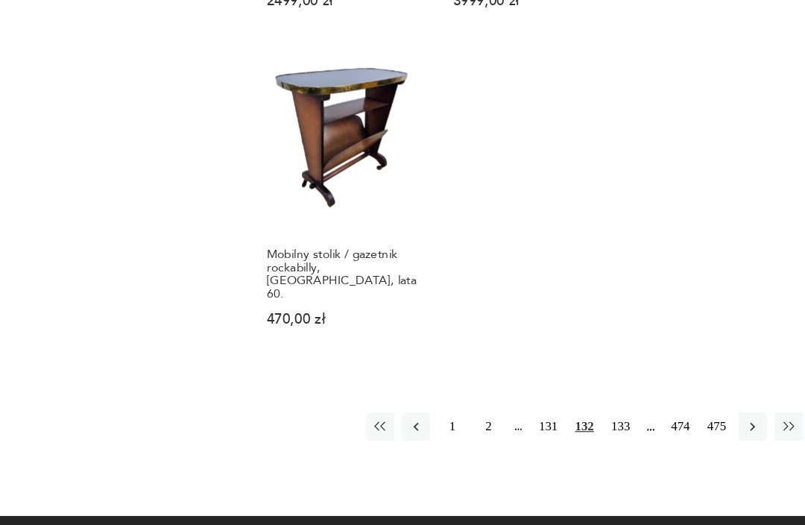
click at [565, 388] on button "133" at bounding box center [577, 400] width 24 height 24
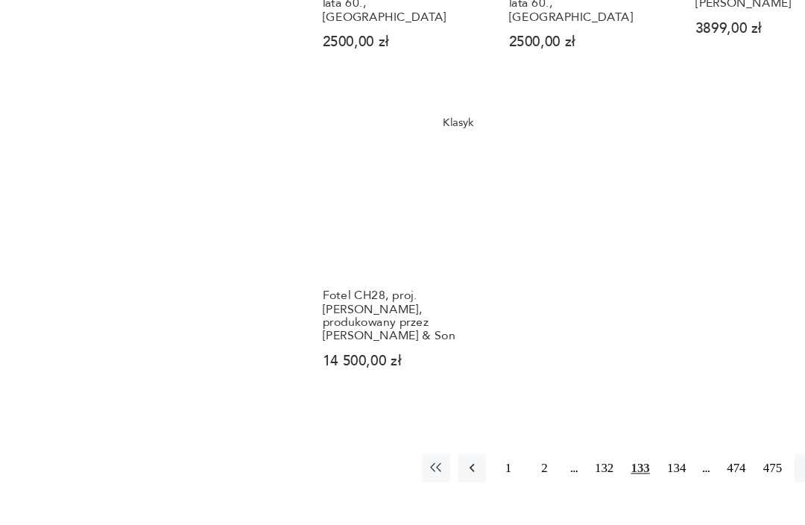
scroll to position [1832, 0]
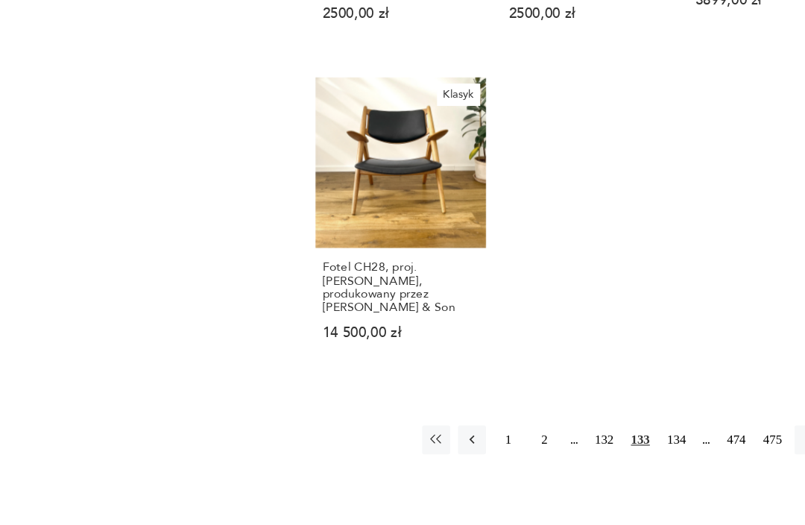
click at [574, 398] on button "134" at bounding box center [577, 410] width 24 height 24
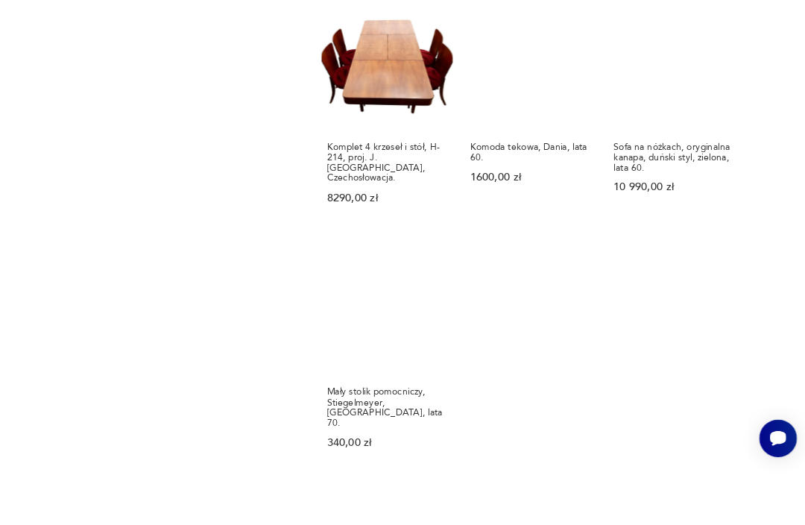
scroll to position [1835, 0]
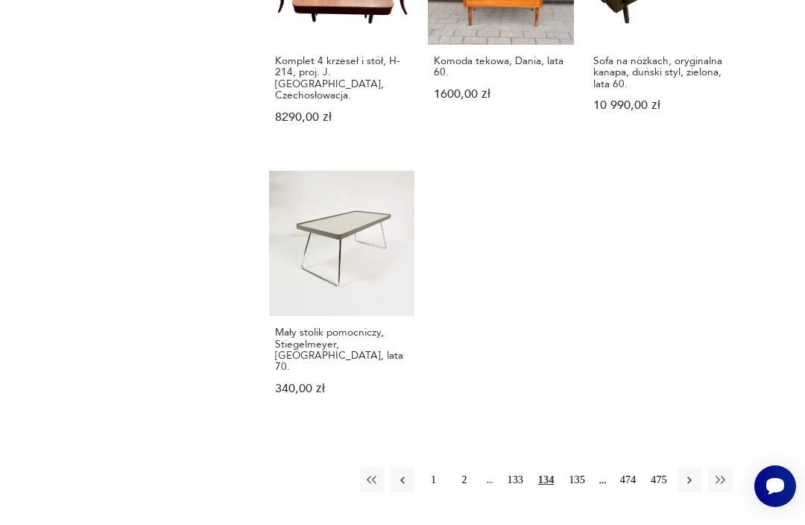
click at [574, 467] on button "135" at bounding box center [577, 479] width 24 height 24
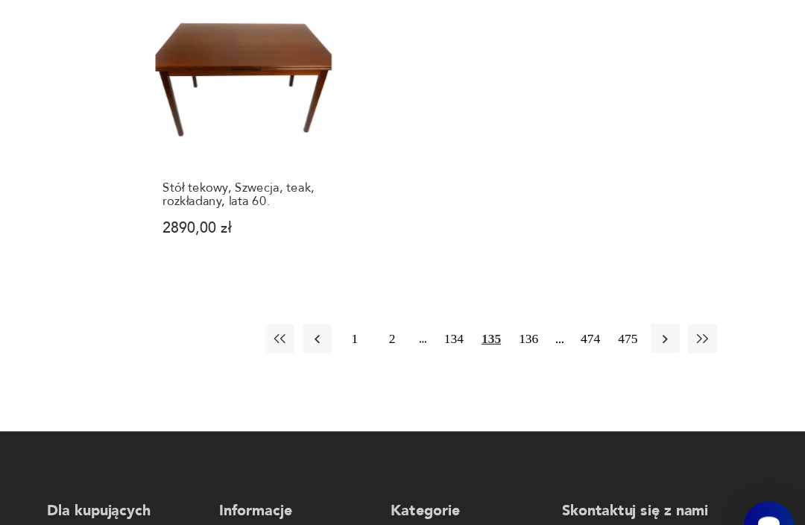
scroll to position [2073, 0]
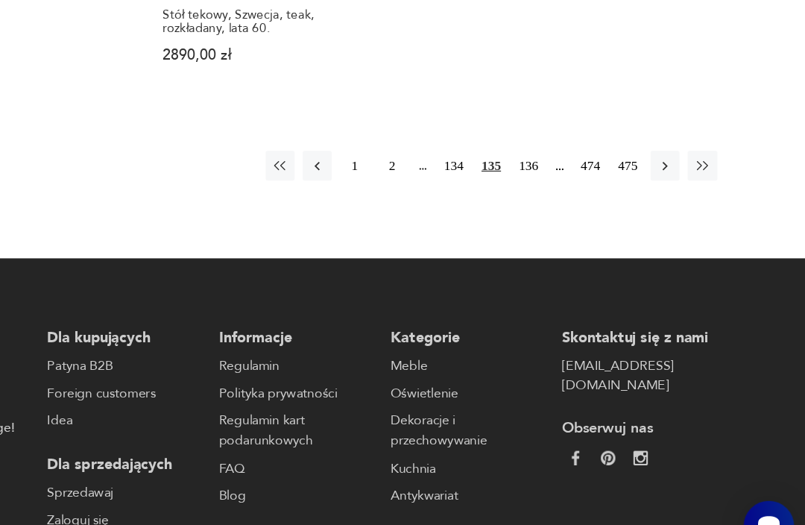
click at [565, 177] on button "136" at bounding box center [577, 189] width 24 height 24
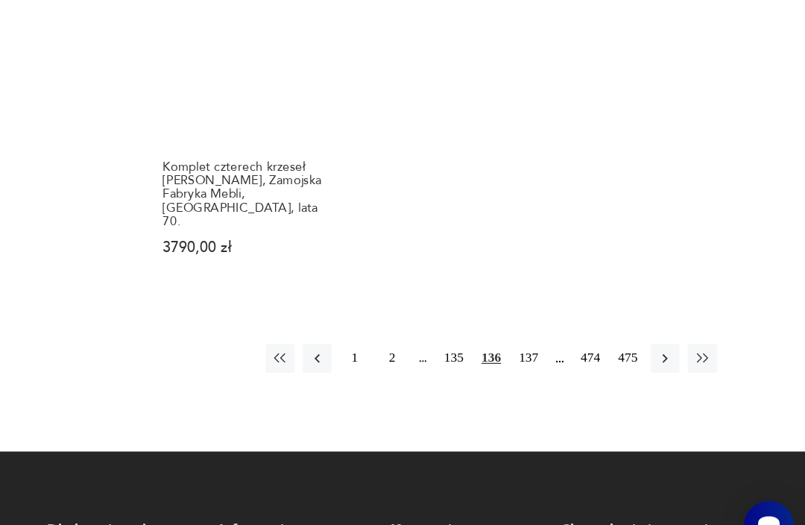
scroll to position [1919, 0]
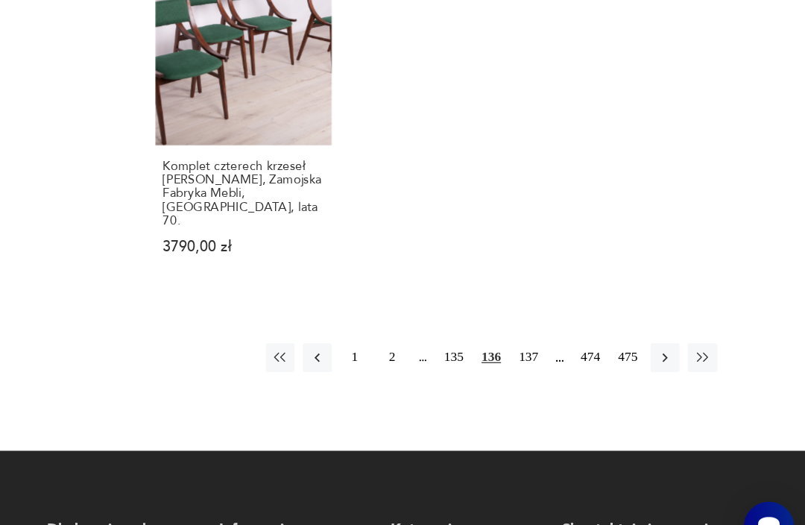
click at [565, 335] on button "137" at bounding box center [577, 347] width 24 height 24
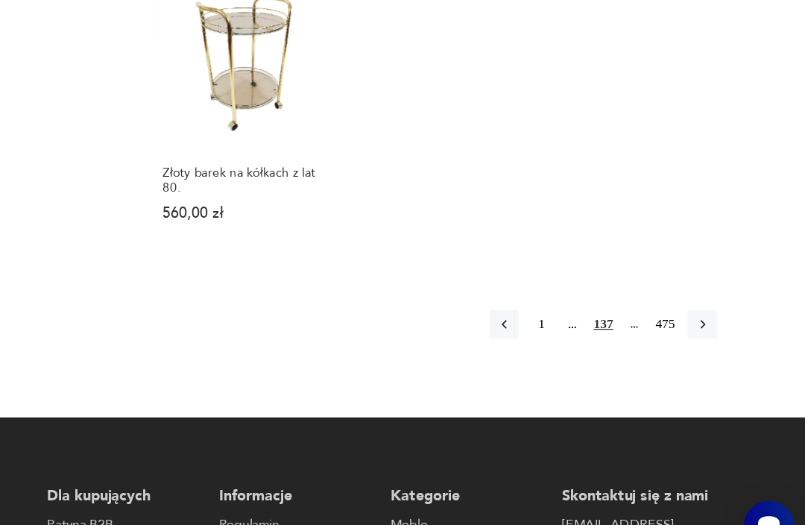
scroll to position [2060, 0]
click at [714, 312] on icon "button" at bounding box center [720, 318] width 13 height 13
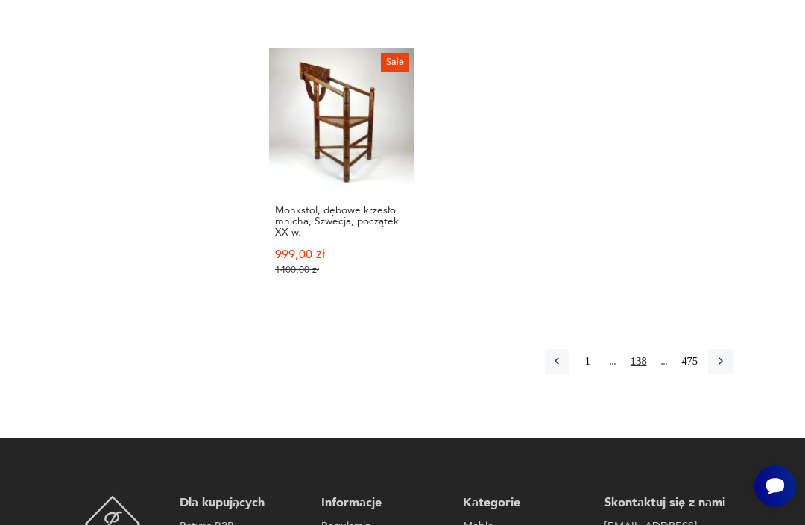
scroll to position [2057, 0]
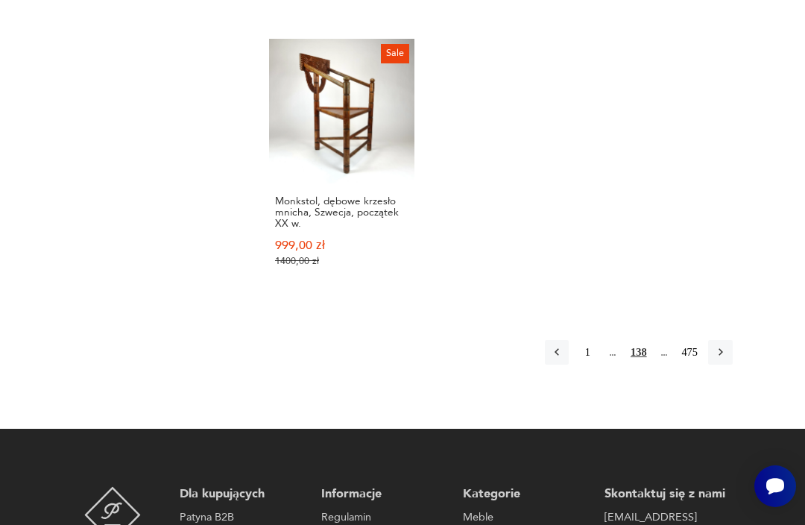
click at [723, 359] on icon "button" at bounding box center [720, 351] width 13 height 13
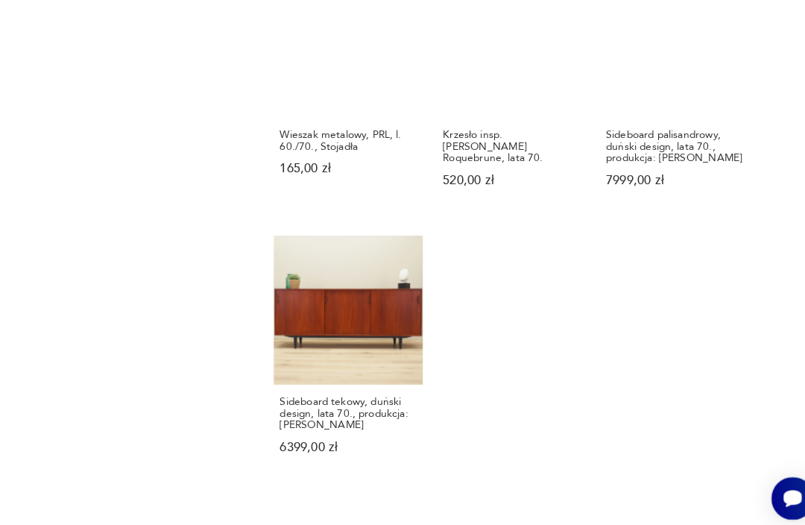
scroll to position [1947, 0]
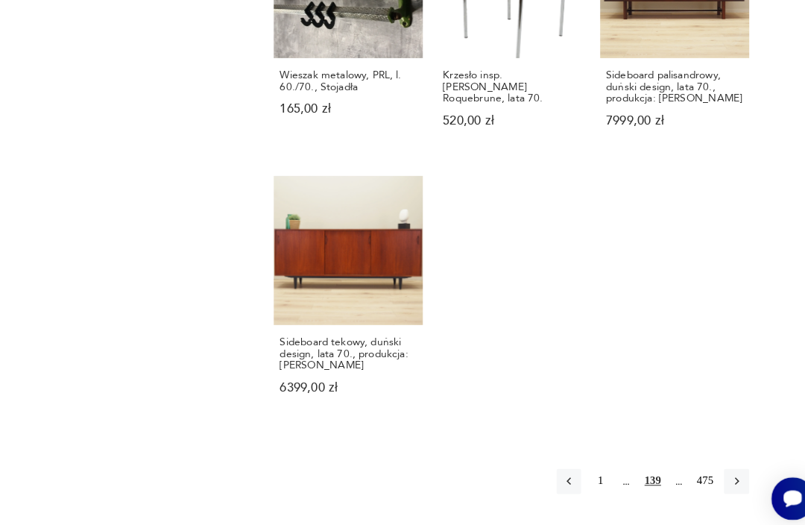
click at [721, 467] on icon "button" at bounding box center [720, 468] width 13 height 13
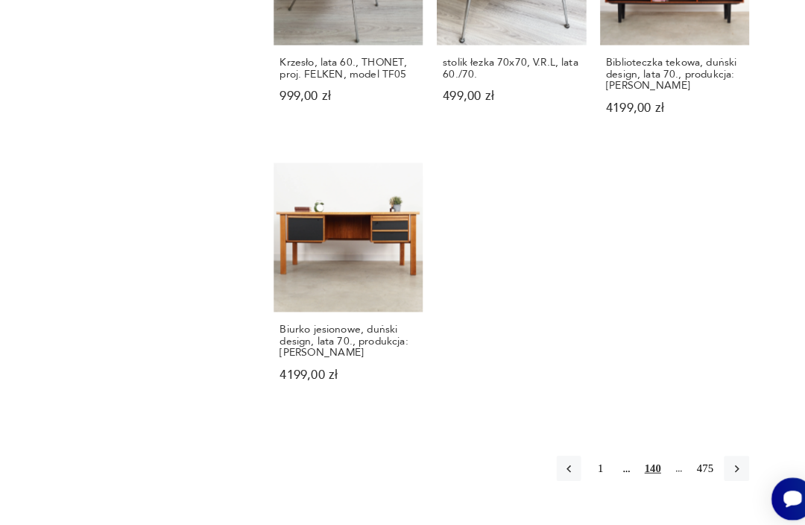
scroll to position [1918, 0]
click at [722, 461] on icon "button" at bounding box center [720, 456] width 13 height 13
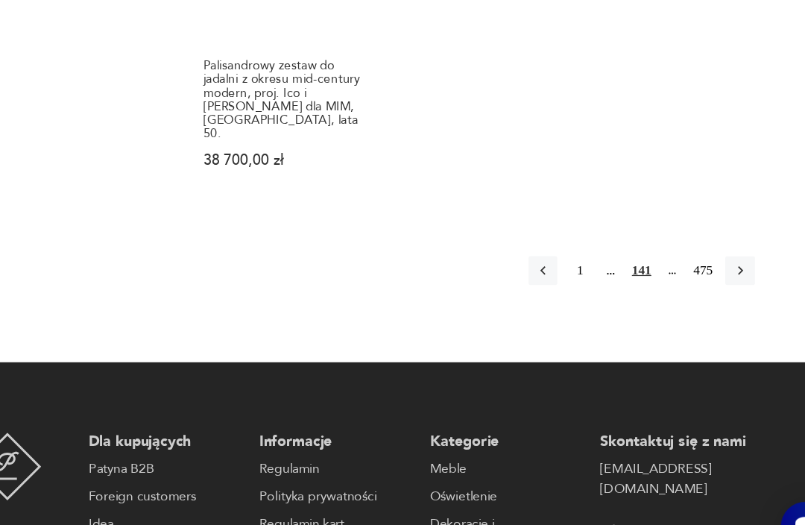
scroll to position [2191, 0]
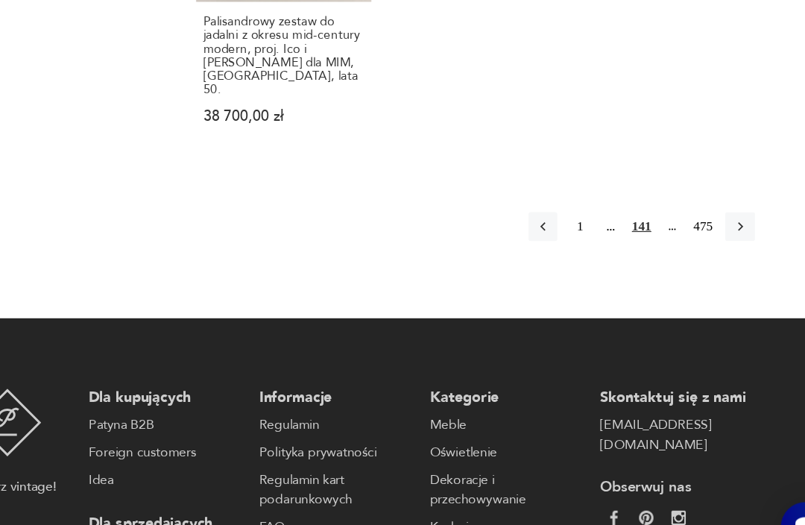
click at [714, 230] on icon "button" at bounding box center [720, 236] width 13 height 13
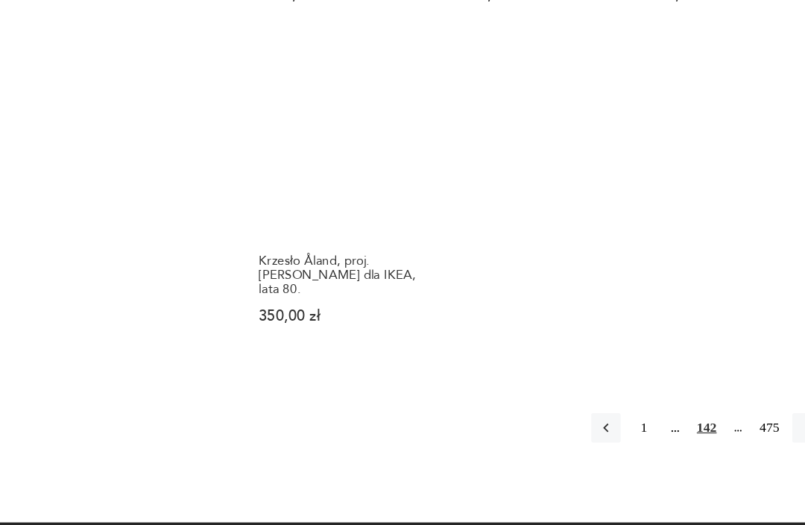
scroll to position [2071, 0]
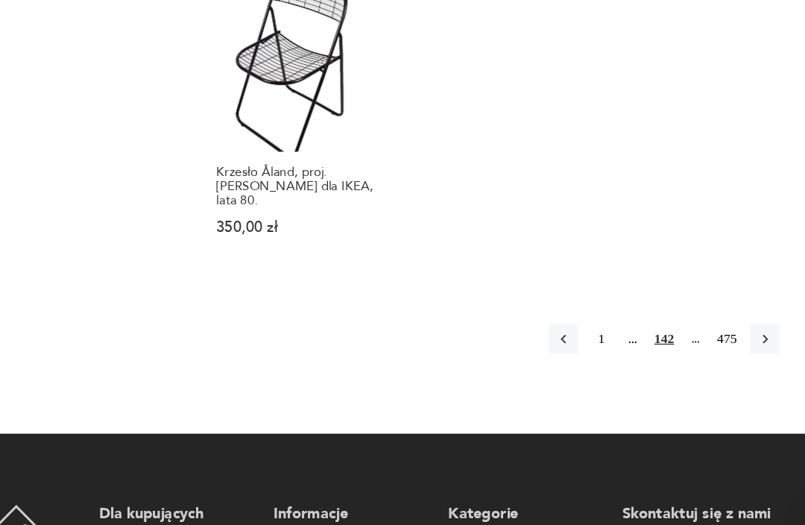
click at [719, 330] on icon "button" at bounding box center [721, 333] width 4 height 7
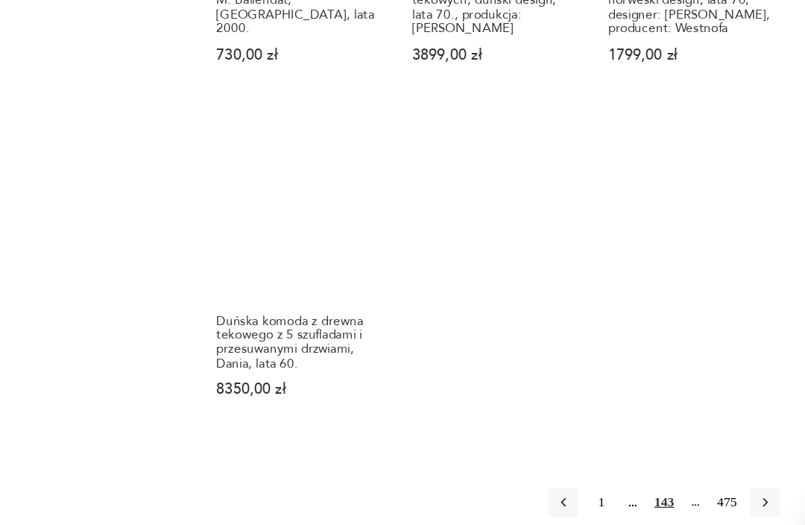
scroll to position [2171, 0]
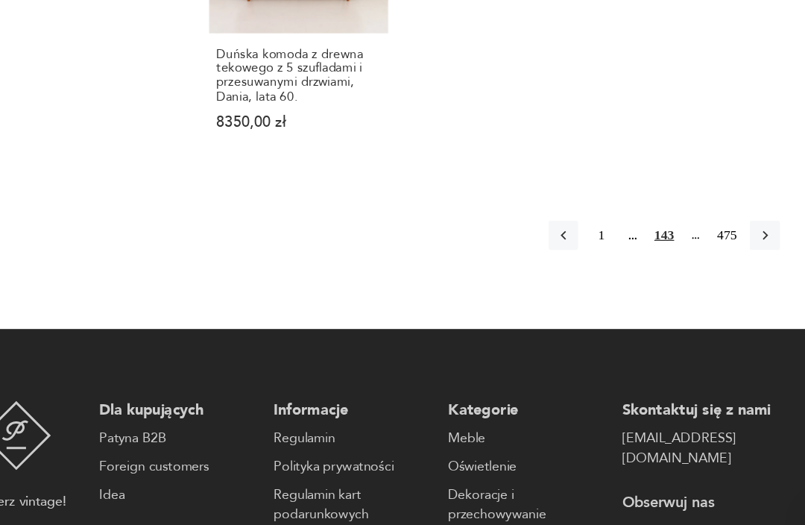
click at [714, 243] on icon "button" at bounding box center [720, 249] width 13 height 13
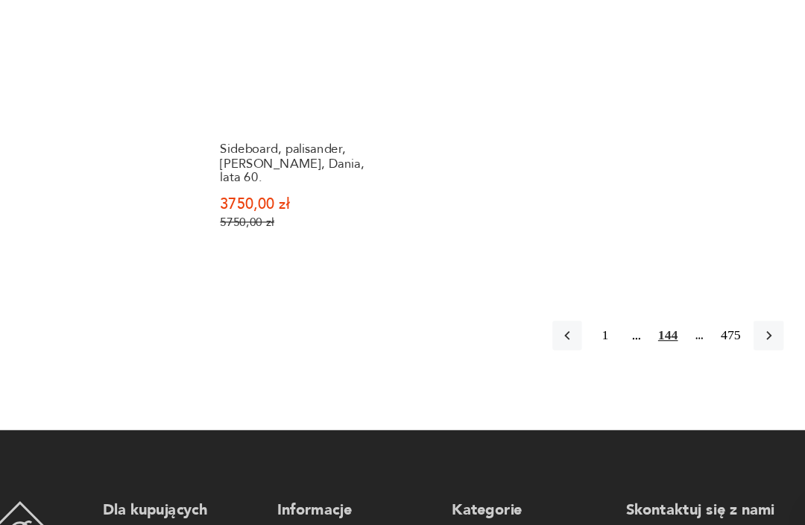
scroll to position [2079, 0]
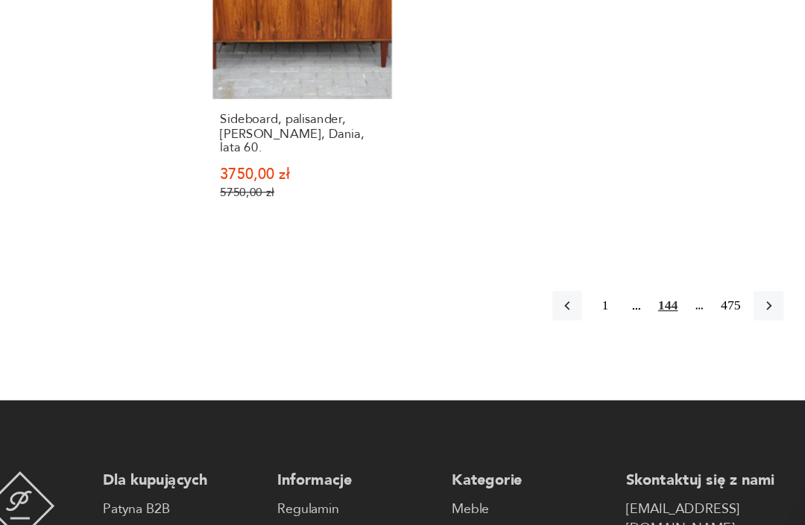
click at [708, 295] on button "button" at bounding box center [720, 307] width 24 height 24
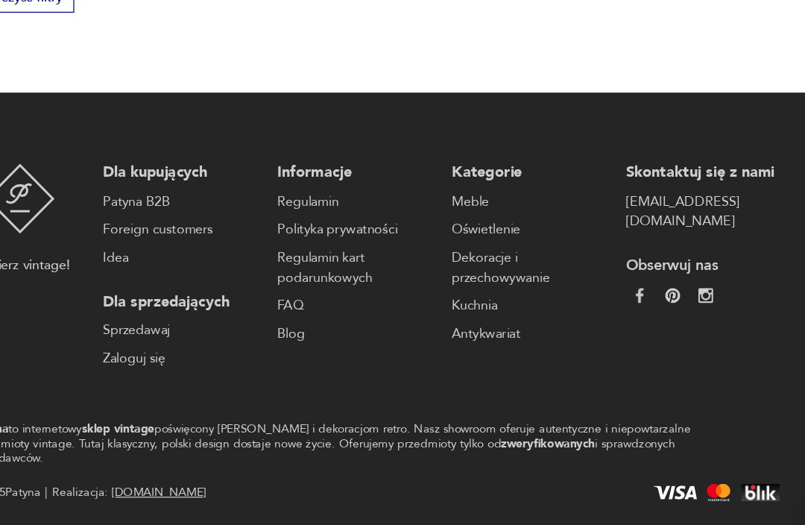
scroll to position [1554, 0]
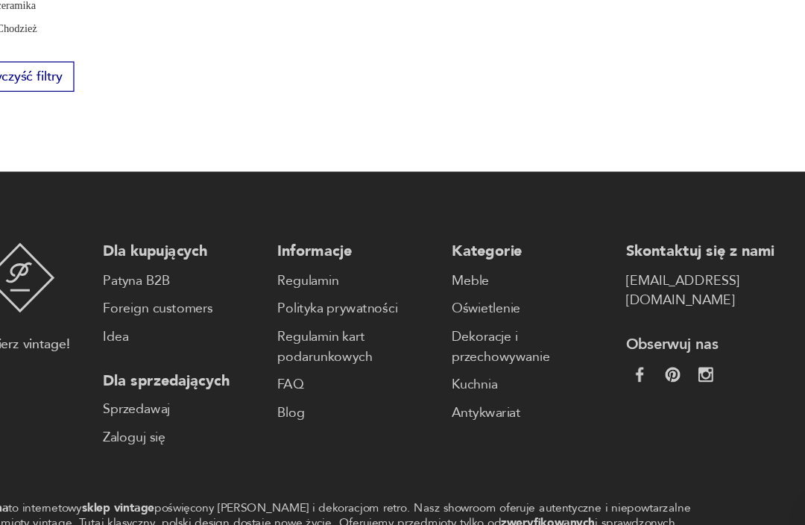
click at [623, 357] on div at bounding box center [666, 364] width 122 height 14
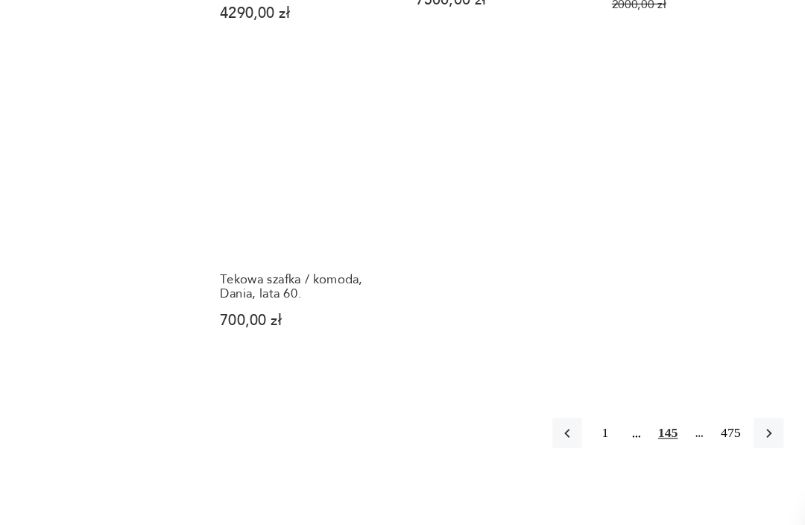
scroll to position [2001, 0]
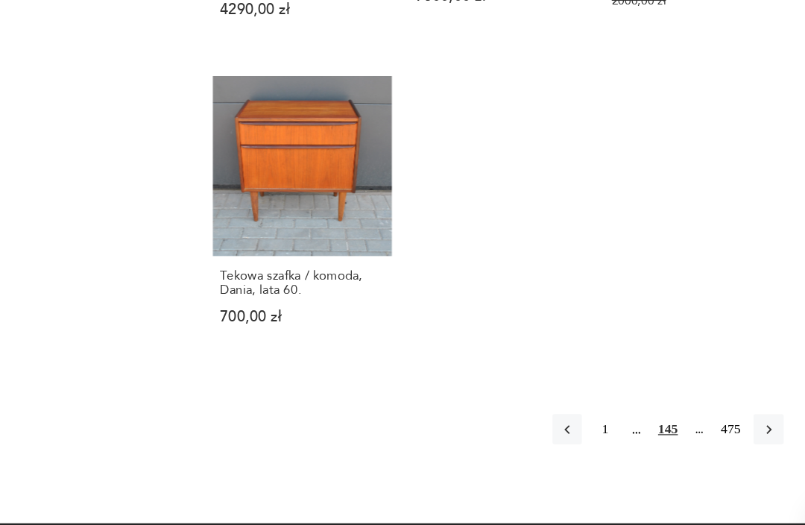
click at [714, 401] on icon "button" at bounding box center [720, 407] width 13 height 13
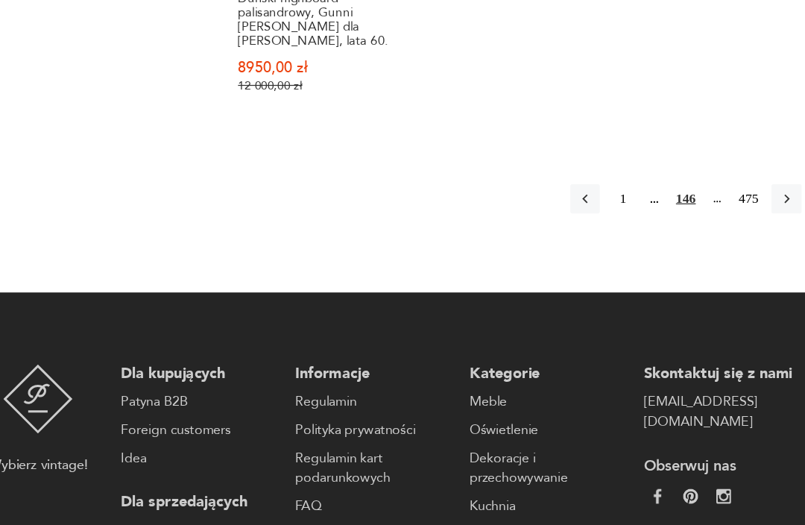
scroll to position [2200, 0]
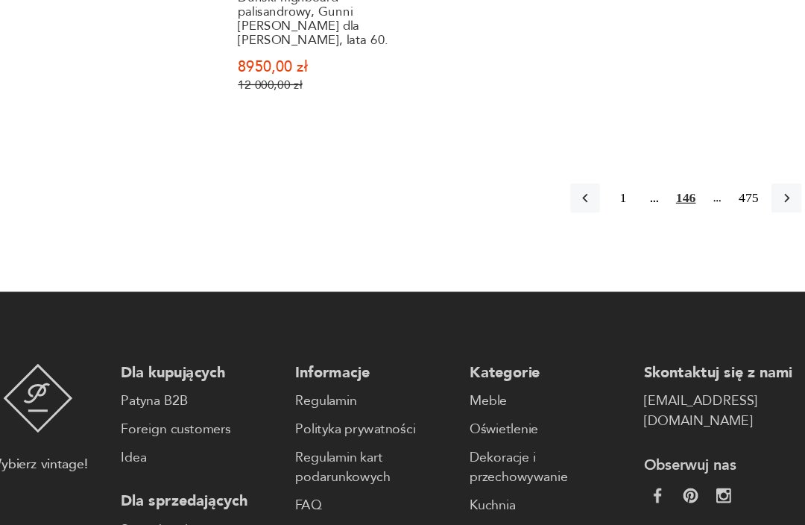
click at [708, 208] on button "button" at bounding box center [720, 220] width 24 height 24
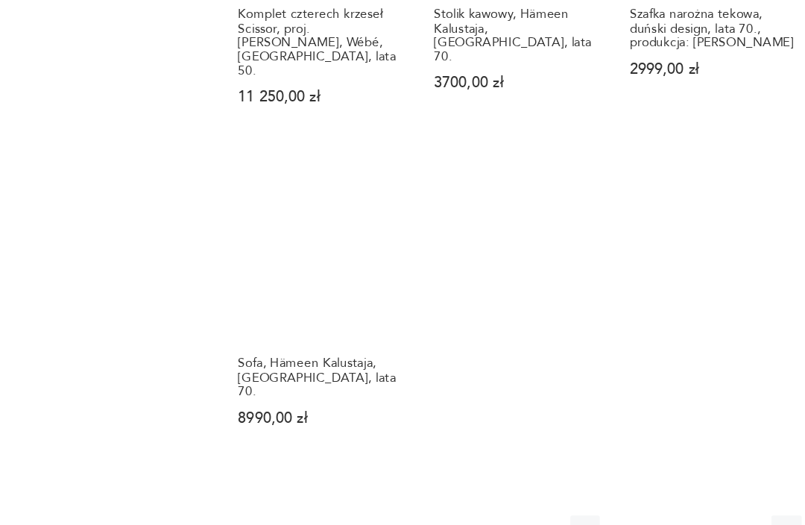
scroll to position [1983, 0]
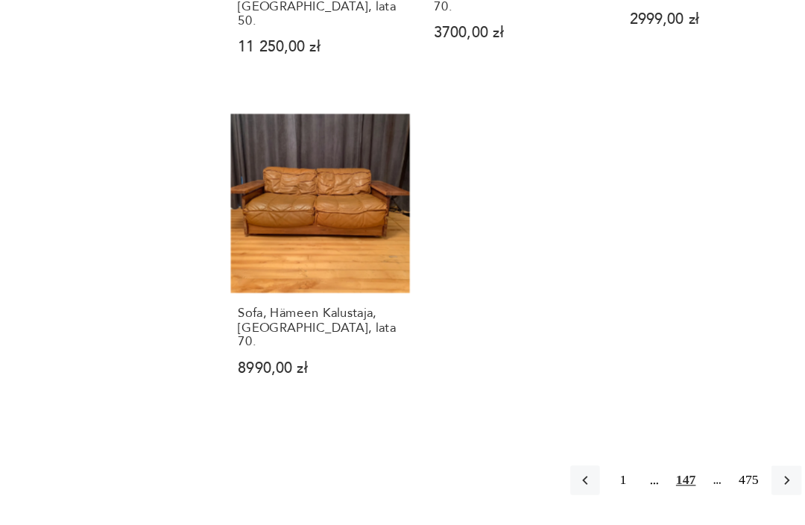
click at [719, 445] on icon "button" at bounding box center [721, 448] width 4 height 7
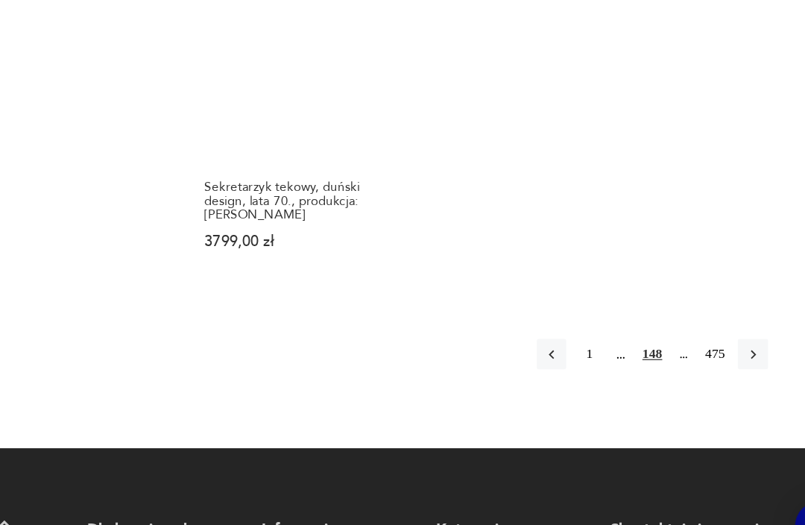
scroll to position [2076, 0]
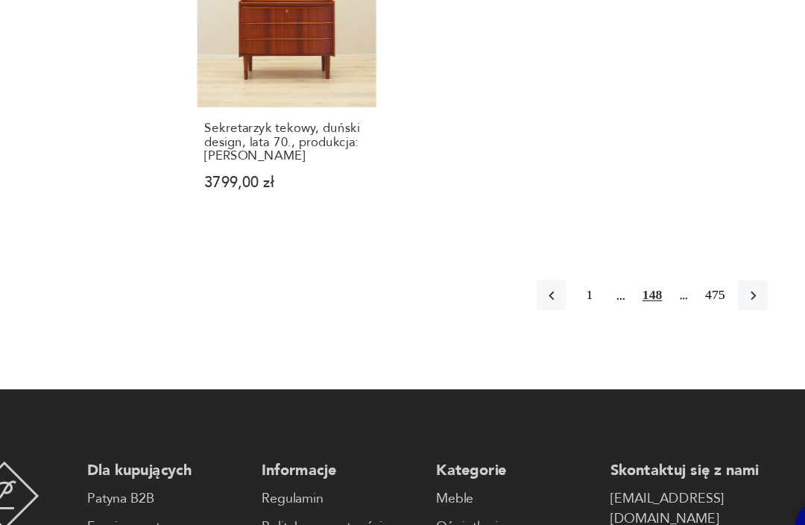
click at [714, 292] on icon "button" at bounding box center [720, 298] width 13 height 13
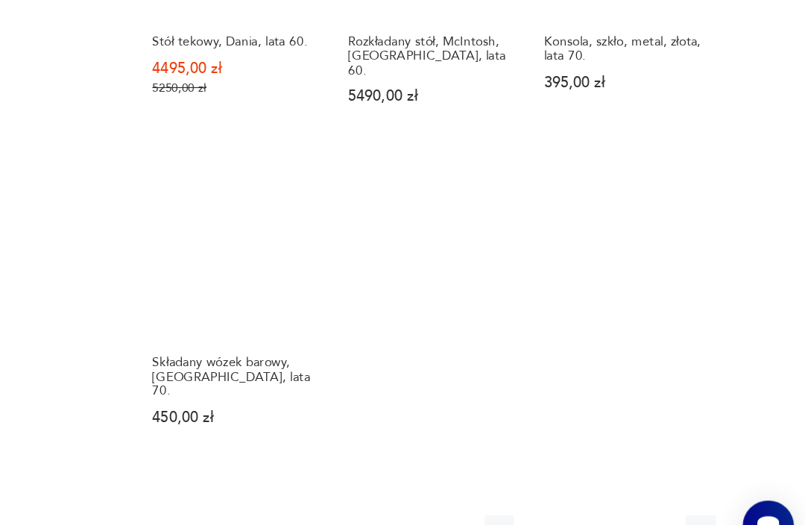
scroll to position [1909, 0]
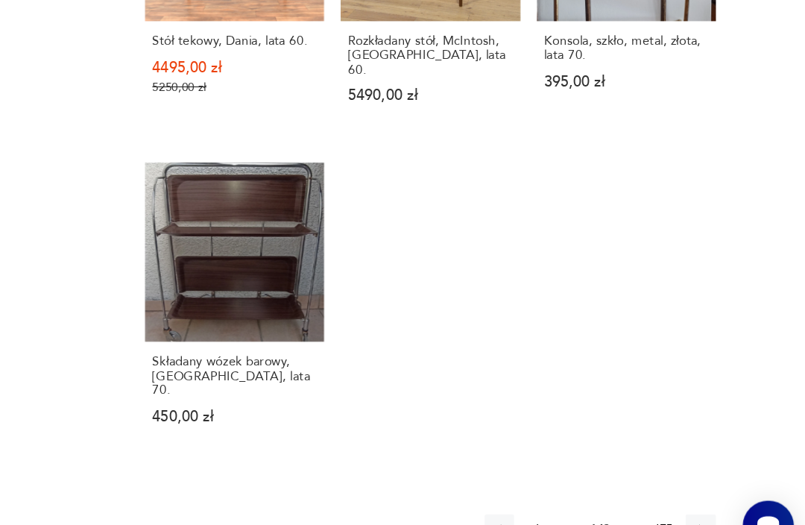
click at [714, 482] on icon "button" at bounding box center [720, 488] width 13 height 13
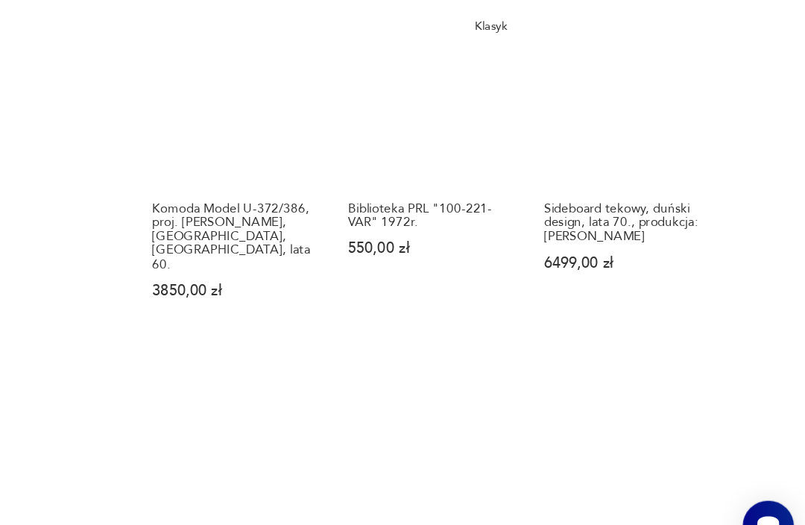
scroll to position [1875, 0]
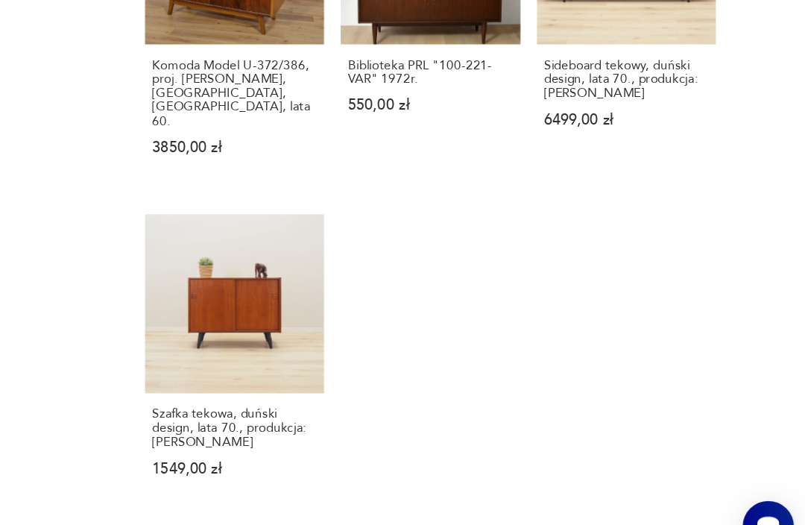
click at [714, 523] on icon "button" at bounding box center [720, 529] width 13 height 13
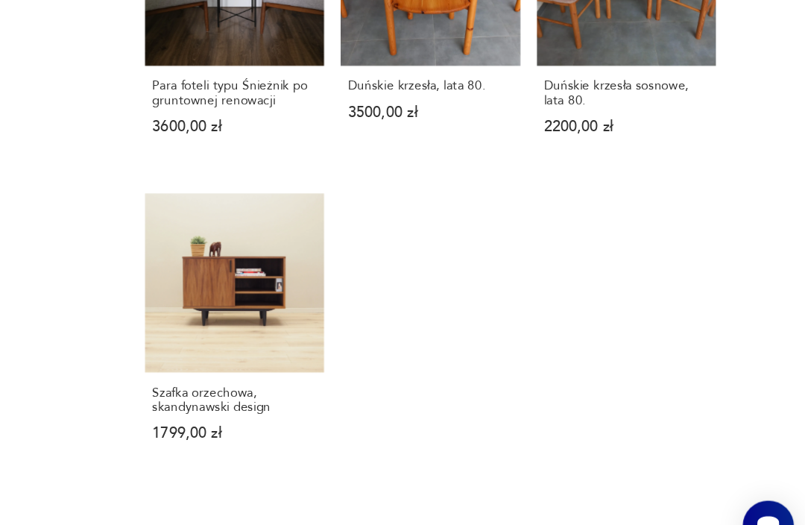
click at [714, 496] on icon "button" at bounding box center [720, 502] width 13 height 13
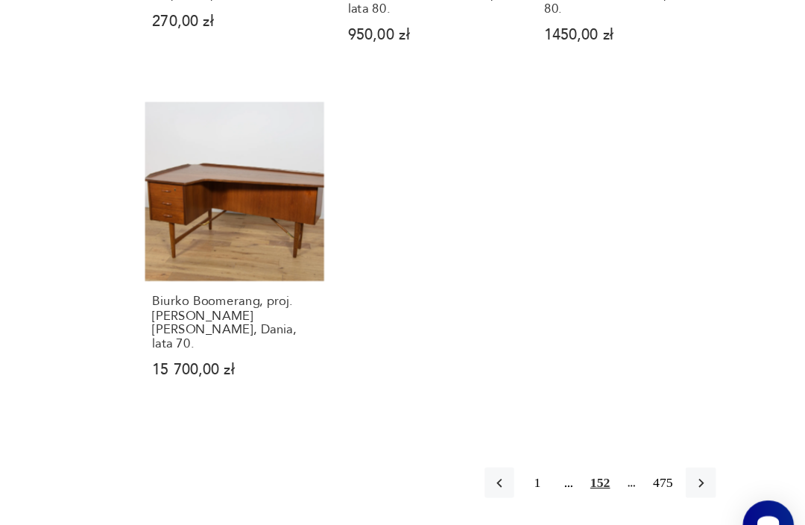
scroll to position [1957, 0]
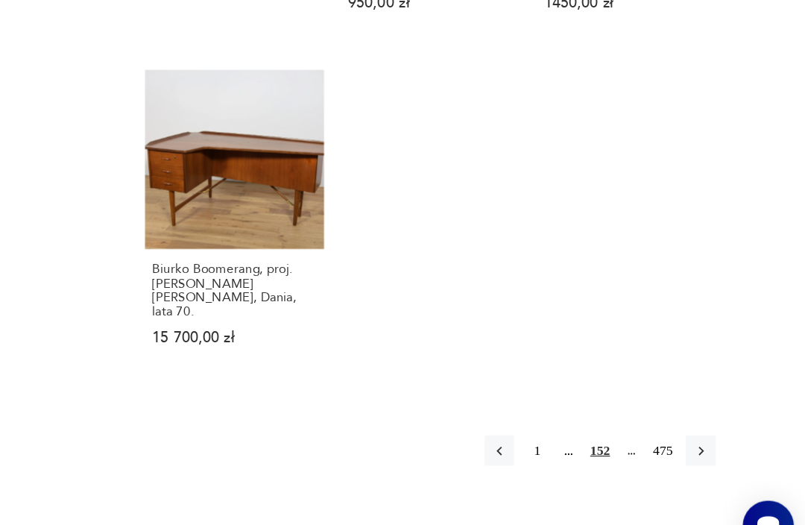
click at [714, 418] on icon "button" at bounding box center [720, 424] width 13 height 13
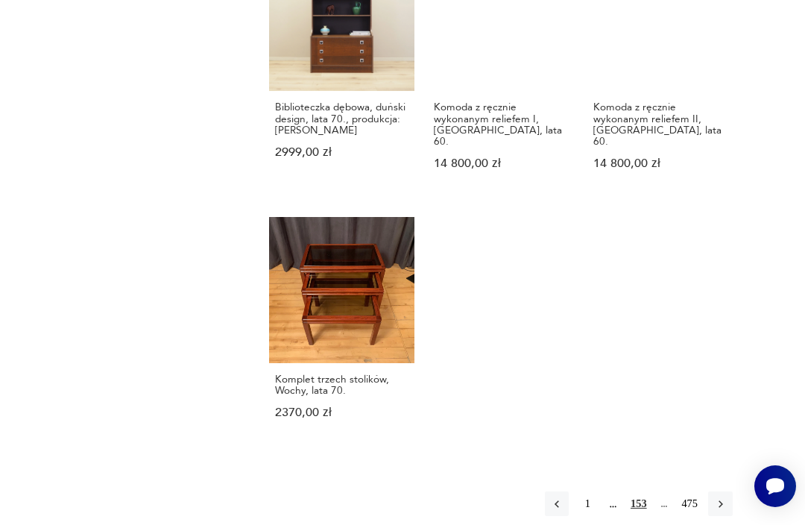
scroll to position [2072, 0]
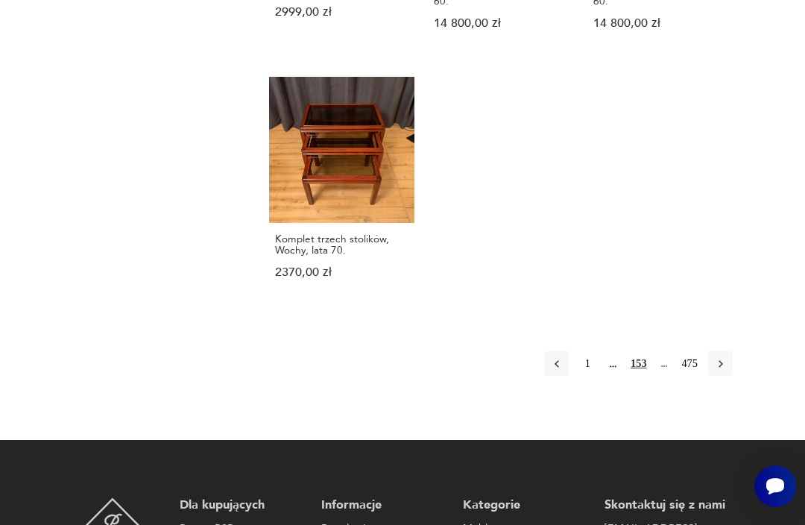
click at [722, 351] on button "button" at bounding box center [720, 363] width 24 height 24
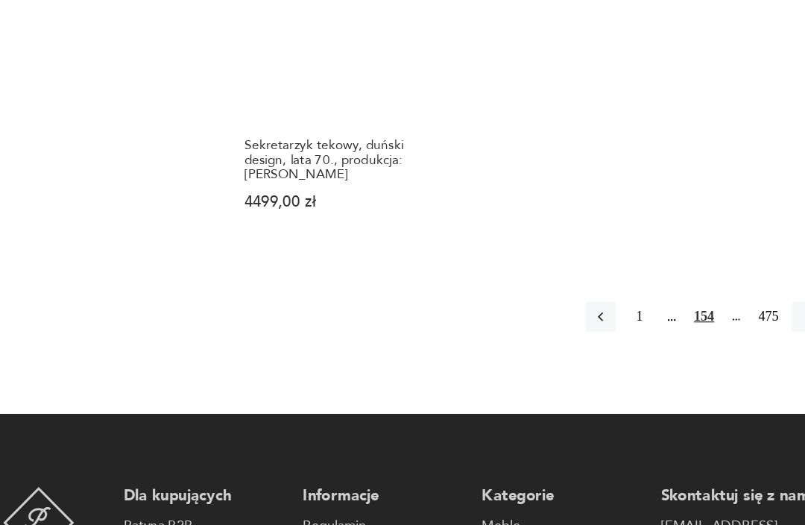
scroll to position [2099, 0]
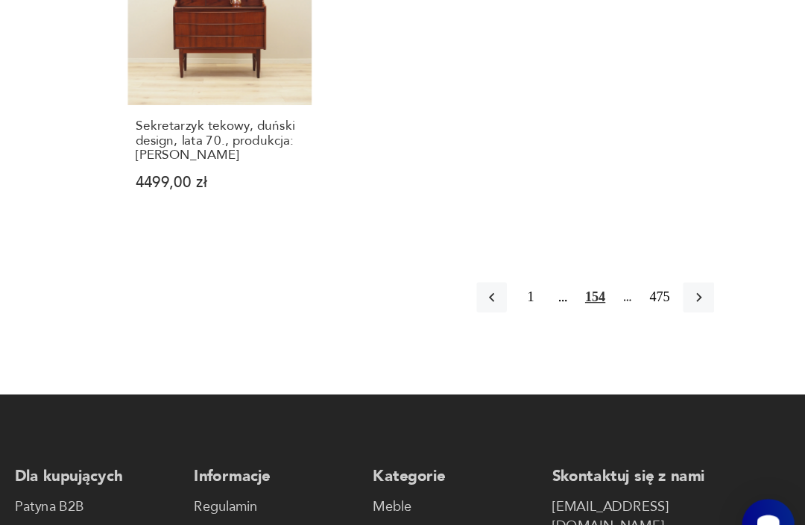
click at [714, 299] on icon "button" at bounding box center [720, 305] width 13 height 13
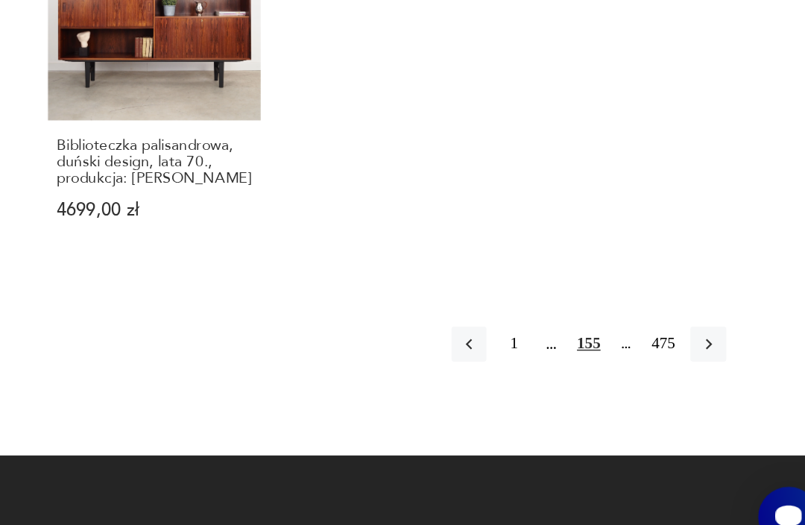
scroll to position [2027, 0]
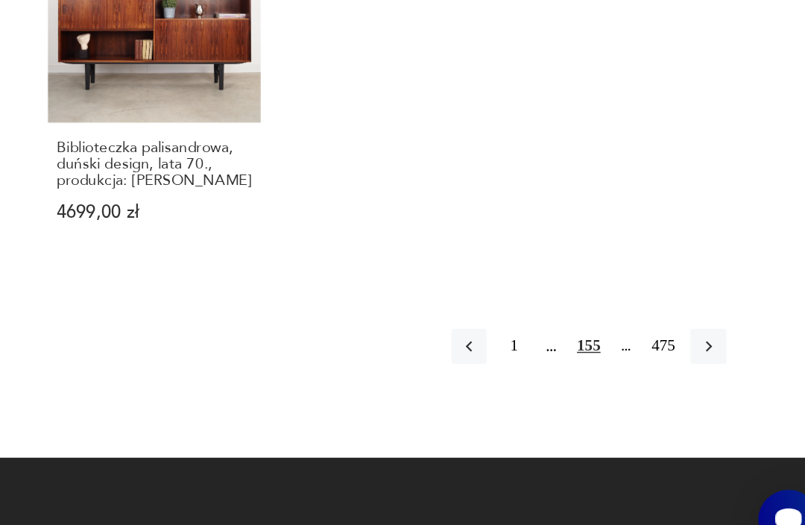
click at [714, 361] on icon "button" at bounding box center [720, 367] width 13 height 13
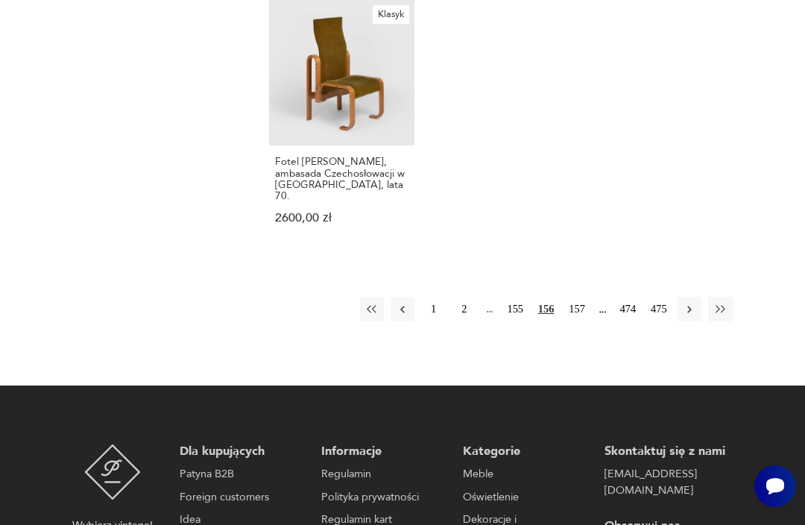
scroll to position [2061, 0]
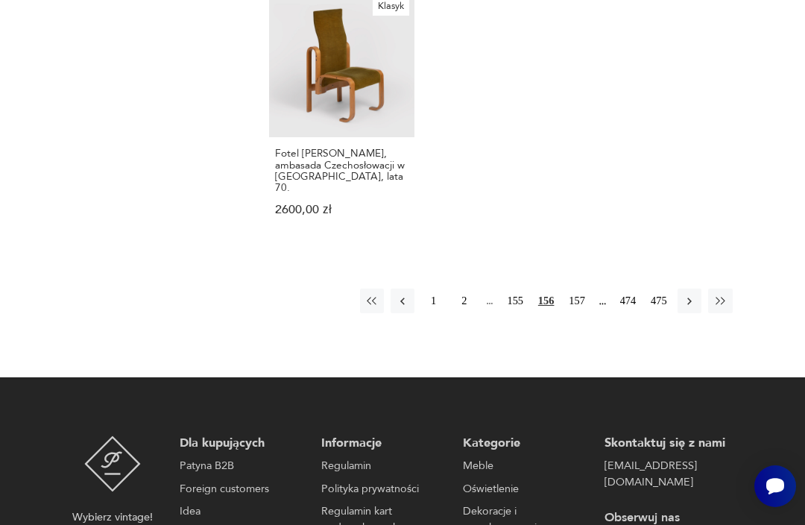
click at [719, 294] on icon "button" at bounding box center [720, 300] width 13 height 13
